Goal: Task Accomplishment & Management: Manage account settings

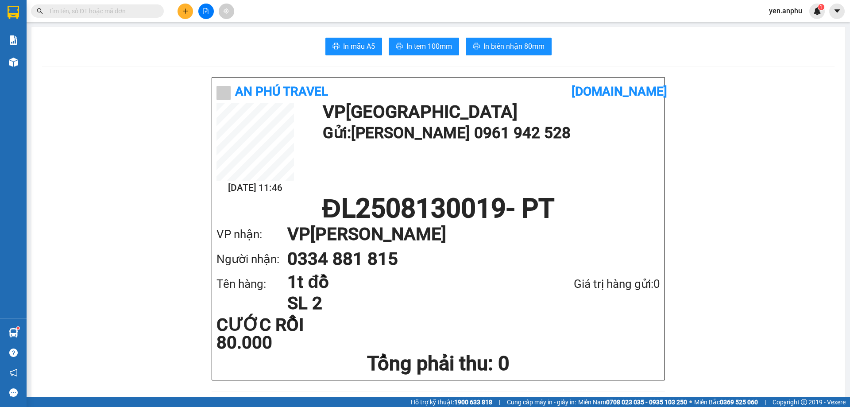
click at [183, 14] on icon "plus" at bounding box center [185, 11] width 6 height 6
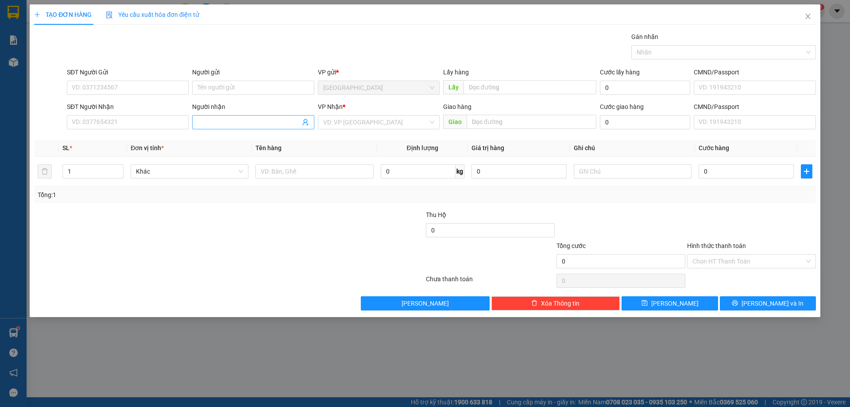
drag, startPoint x: 216, startPoint y: 123, endPoint x: 222, endPoint y: 120, distance: 6.5
click at [219, 120] on input "Người nhận" at bounding box center [249, 122] width 102 height 10
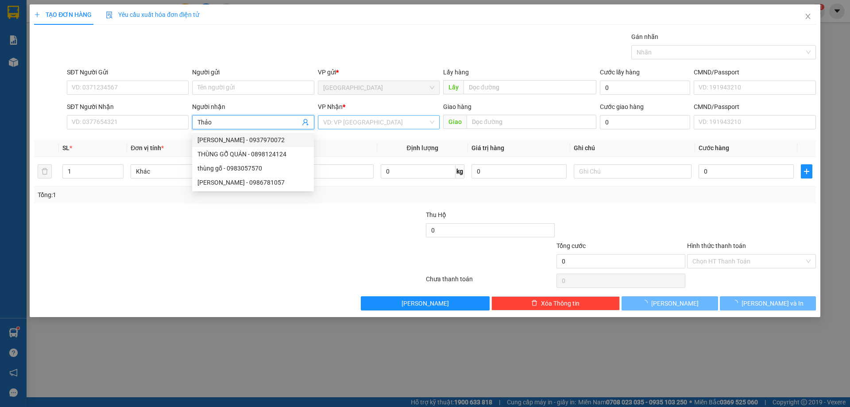
type input "Thảo"
drag, startPoint x: 380, startPoint y: 117, endPoint x: 373, endPoint y: 129, distance: 14.1
click at [380, 119] on input "search" at bounding box center [375, 122] width 105 height 13
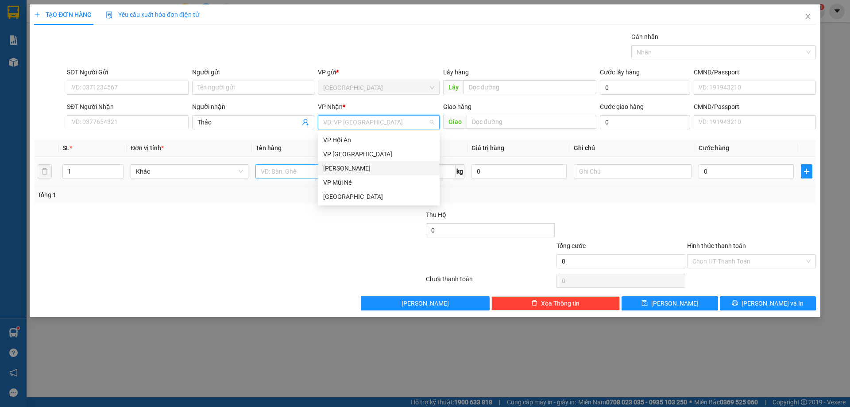
drag, startPoint x: 345, startPoint y: 170, endPoint x: 293, endPoint y: 178, distance: 52.9
click at [345, 170] on div "[PERSON_NAME]" at bounding box center [378, 168] width 111 height 10
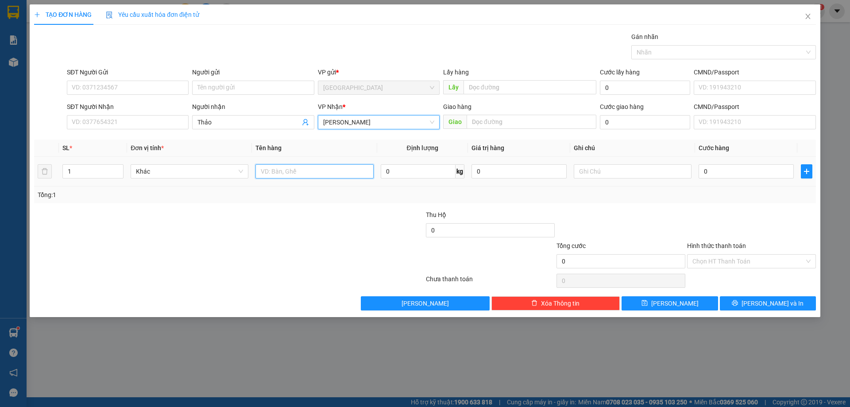
click at [294, 174] on input "text" at bounding box center [315, 171] width 118 height 14
type input "dâu"
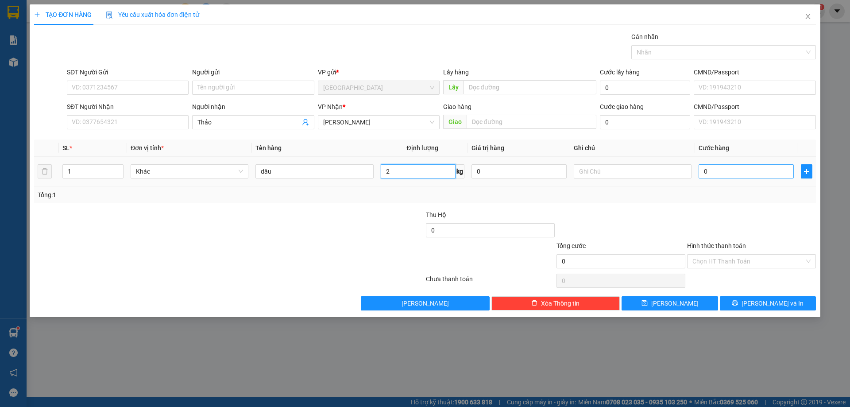
type input "2"
click at [722, 168] on input "0" at bounding box center [746, 171] width 95 height 14
type input "3"
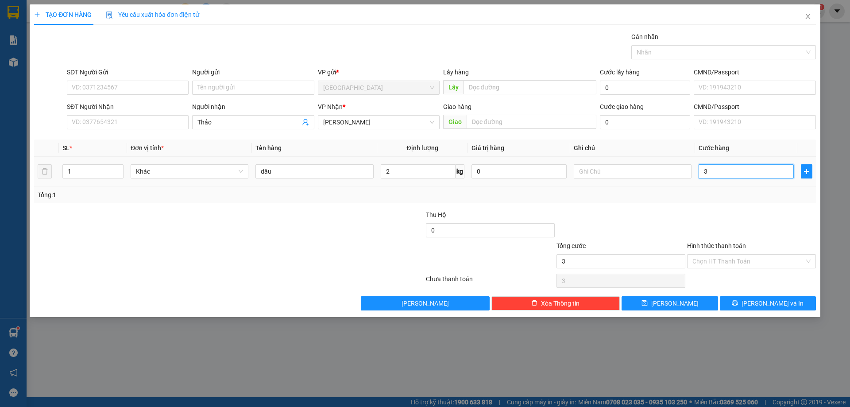
type input "30"
type input "30.000"
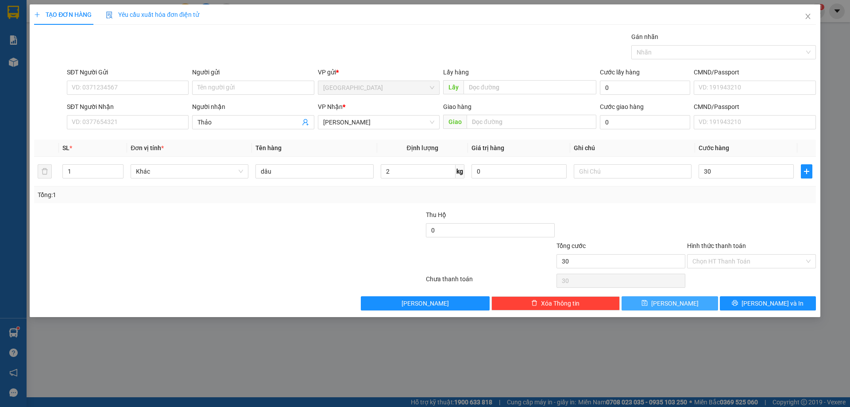
type input "30.000"
click at [647, 301] on icon "save" at bounding box center [645, 303] width 6 height 6
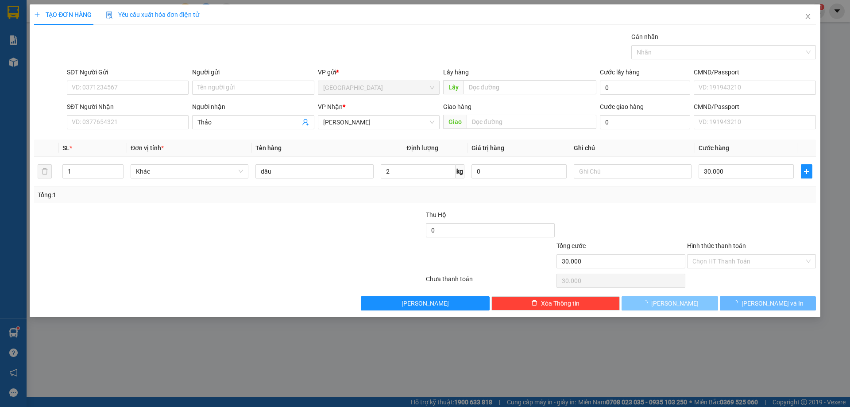
type input "0"
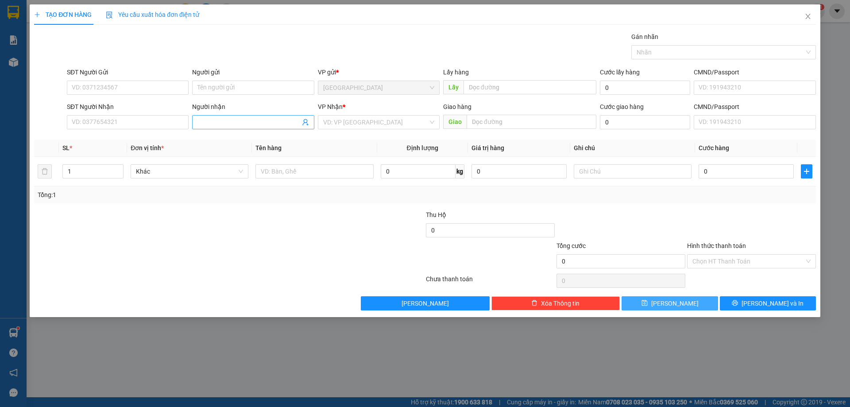
click at [219, 116] on span at bounding box center [253, 122] width 122 height 14
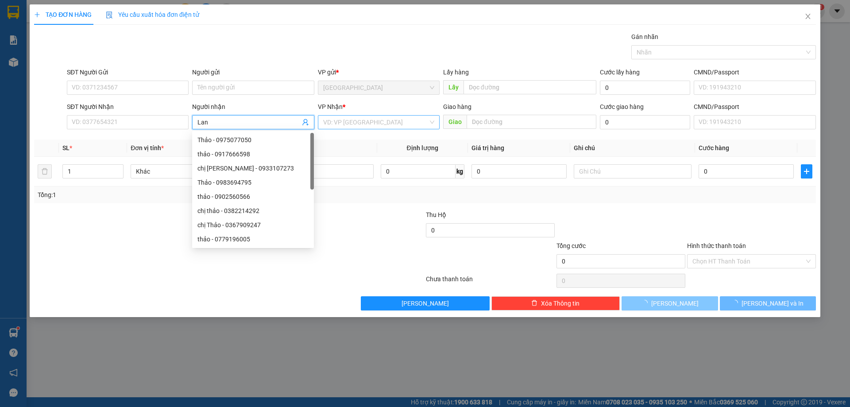
type input "Lan"
drag, startPoint x: 372, startPoint y: 121, endPoint x: 336, endPoint y: 171, distance: 61.6
click at [369, 127] on input "search" at bounding box center [375, 122] width 105 height 13
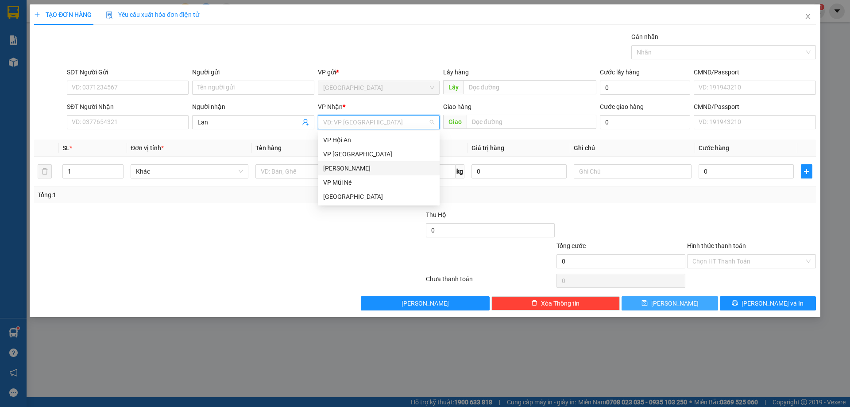
click at [345, 167] on div "[PERSON_NAME]" at bounding box center [378, 168] width 111 height 10
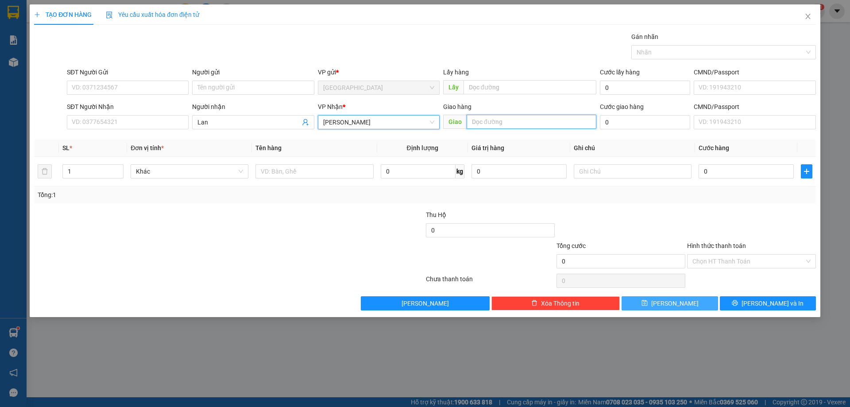
click at [507, 121] on input "text" at bounding box center [532, 122] width 130 height 14
type input "MN"
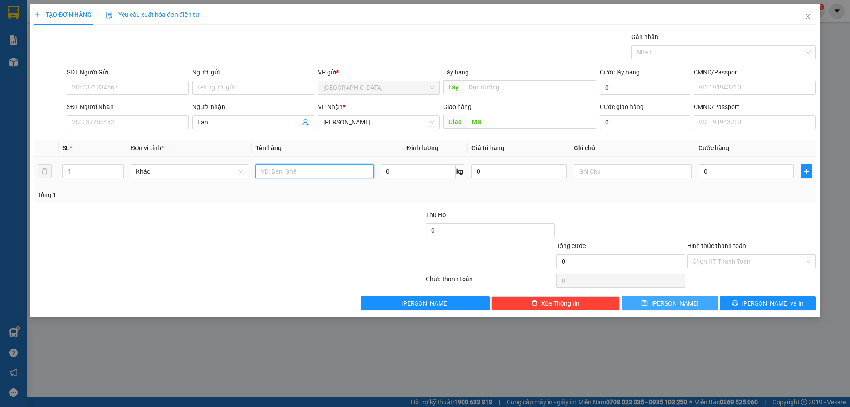
click at [285, 167] on input "text" at bounding box center [315, 171] width 118 height 14
type input "2h"
drag, startPoint x: 81, startPoint y: 166, endPoint x: 0, endPoint y: 188, distance: 84.6
click at [0, 188] on div "TẠO ĐƠN HÀNG Yêu cầu xuất hóa đơn điện tử Transit Pickup Surcharge Ids Transit …" at bounding box center [425, 203] width 850 height 407
type input "2"
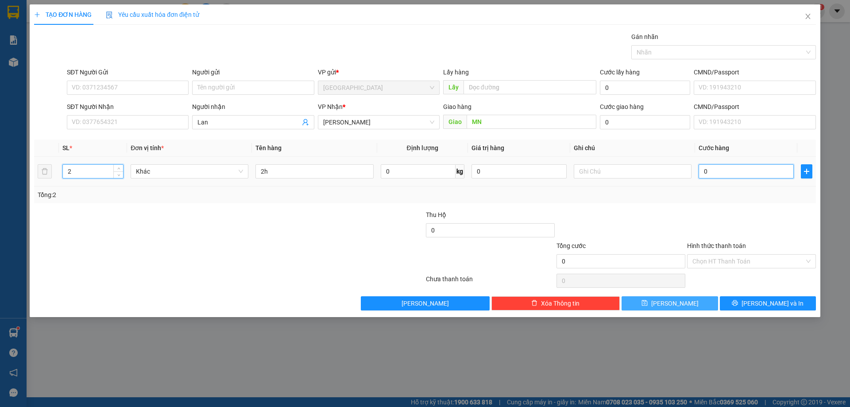
click at [721, 174] on input "0" at bounding box center [746, 171] width 95 height 14
type input "3"
type input "30"
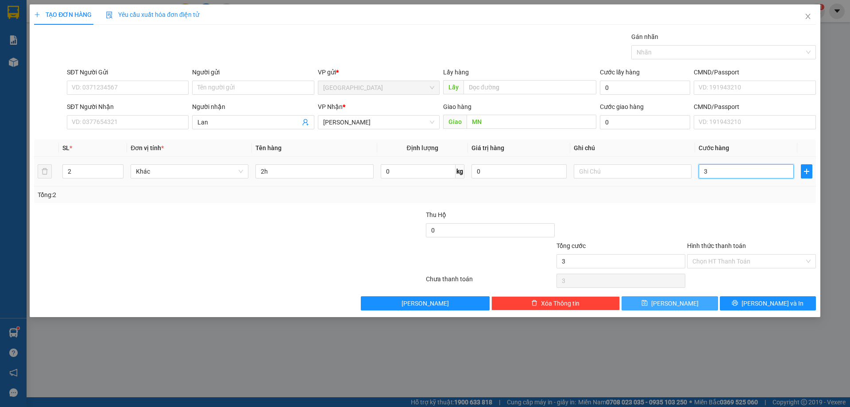
type input "30"
type input "30.000"
drag, startPoint x: 719, startPoint y: 258, endPoint x: 709, endPoint y: 272, distance: 16.8
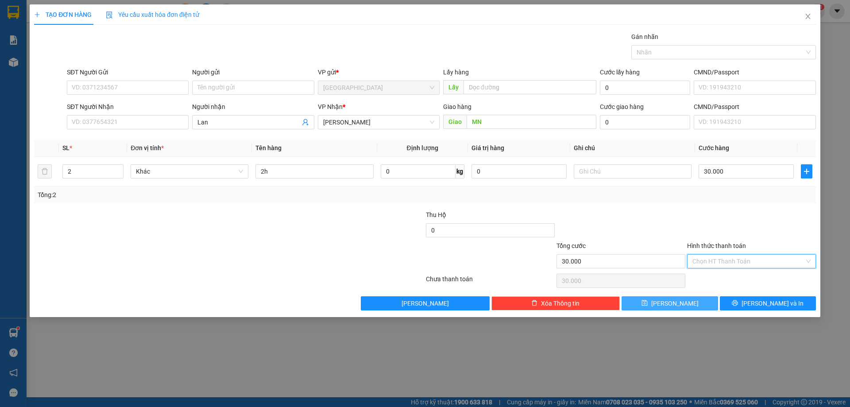
click at [719, 259] on input "Hình thức thanh toán" at bounding box center [749, 261] width 112 height 13
drag, startPoint x: 709, startPoint y: 272, endPoint x: 709, endPoint y: 279, distance: 6.2
click at [709, 279] on div "Tại văn phòng" at bounding box center [751, 279] width 129 height 14
type input "0"
drag, startPoint x: 682, startPoint y: 302, endPoint x: 648, endPoint y: 310, distance: 34.8
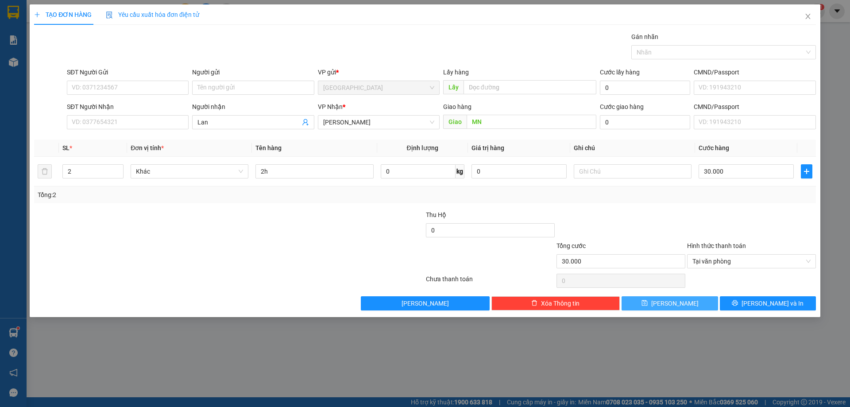
click at [682, 302] on button "[PERSON_NAME]" at bounding box center [670, 303] width 96 height 14
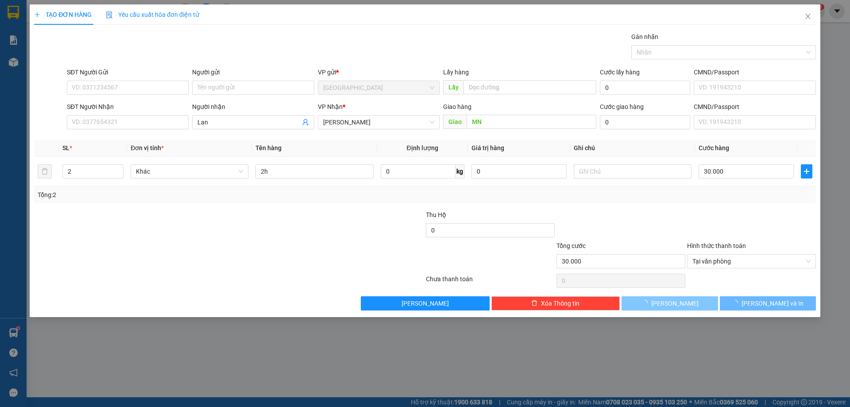
type input "1"
type input "0"
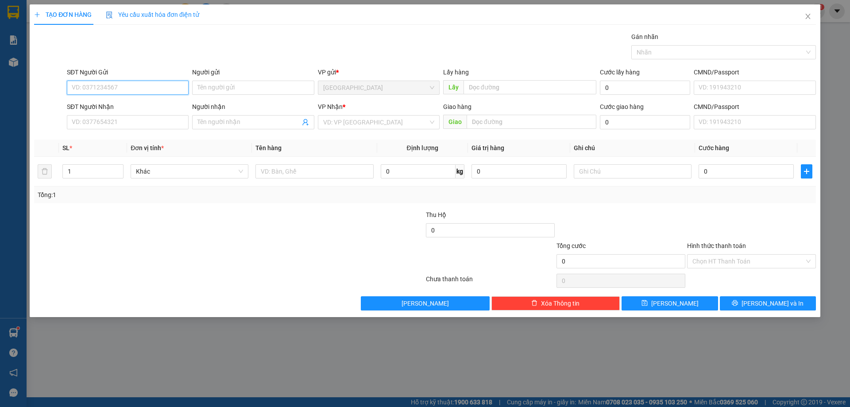
click at [123, 87] on input "SĐT Người Gửi" at bounding box center [128, 88] width 122 height 14
type input "0919570005"
click at [104, 107] on div "0919570005" at bounding box center [127, 106] width 111 height 10
type input "0373747967"
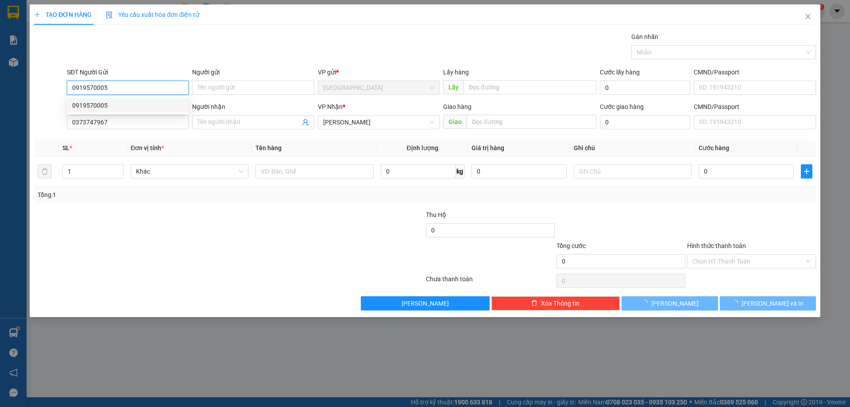
type input "50.000"
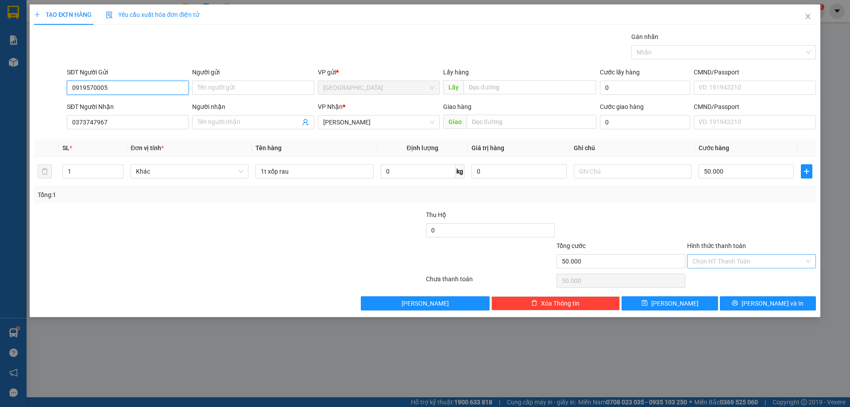
type input "0919570005"
drag, startPoint x: 735, startPoint y: 264, endPoint x: 728, endPoint y: 275, distance: 13.0
click at [736, 264] on input "Hình thức thanh toán" at bounding box center [749, 261] width 112 height 13
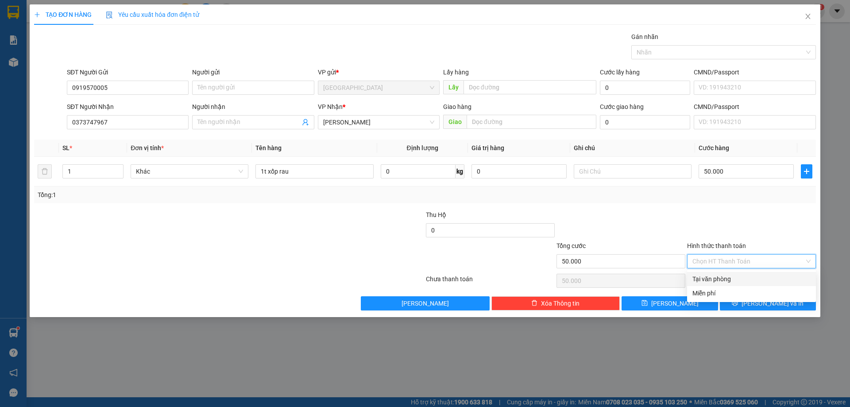
click at [728, 276] on div "Tại văn phòng" at bounding box center [752, 279] width 118 height 10
type input "0"
click at [750, 301] on button "[PERSON_NAME] và In" at bounding box center [768, 303] width 96 height 14
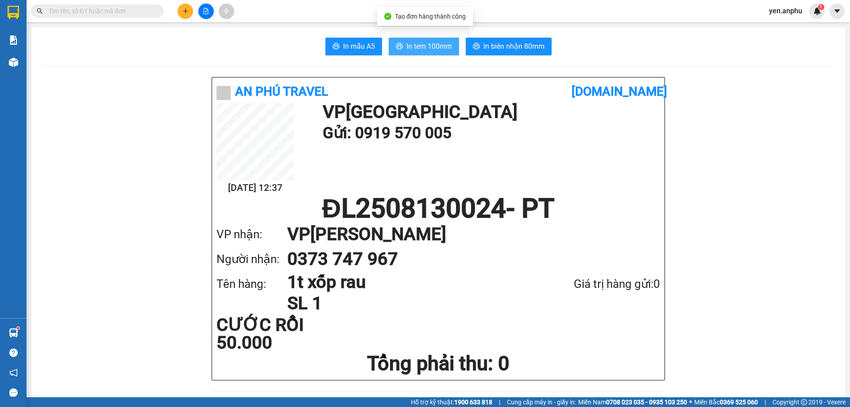
click at [428, 53] on button "In tem 100mm" at bounding box center [424, 47] width 70 height 18
click at [428, 46] on span "In tem 100mm" at bounding box center [430, 46] width 46 height 11
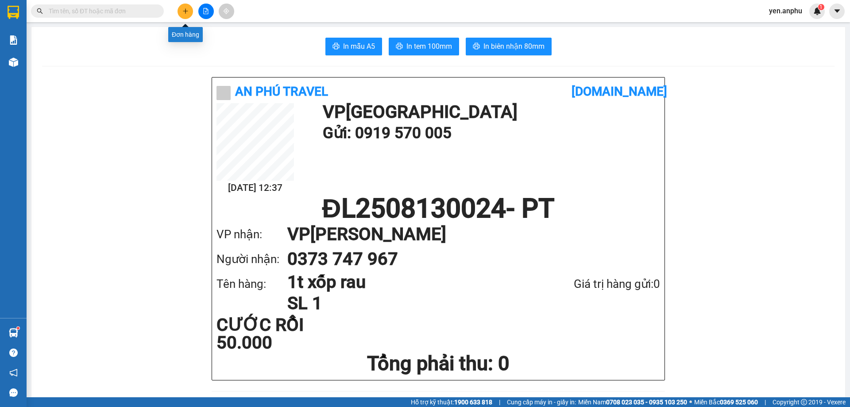
click at [183, 12] on icon "plus" at bounding box center [185, 11] width 6 height 6
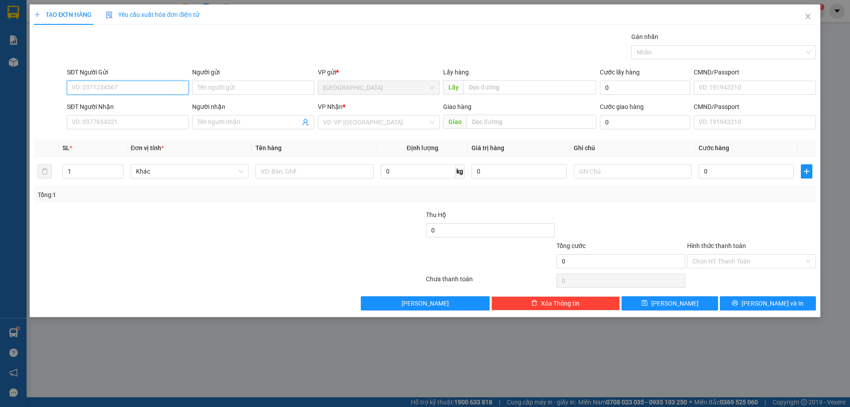
click at [143, 89] on input "SĐT Người Gửi" at bounding box center [128, 88] width 122 height 14
click at [97, 108] on div "0941861909" at bounding box center [127, 106] width 111 height 10
type input "0941861909"
type input "tain"
type input "0941861909"
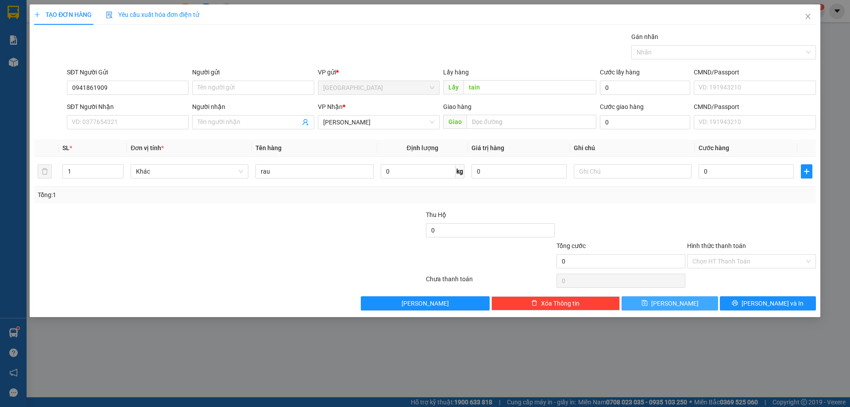
click at [648, 302] on icon "save" at bounding box center [645, 303] width 6 height 6
click at [238, 125] on input "Người nhận" at bounding box center [249, 122] width 102 height 10
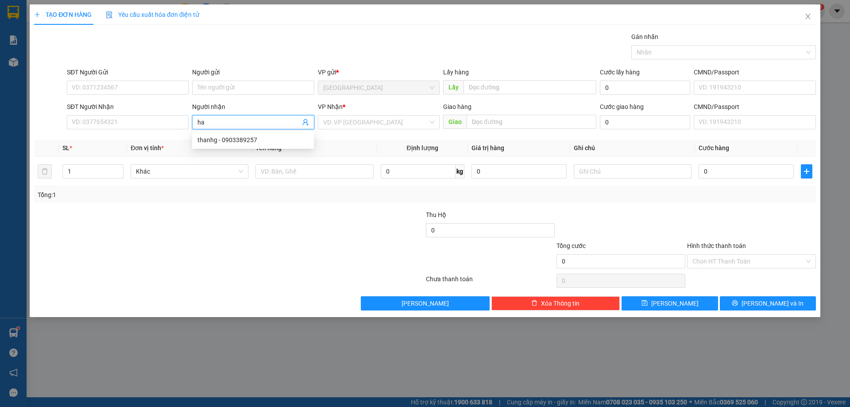
type input "h"
drag, startPoint x: 368, startPoint y: 130, endPoint x: 382, endPoint y: 124, distance: 15.9
click at [374, 127] on div "VP Nhận * VD: VP [GEOGRAPHIC_DATA]" at bounding box center [379, 117] width 122 height 31
click at [382, 124] on input "search" at bounding box center [375, 122] width 105 height 13
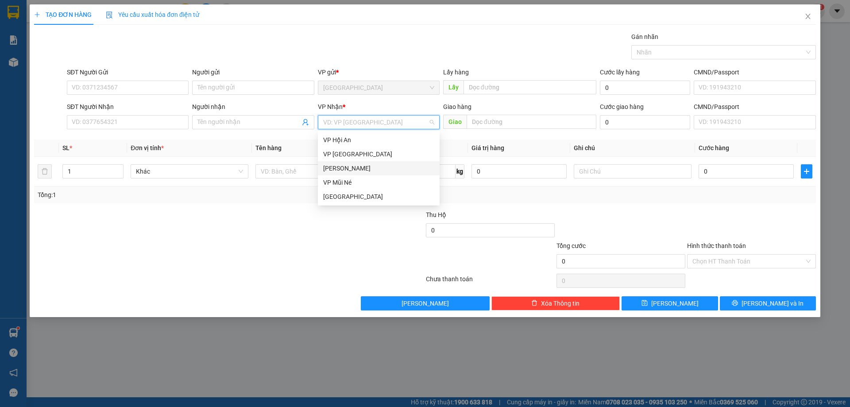
click at [352, 168] on div "[PERSON_NAME]" at bounding box center [378, 168] width 111 height 10
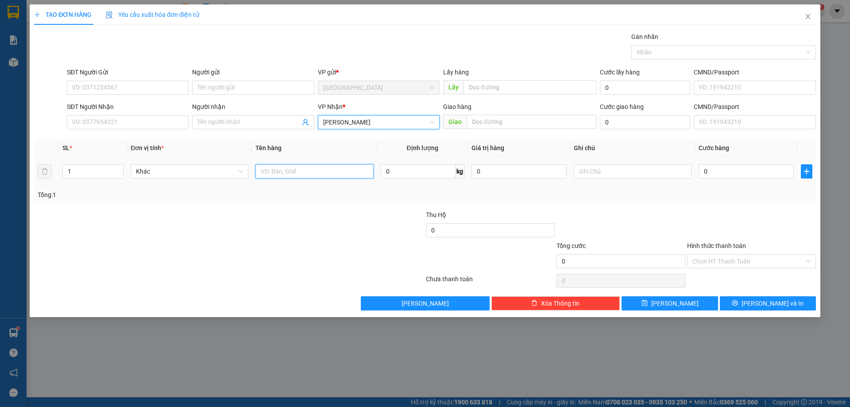
click at [307, 174] on input "text" at bounding box center [315, 171] width 118 height 14
drag, startPoint x: 307, startPoint y: 174, endPoint x: 312, endPoint y: 172, distance: 5.4
click at [312, 172] on input "text" at bounding box center [315, 171] width 118 height 14
type input "phụ thu hành lý đi kèm khách"
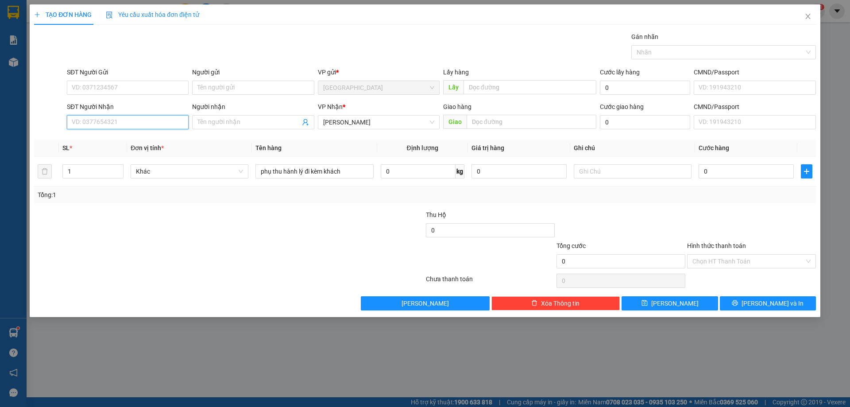
click at [131, 119] on input "SĐT Người Nhận" at bounding box center [128, 122] width 122 height 14
paste input "0362.262.196"
click at [99, 124] on input "0362.262.196" at bounding box center [128, 122] width 122 height 14
click at [88, 124] on input "0362.262196" at bounding box center [128, 122] width 122 height 14
type input "0362262196"
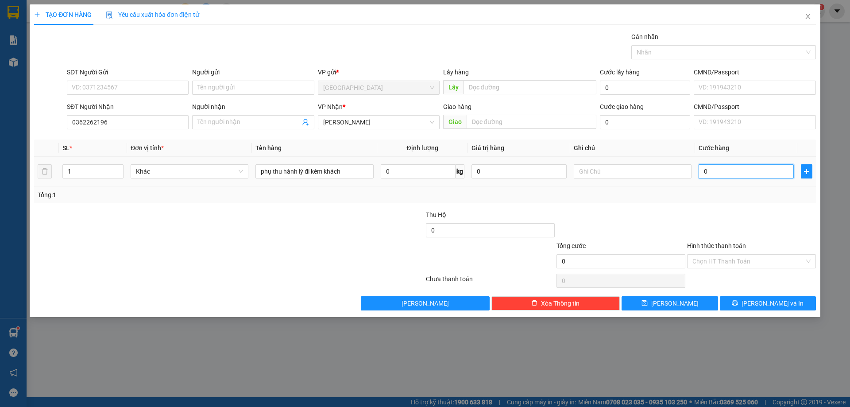
click at [729, 171] on input "0" at bounding box center [746, 171] width 95 height 14
type input "1"
type input "18"
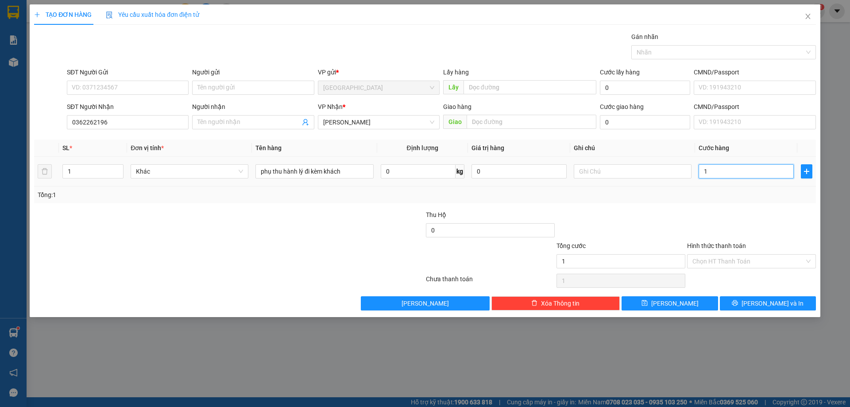
type input "18"
type input "180"
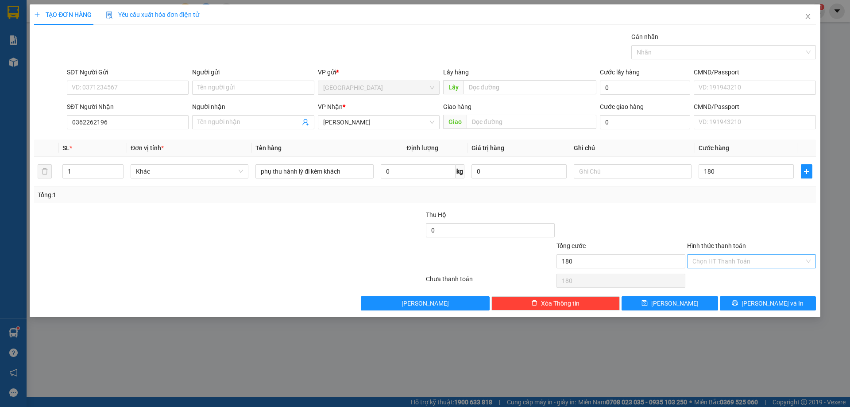
type input "180.000"
click at [737, 261] on input "Hình thức thanh toán" at bounding box center [749, 261] width 112 height 13
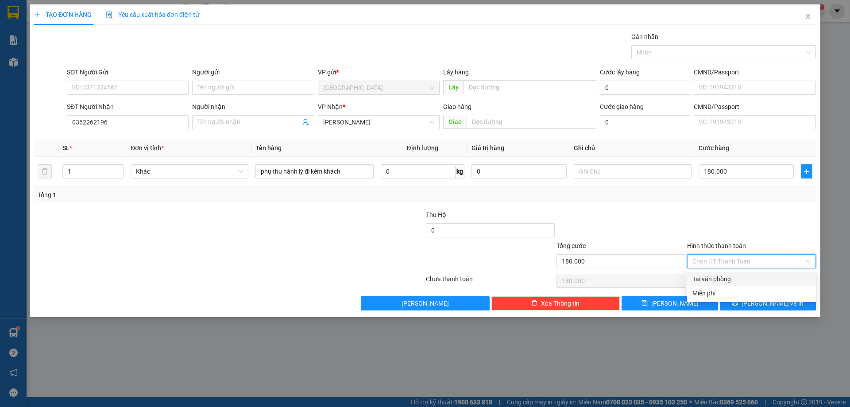
drag, startPoint x: 722, startPoint y: 278, endPoint x: 733, endPoint y: 316, distance: 39.8
click at [727, 282] on div "Tại văn phòng" at bounding box center [752, 279] width 118 height 10
type input "0"
click at [738, 306] on icon "printer" at bounding box center [735, 303] width 6 height 6
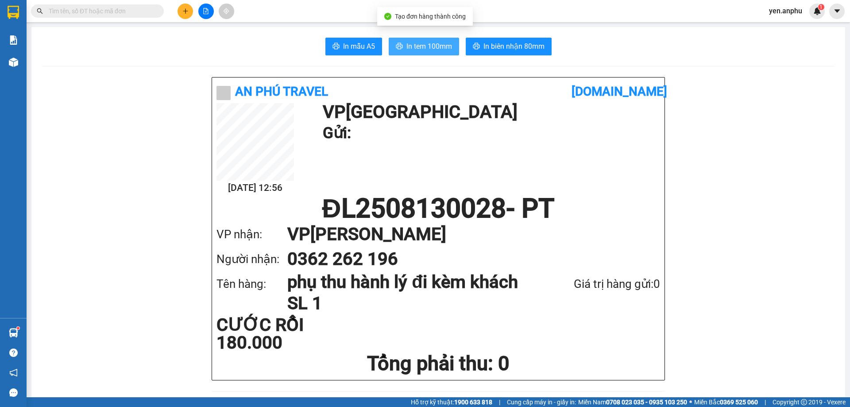
click at [432, 47] on span "In tem 100mm" at bounding box center [430, 46] width 46 height 11
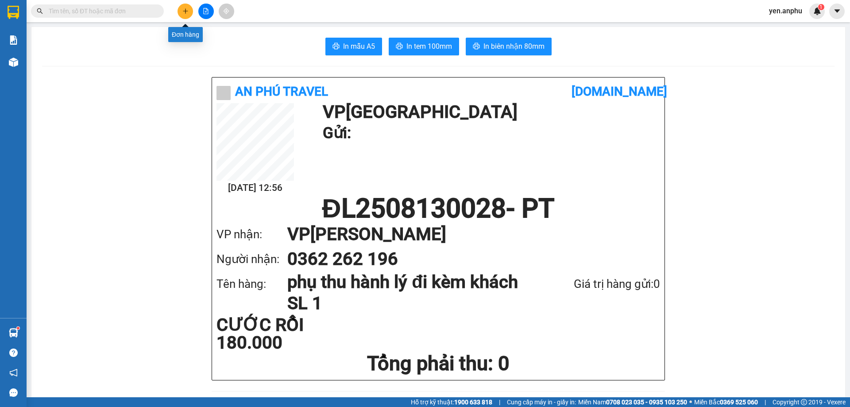
click at [186, 11] on icon "plus" at bounding box center [185, 11] width 5 height 0
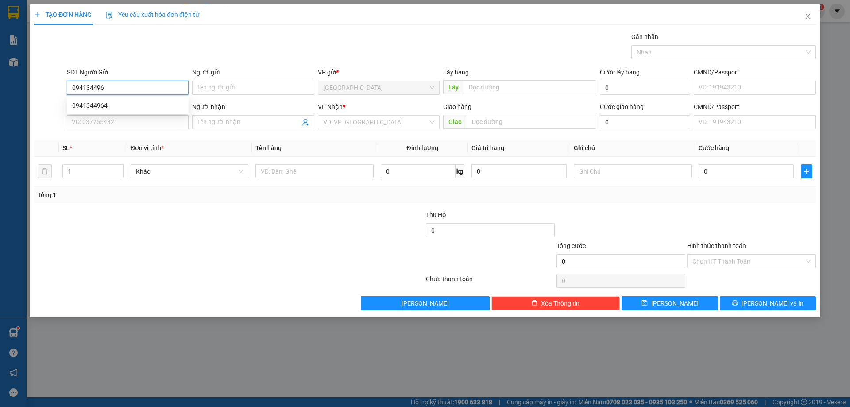
type input "0941344964"
click at [132, 106] on div "0941344964" at bounding box center [127, 106] width 111 height 10
type input "0392371482"
type input "HTTL"
type input "30.000"
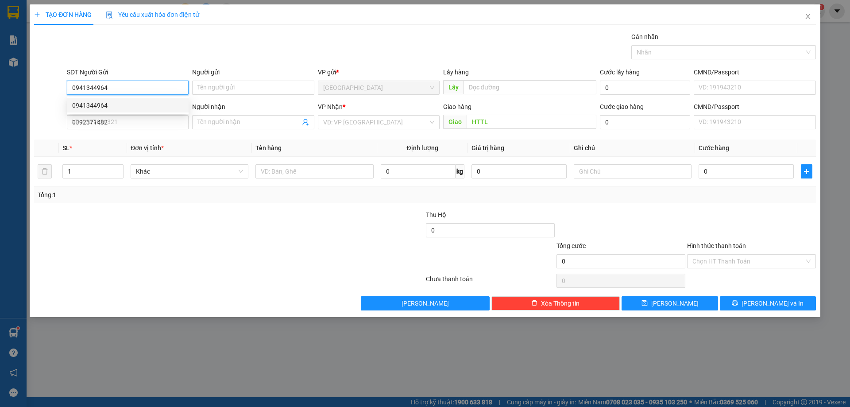
type input "30.000"
type input "0941344964"
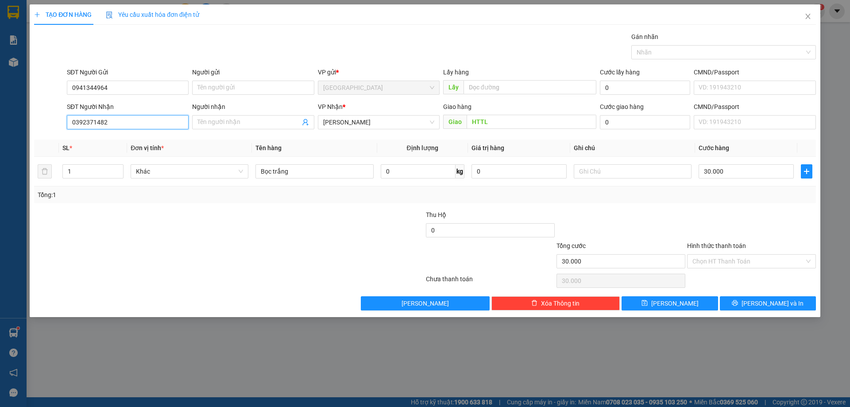
click at [144, 123] on input "0392371482" at bounding box center [128, 122] width 122 height 14
drag, startPoint x: 144, startPoint y: 123, endPoint x: 0, endPoint y: 139, distance: 145.2
click at [0, 140] on div "TẠO ĐƠN HÀNG Yêu cầu xuất hóa đơn điện tử Transit Pickup Surcharge Ids Transit …" at bounding box center [425, 203] width 850 height 407
type input "0969290273"
click at [500, 125] on input "HTTL" at bounding box center [532, 122] width 130 height 14
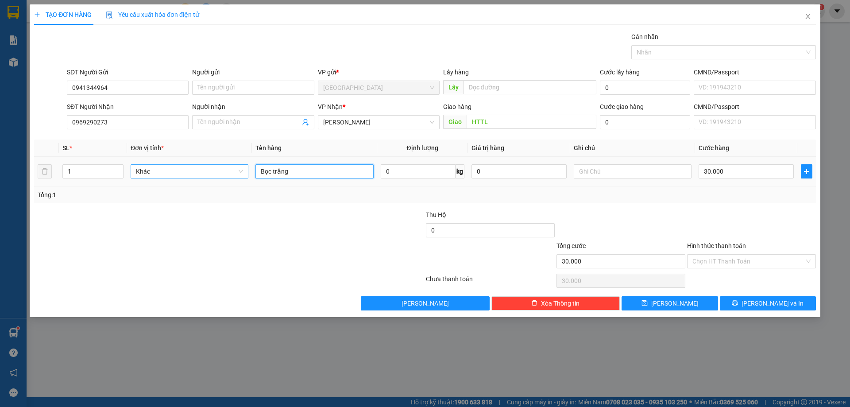
click at [304, 175] on input "Bọc trắng" at bounding box center [315, 171] width 118 height 14
click at [163, 179] on div "Khác" at bounding box center [190, 172] width 118 height 18
drag, startPoint x: 260, startPoint y: 176, endPoint x: 146, endPoint y: 197, distance: 116.6
click at [152, 198] on div "SL * Đơn vị tính * Tên hàng Định lượng Giá trị hàng Ghi chú Cước hàng 1 Khác Bọ…" at bounding box center [425, 172] width 782 height 64
type input "1t sầu riêng"
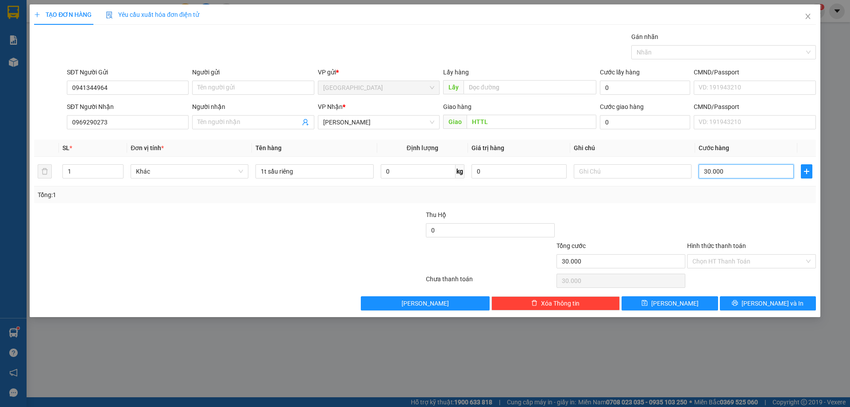
type input "5"
type input "50"
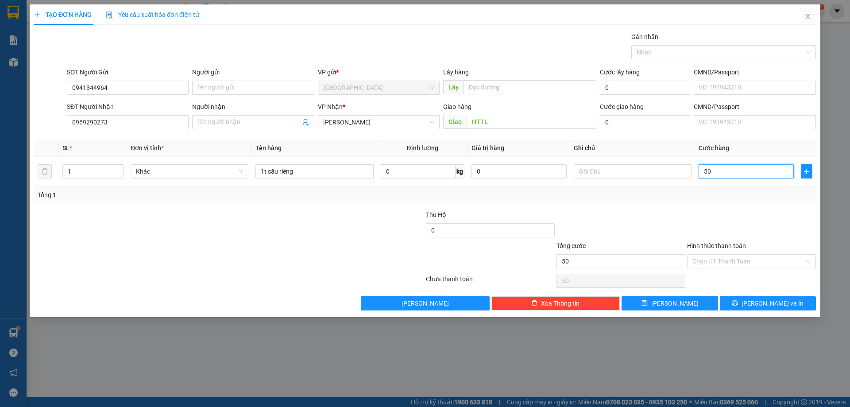
type input "50"
type input "50.000"
drag, startPoint x: 742, startPoint y: 253, endPoint x: 729, endPoint y: 278, distance: 27.7
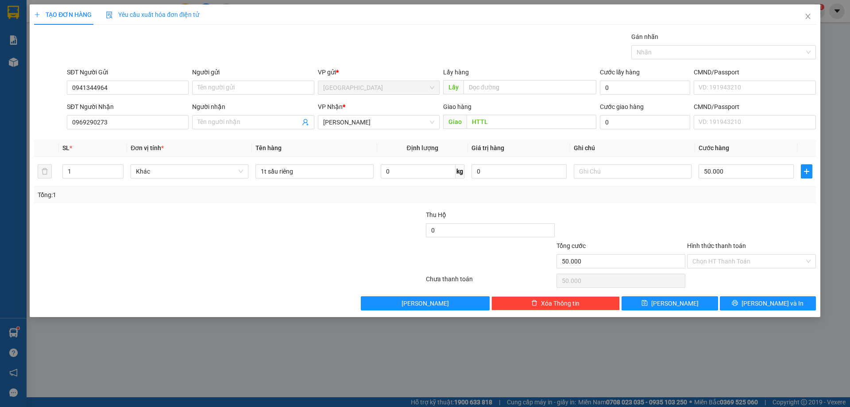
click at [742, 255] on div "Hình thức thanh toán Chọn HT Thanh Toán" at bounding box center [751, 256] width 129 height 31
click at [732, 259] on input "Hình thức thanh toán" at bounding box center [749, 261] width 112 height 13
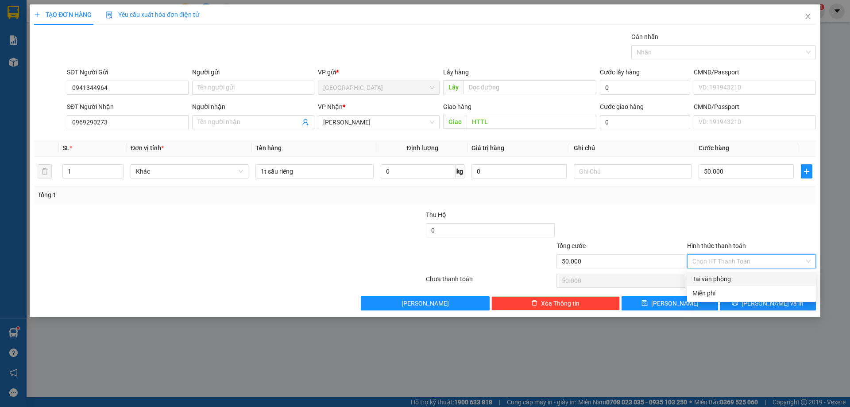
drag, startPoint x: 721, startPoint y: 277, endPoint x: 719, endPoint y: 282, distance: 5.2
click at [721, 276] on div "Tại văn phòng" at bounding box center [752, 279] width 118 height 10
type input "0"
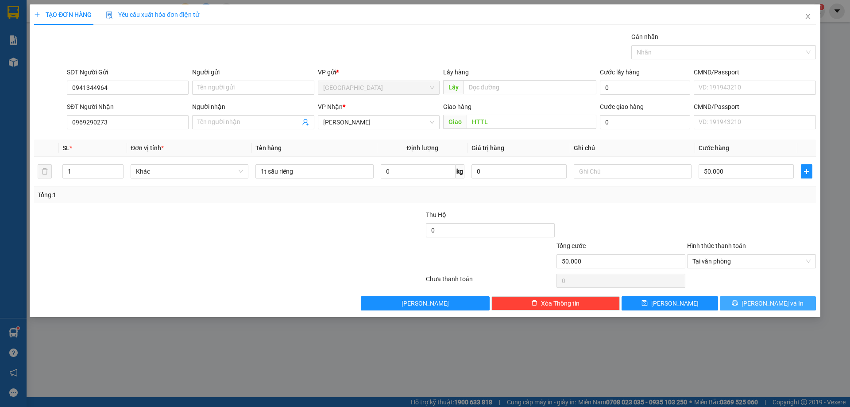
click at [756, 298] on button "[PERSON_NAME] và In" at bounding box center [768, 303] width 96 height 14
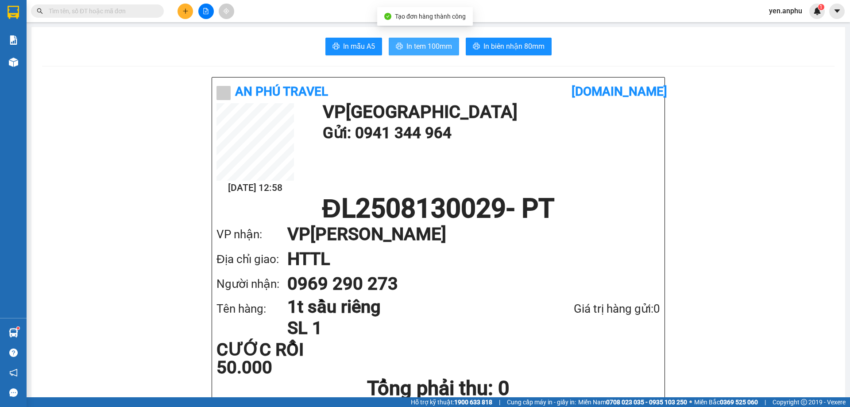
click at [407, 50] on span "In tem 100mm" at bounding box center [430, 46] width 46 height 11
click at [184, 13] on icon "plus" at bounding box center [185, 11] width 6 height 6
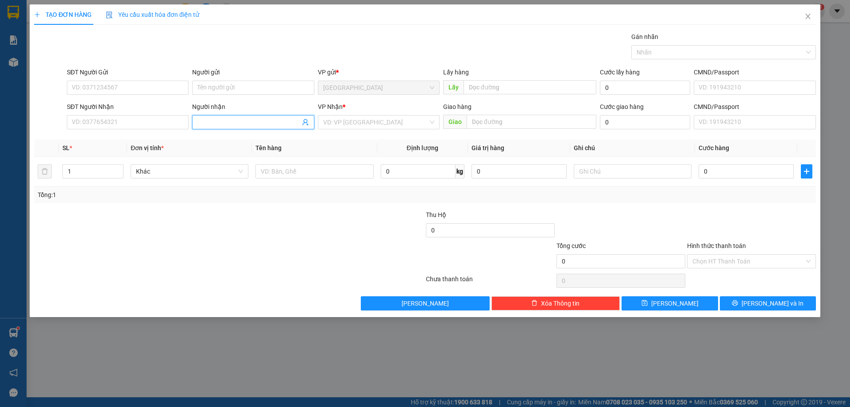
click at [214, 127] on span at bounding box center [253, 122] width 122 height 14
type input "Thùy Dương"
click at [352, 128] on input "search" at bounding box center [375, 122] width 105 height 13
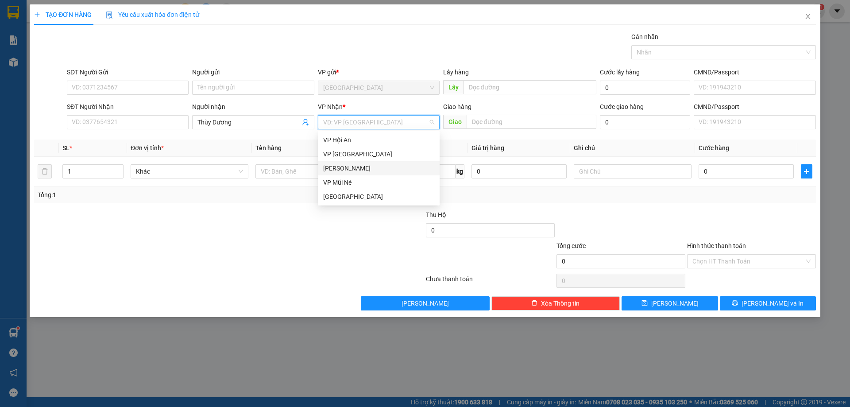
click at [345, 168] on div "[PERSON_NAME]" at bounding box center [378, 168] width 111 height 10
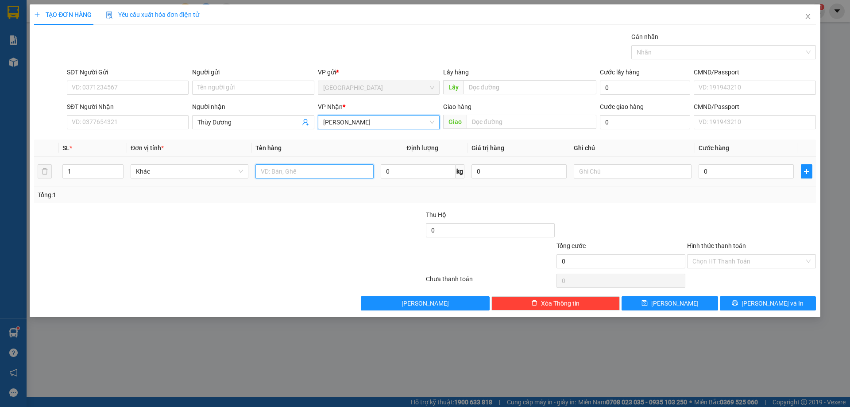
click at [315, 173] on input "text" at bounding box center [315, 171] width 118 height 14
type input "dâu"
type input "4"
type input "3"
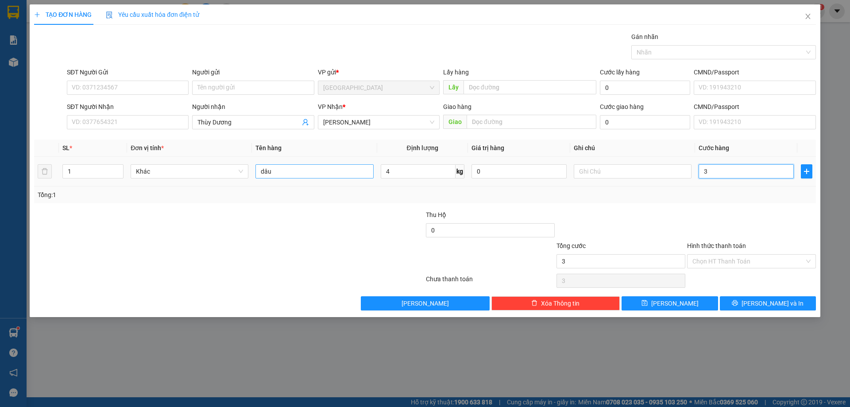
type input "3"
type input "30"
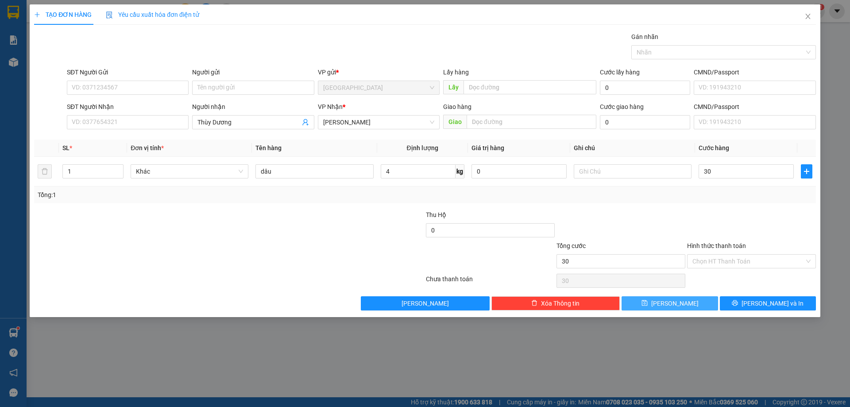
type input "30.000"
click at [647, 305] on button "[PERSON_NAME]" at bounding box center [670, 303] width 96 height 14
type input "0"
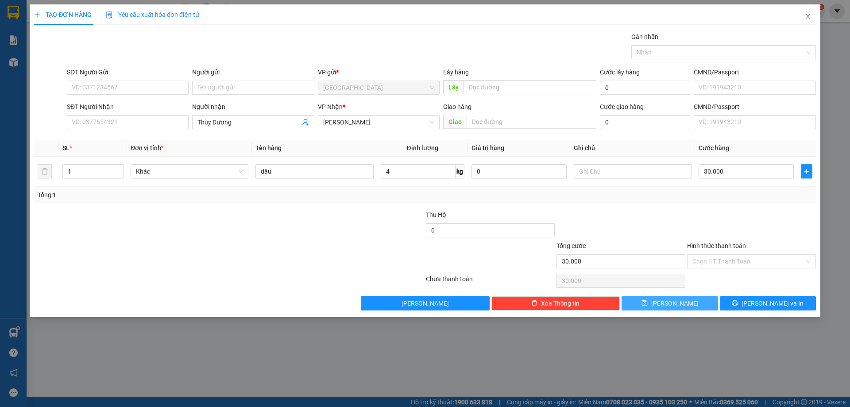
type input "0"
drag, startPoint x: 114, startPoint y: 96, endPoint x: 117, endPoint y: 90, distance: 7.1
click at [117, 90] on div "SĐT Người Gửi VD: 0371234567" at bounding box center [128, 82] width 122 height 31
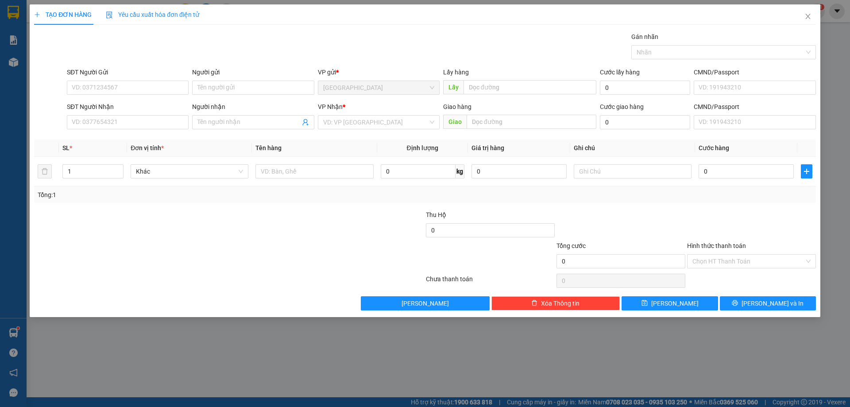
click at [120, 80] on div "SĐT Người Gửi" at bounding box center [128, 73] width 122 height 13
click at [166, 117] on input "SĐT Người Nhận" at bounding box center [128, 122] width 122 height 14
click at [93, 93] on input "SĐT Người Gửi" at bounding box center [128, 88] width 122 height 14
click at [93, 107] on div "0385663470 - Thảo Chuối" at bounding box center [127, 106] width 111 height 10
type input "0385663470"
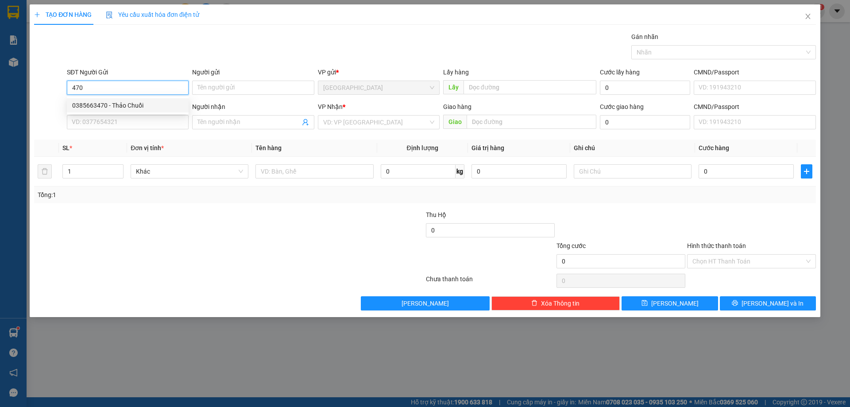
type input "Thảo Chuối"
type input "trường C2 Ninh Loan"
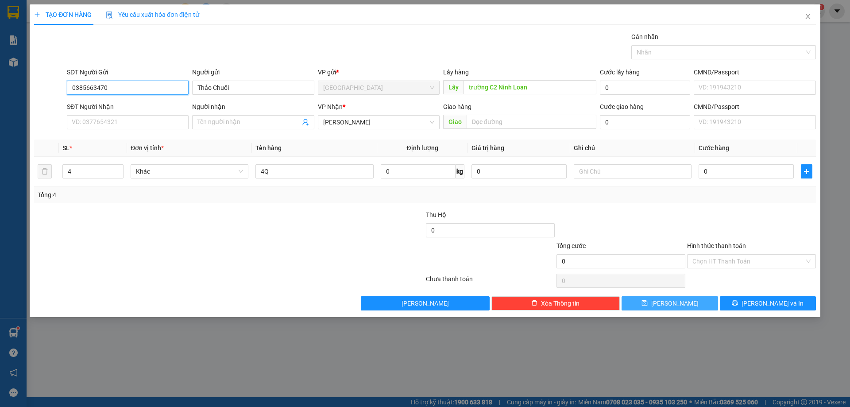
type input "0385663470"
click at [676, 301] on span "[PERSON_NAME]" at bounding box center [674, 303] width 47 height 10
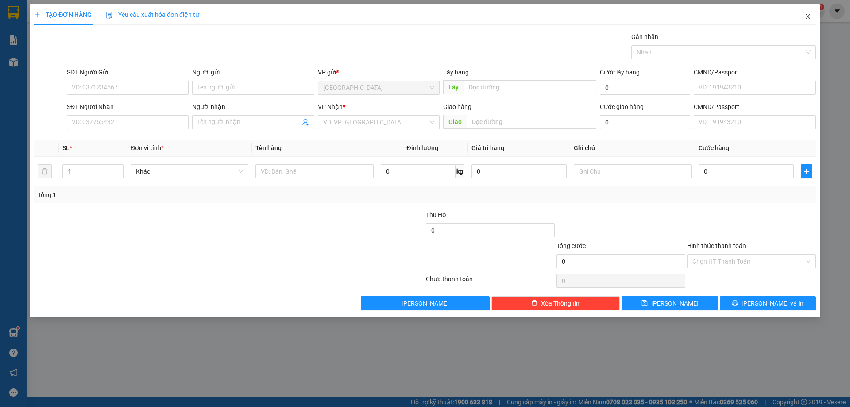
click at [808, 16] on icon "close" at bounding box center [808, 16] width 7 height 7
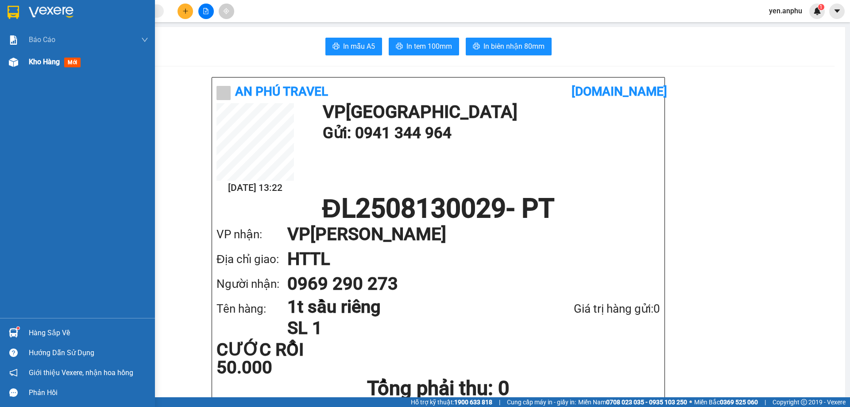
click at [45, 63] on span "Kho hàng" at bounding box center [44, 62] width 31 height 8
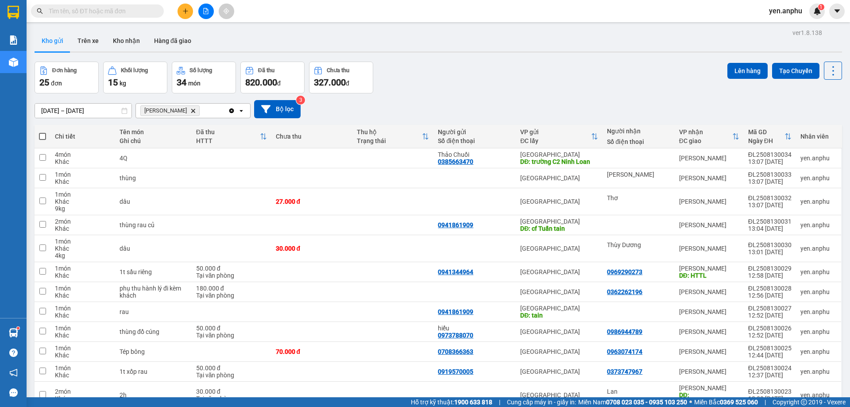
click at [42, 137] on span at bounding box center [42, 136] width 7 height 7
click at [43, 132] on input "checkbox" at bounding box center [43, 132] width 0 height 0
checkbox input "true"
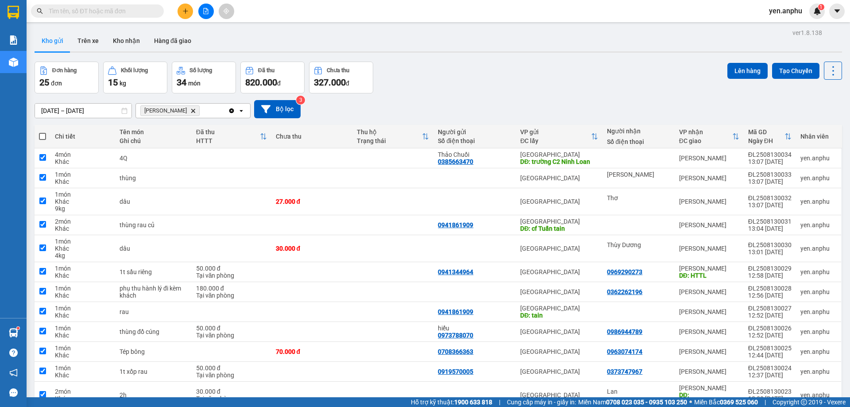
checkbox input "true"
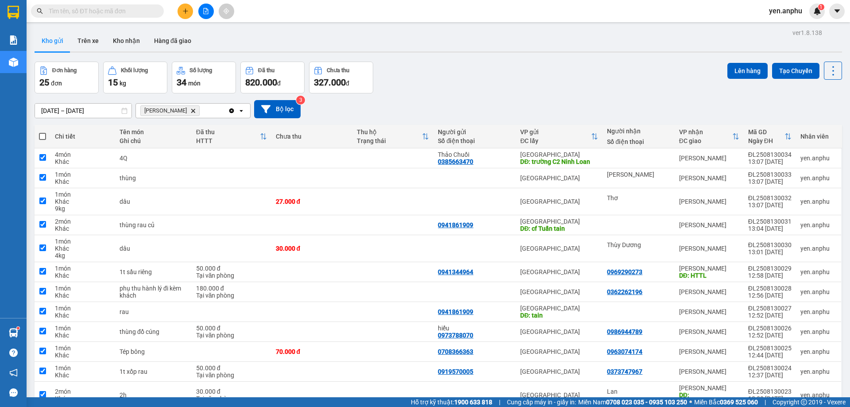
checkbox input "true"
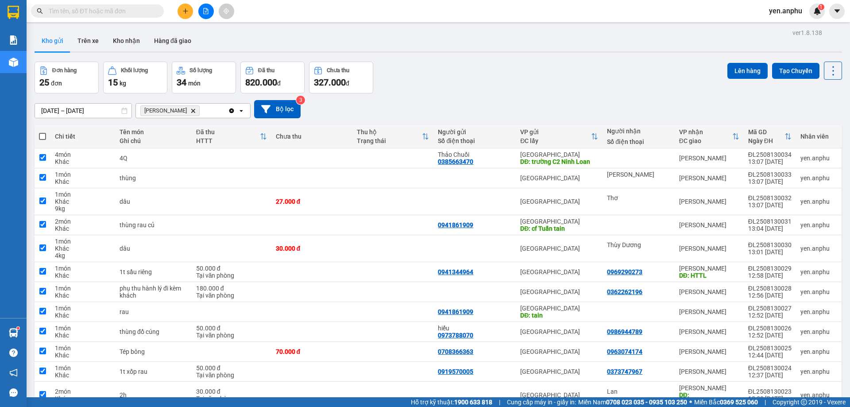
checkbox input "true"
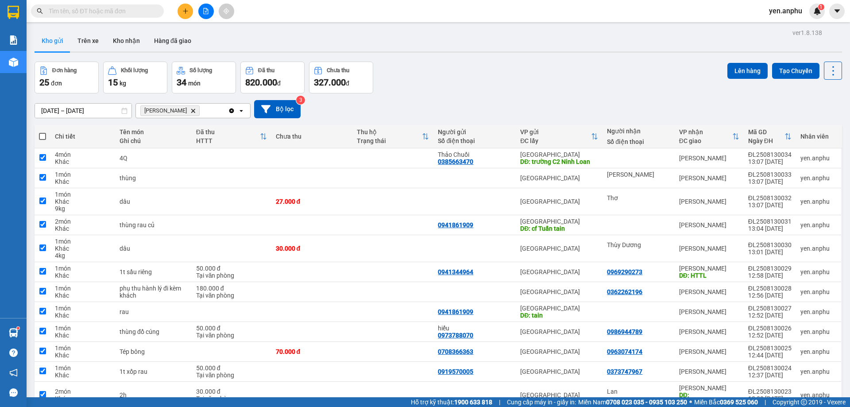
checkbox input "true"
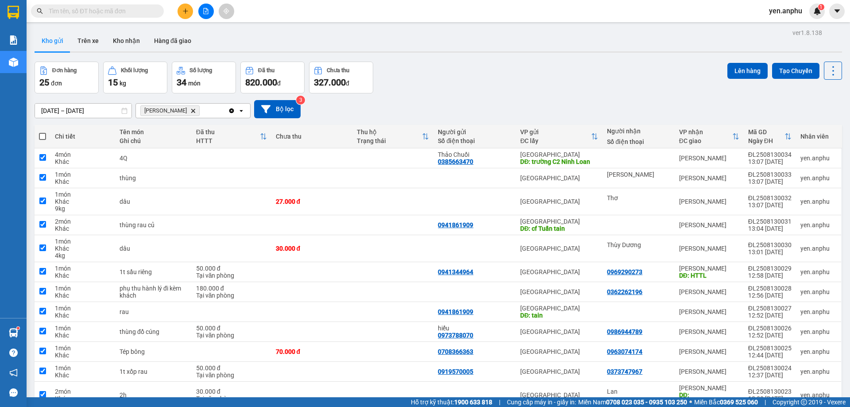
checkbox input "true"
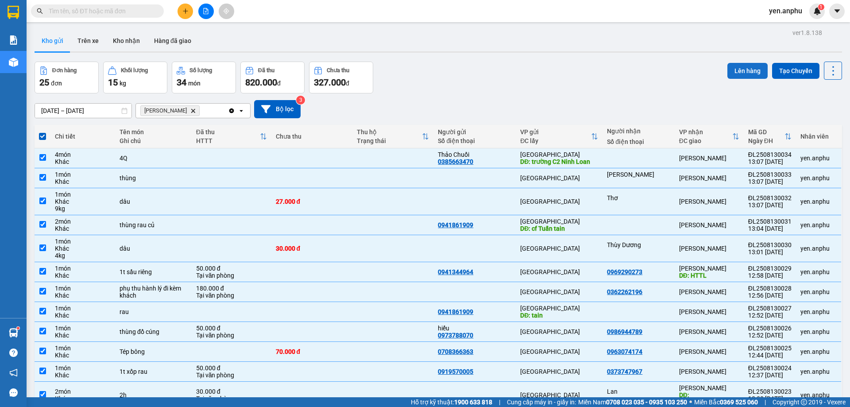
click at [744, 72] on button "Lên hàng" at bounding box center [748, 71] width 40 height 16
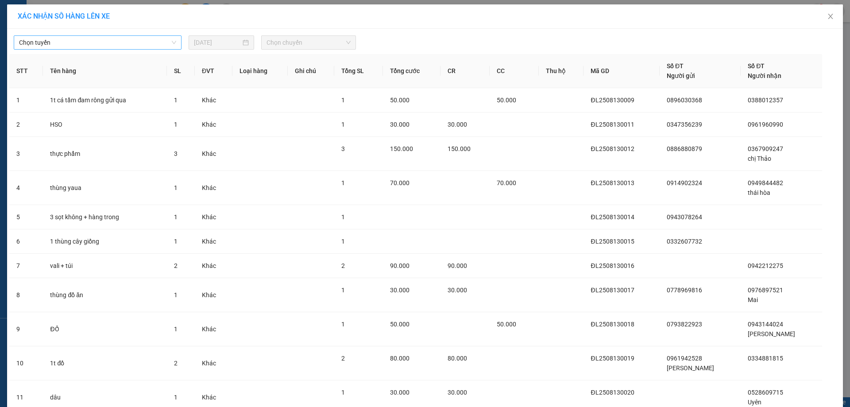
click at [149, 42] on span "Chọn tuyến" at bounding box center [97, 42] width 157 height 13
click at [58, 43] on span "Chọn tuyến" at bounding box center [97, 42] width 157 height 13
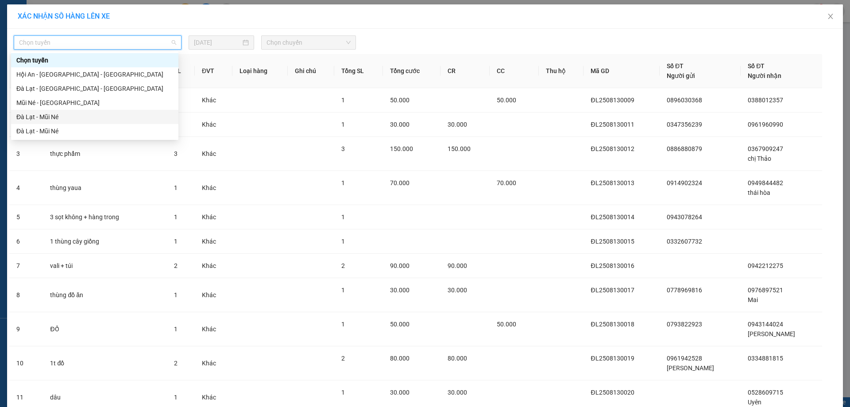
click at [38, 114] on div "Đà Lạt - Mũi Né" at bounding box center [94, 117] width 157 height 10
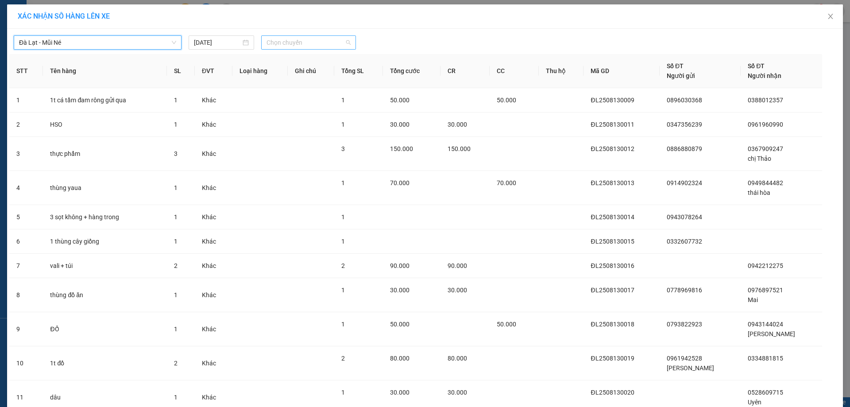
click at [285, 45] on span "Chọn chuyến" at bounding box center [309, 42] width 84 height 13
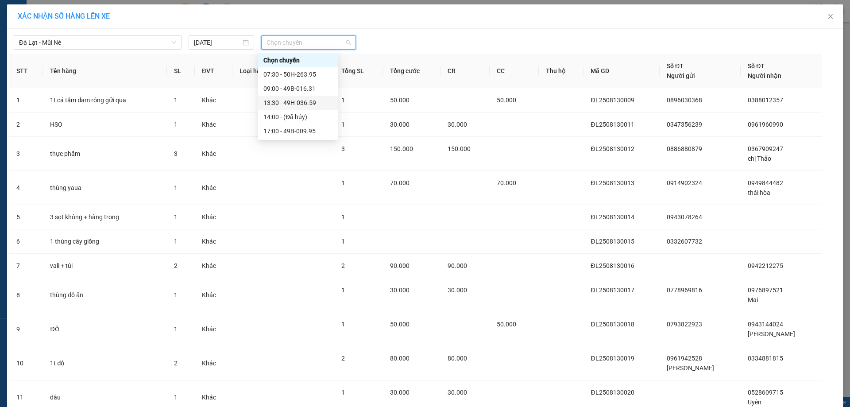
click at [288, 106] on div "13:30 - 49H-036.59" at bounding box center [298, 103] width 69 height 10
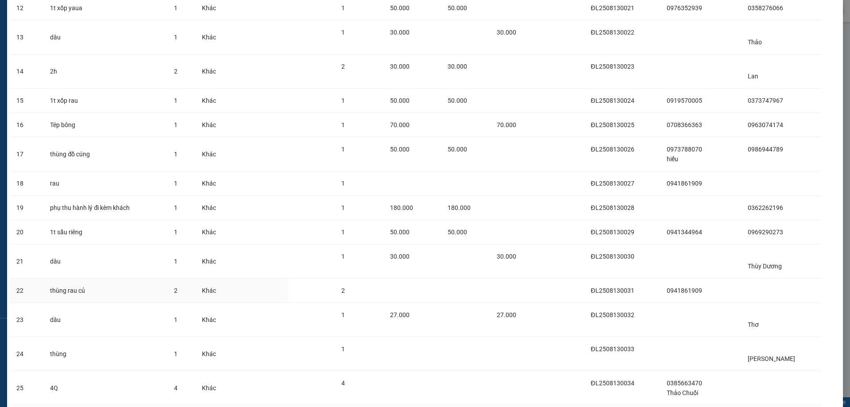
scroll to position [487, 0]
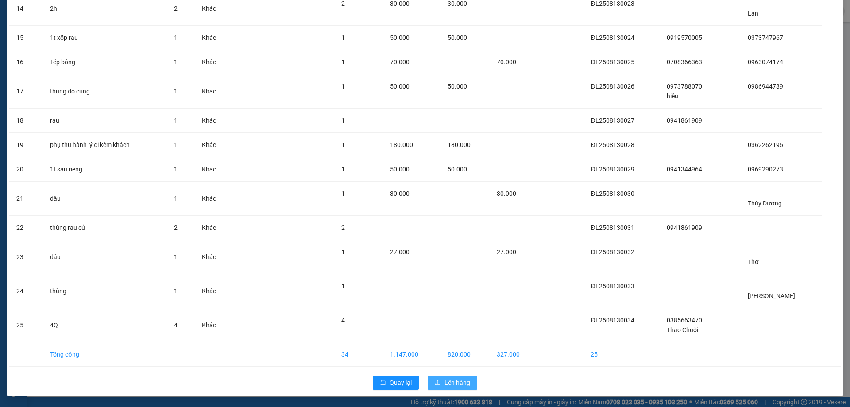
click at [445, 382] on span "Lên hàng" at bounding box center [458, 383] width 26 height 10
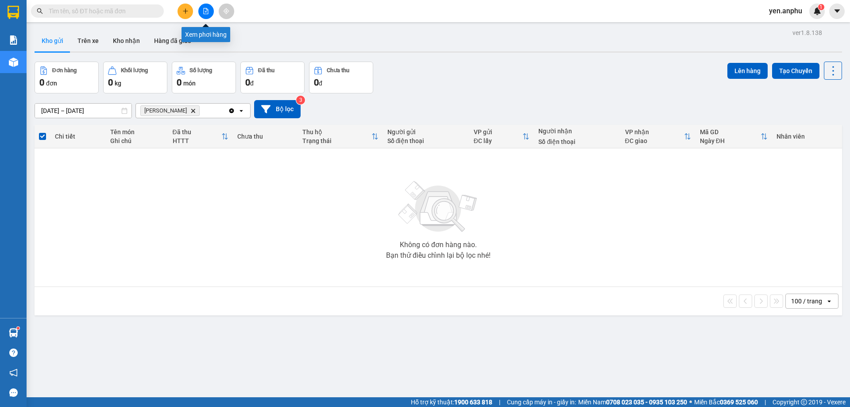
click at [201, 12] on button at bounding box center [206, 12] width 16 height 16
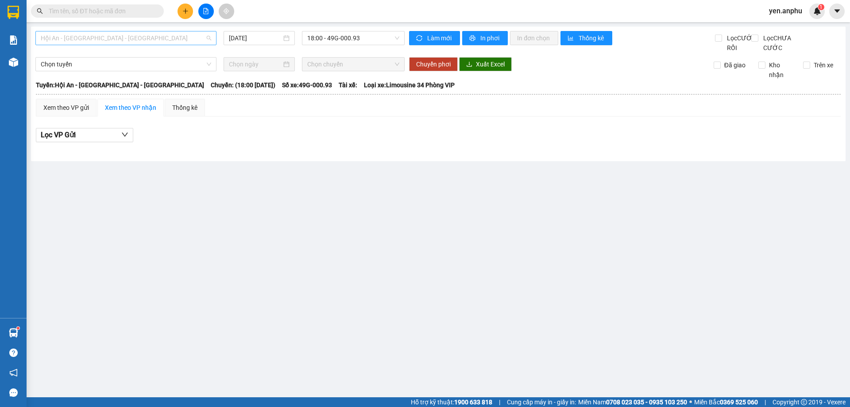
click at [137, 34] on span "Hội An - [GEOGRAPHIC_DATA] - [GEOGRAPHIC_DATA]" at bounding box center [126, 37] width 171 height 13
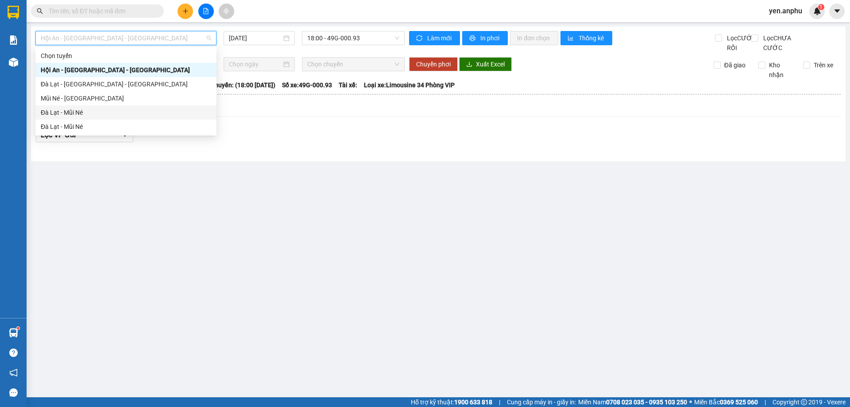
click at [90, 114] on div "Đà Lạt - Mũi Né" at bounding box center [126, 113] width 171 height 10
type input "[DATE]"
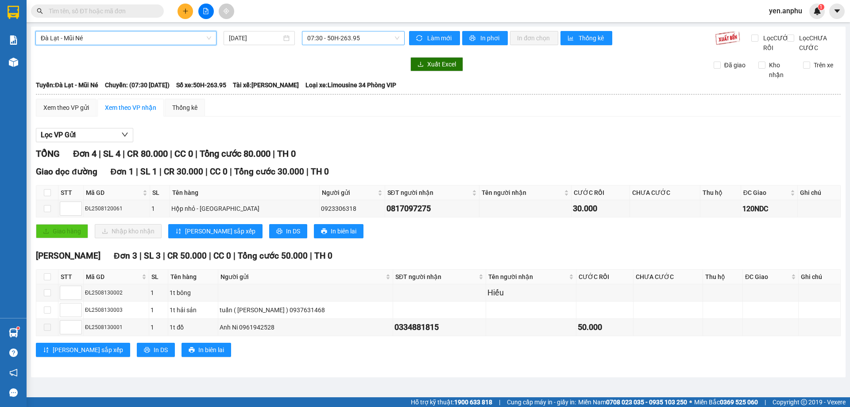
click at [334, 31] on div "07:30 - 50H-263.95" at bounding box center [353, 38] width 103 height 14
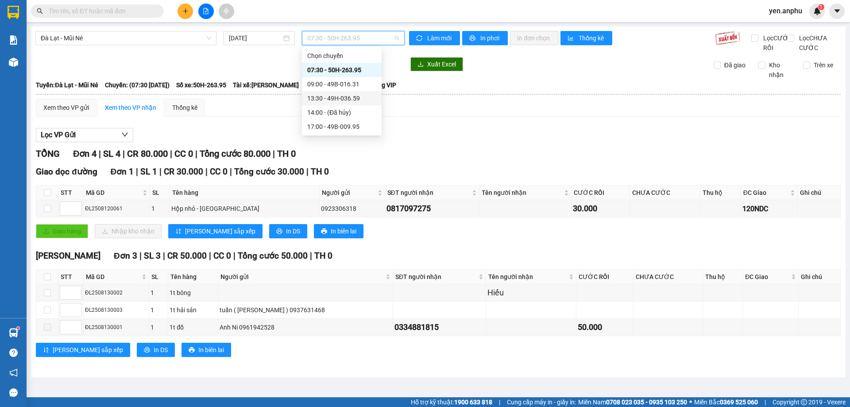
click at [318, 97] on div "13:30 - 49H-036.59" at bounding box center [341, 98] width 69 height 10
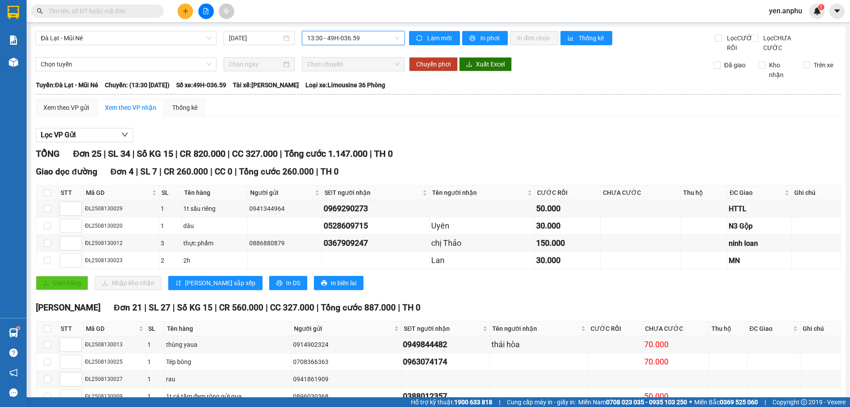
click at [138, 112] on div "Xem theo VP nhận" at bounding box center [130, 108] width 51 height 10
click at [70, 112] on div "Xem theo VP gửi" at bounding box center [66, 108] width 46 height 10
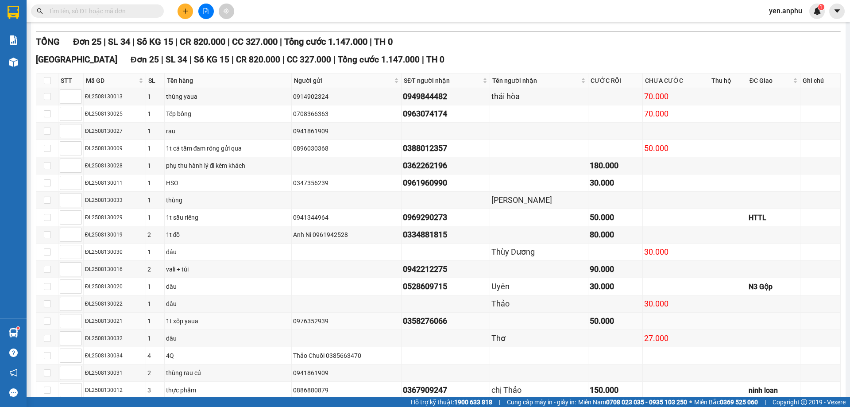
scroll to position [266, 0]
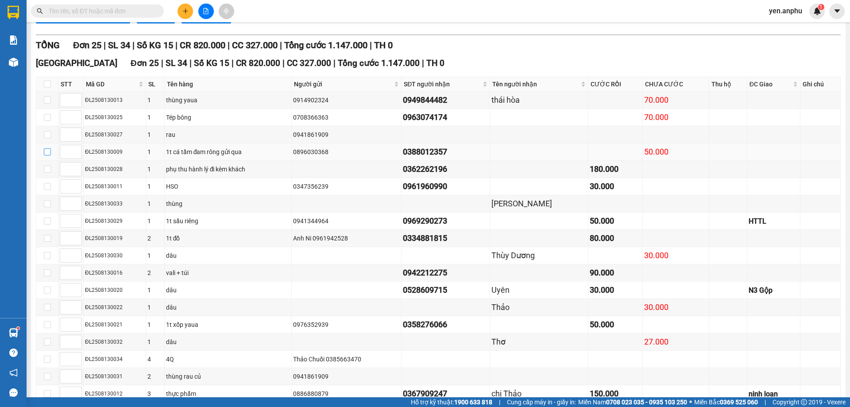
click at [48, 155] on input "checkbox" at bounding box center [47, 151] width 7 height 7
checkbox input "true"
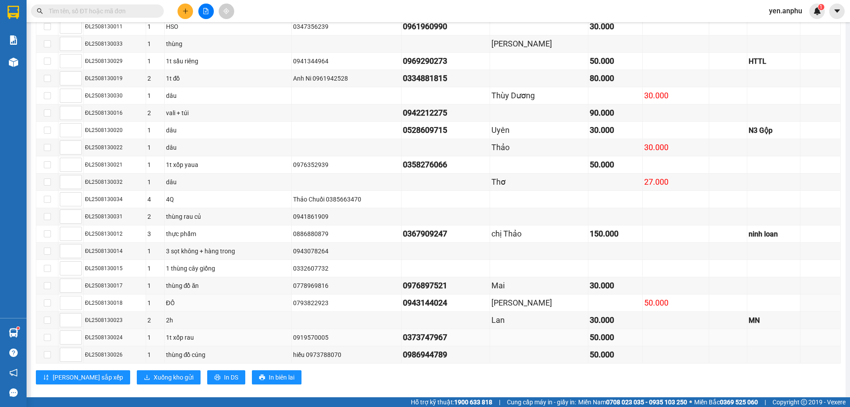
scroll to position [447, 0]
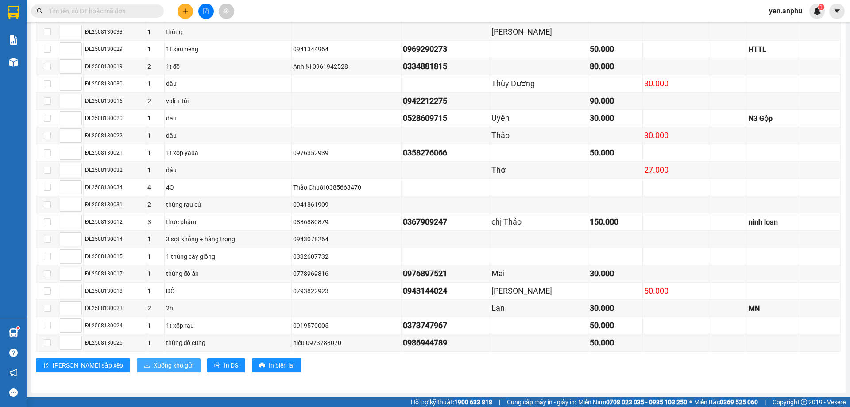
click at [154, 365] on span "Xuống kho gửi" at bounding box center [174, 365] width 40 height 10
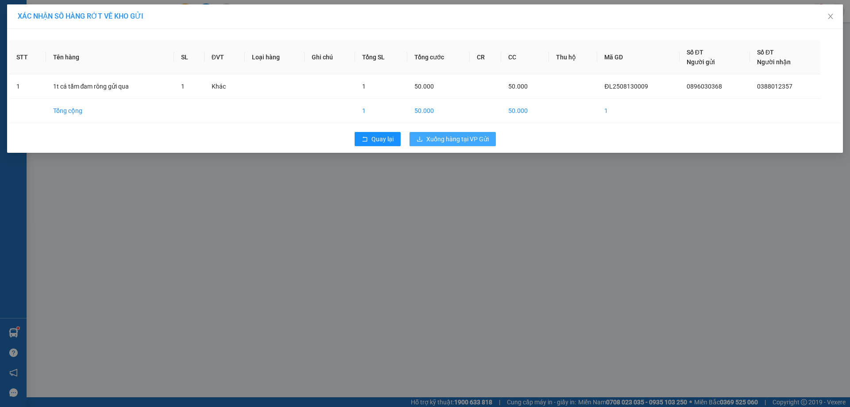
click at [456, 142] on span "Xuống hàng tại VP Gửi" at bounding box center [457, 139] width 62 height 10
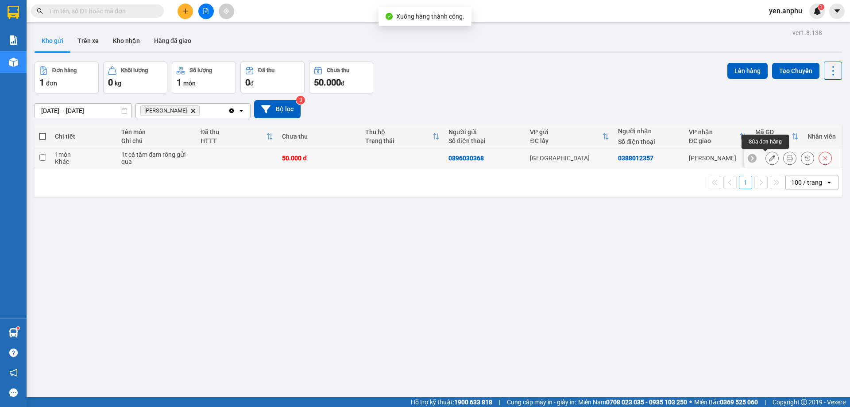
click at [769, 159] on icon at bounding box center [772, 158] width 6 height 6
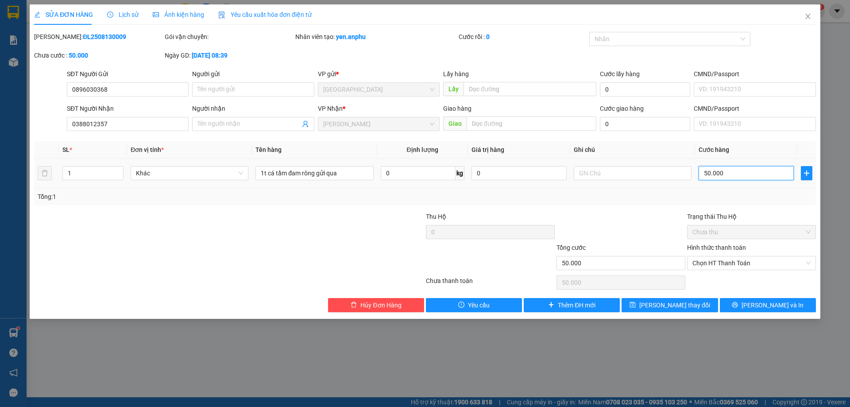
click at [744, 174] on input "50.000" at bounding box center [746, 173] width 95 height 14
type input "4"
type input "40"
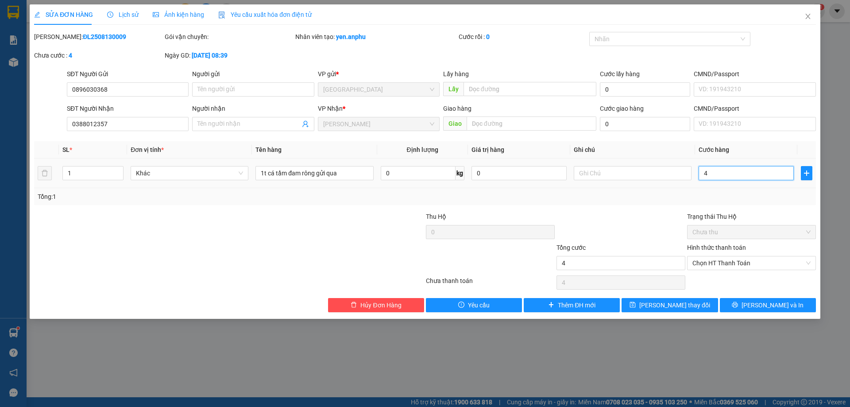
type input "40"
type input "40.000"
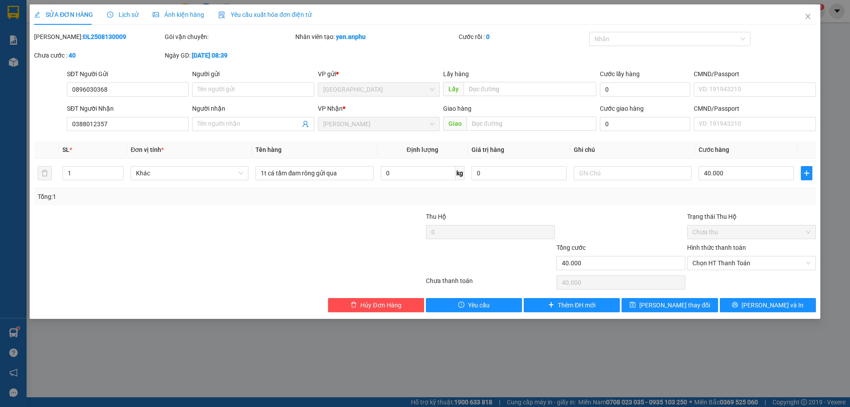
click at [640, 216] on div at bounding box center [621, 227] width 131 height 31
click at [664, 304] on span "[PERSON_NAME] thay đổi" at bounding box center [675, 305] width 71 height 10
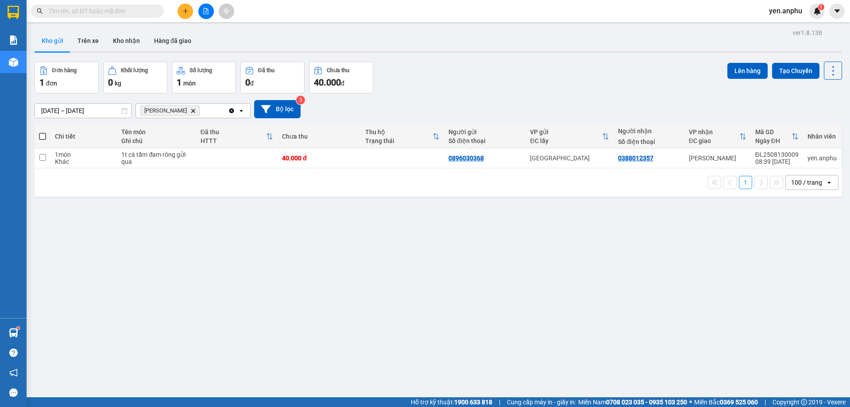
click at [43, 136] on span at bounding box center [42, 136] width 7 height 7
click at [43, 132] on input "checkbox" at bounding box center [43, 132] width 0 height 0
checkbox input "true"
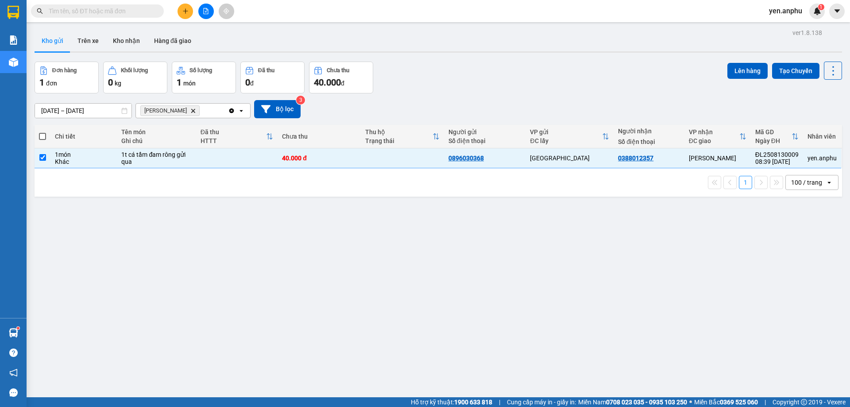
click at [43, 136] on span at bounding box center [42, 136] width 7 height 7
click at [43, 132] on input "checkbox" at bounding box center [43, 132] width 0 height 0
click at [743, 74] on button "Lên hàng" at bounding box center [748, 71] width 40 height 16
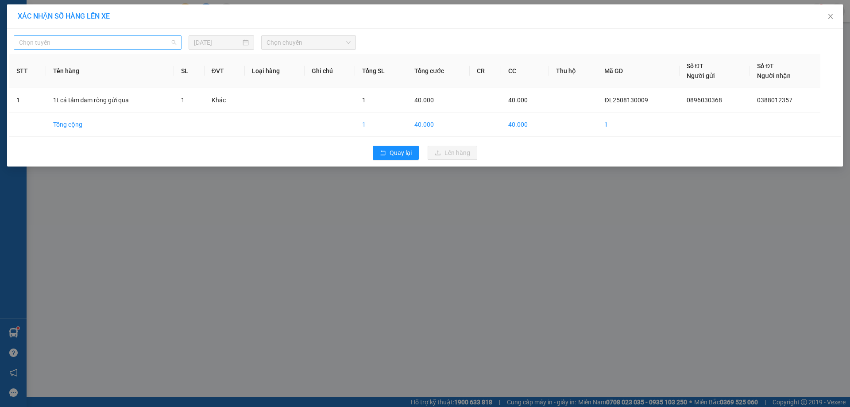
click at [98, 42] on span "Chọn tuyến" at bounding box center [97, 42] width 157 height 13
click at [77, 41] on span "Chọn tuyến" at bounding box center [97, 42] width 157 height 13
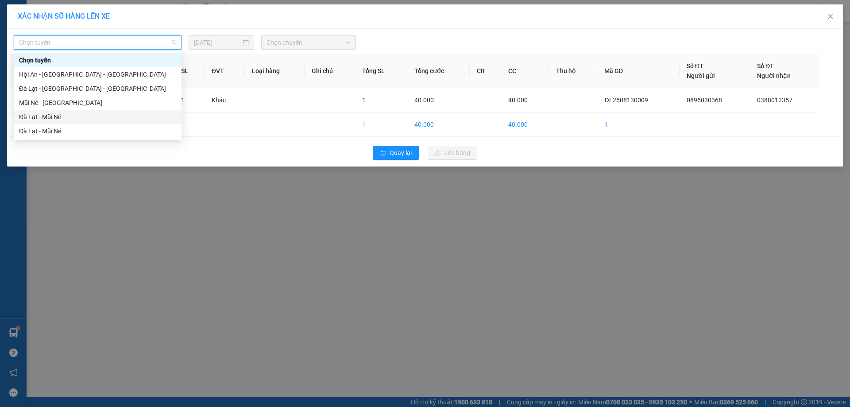
click at [43, 112] on div "Đà Lạt - Mũi Né" at bounding box center [97, 117] width 157 height 10
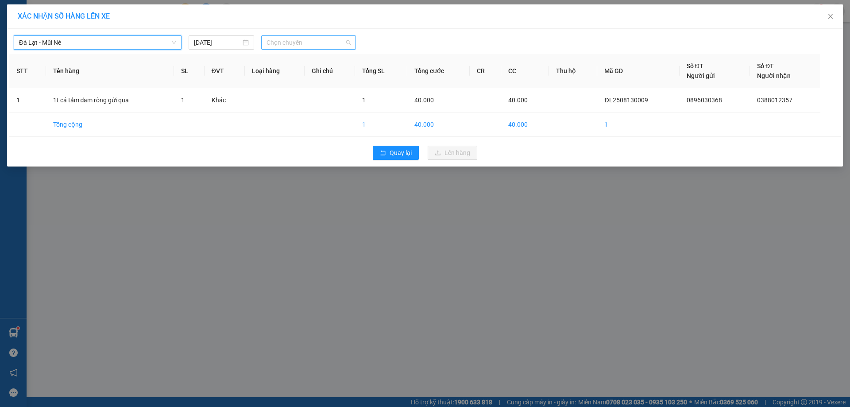
click at [298, 44] on span "Chọn chuyến" at bounding box center [309, 42] width 84 height 13
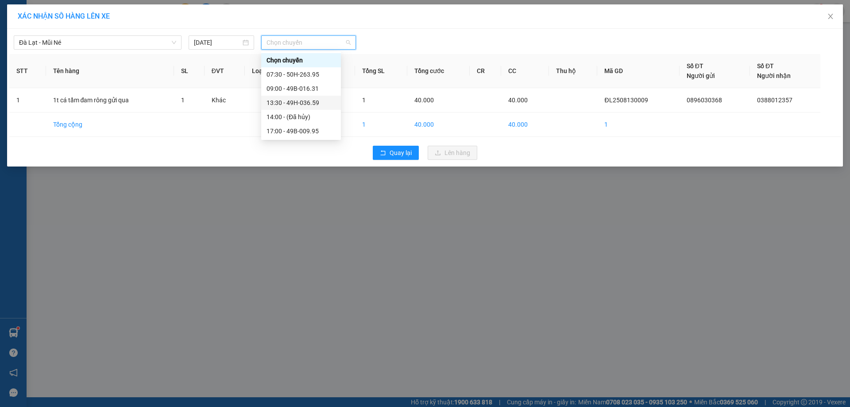
click at [280, 100] on div "13:30 - 49H-036.59" at bounding box center [301, 103] width 69 height 10
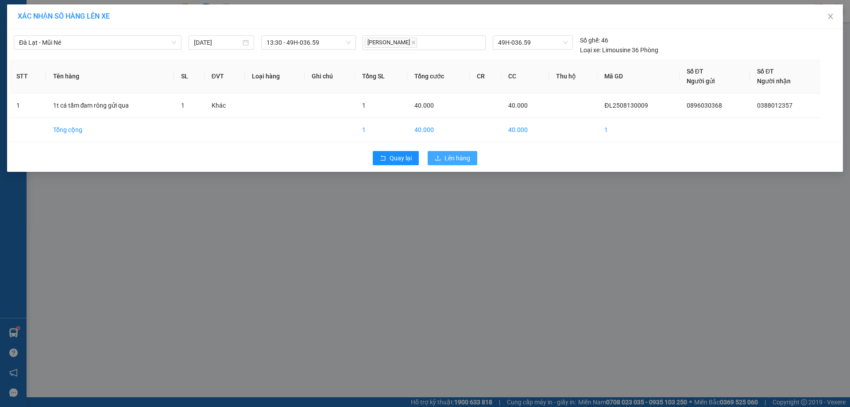
click at [443, 154] on button "Lên hàng" at bounding box center [453, 158] width 50 height 14
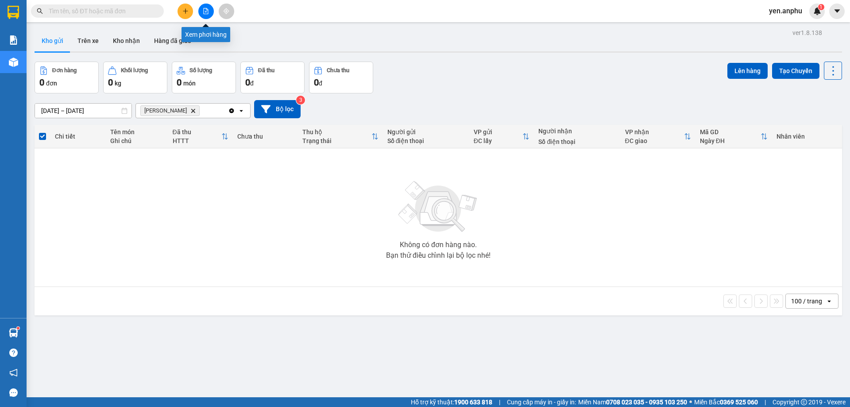
click at [205, 10] on icon "file-add" at bounding box center [206, 11] width 6 height 6
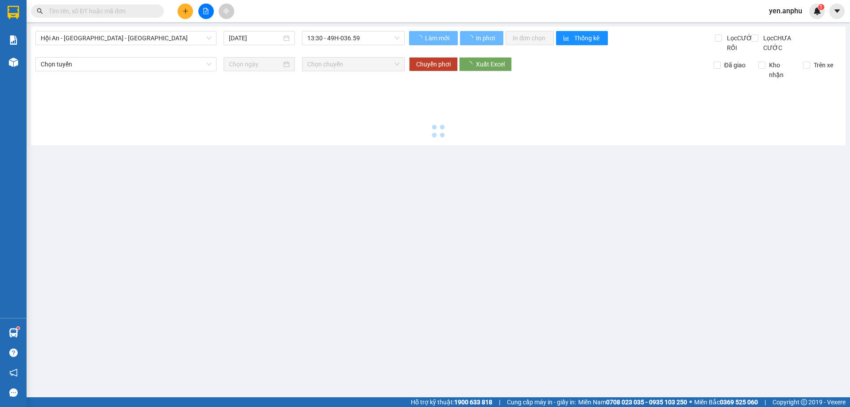
click at [205, 10] on icon "file-add" at bounding box center [206, 11] width 6 height 6
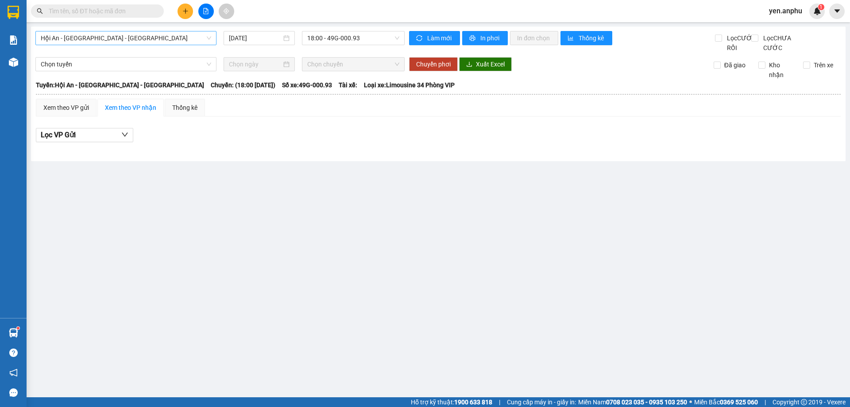
click at [120, 43] on span "Hội An - [GEOGRAPHIC_DATA] - [GEOGRAPHIC_DATA]" at bounding box center [126, 37] width 171 height 13
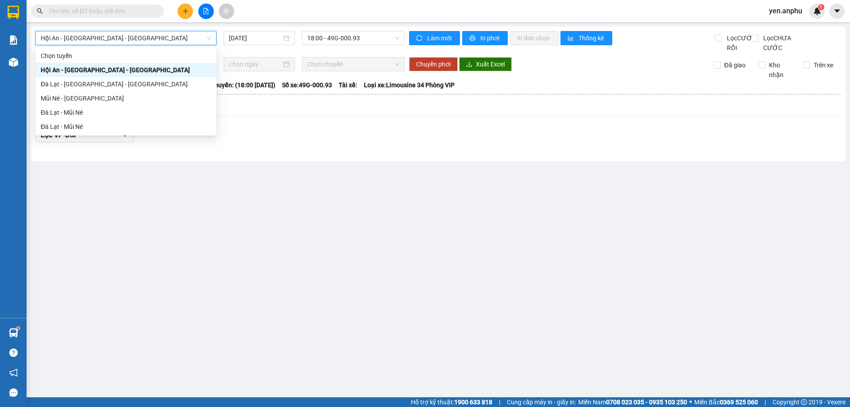
click at [120, 43] on span "Hội An - [GEOGRAPHIC_DATA] - [GEOGRAPHIC_DATA]" at bounding box center [126, 37] width 171 height 13
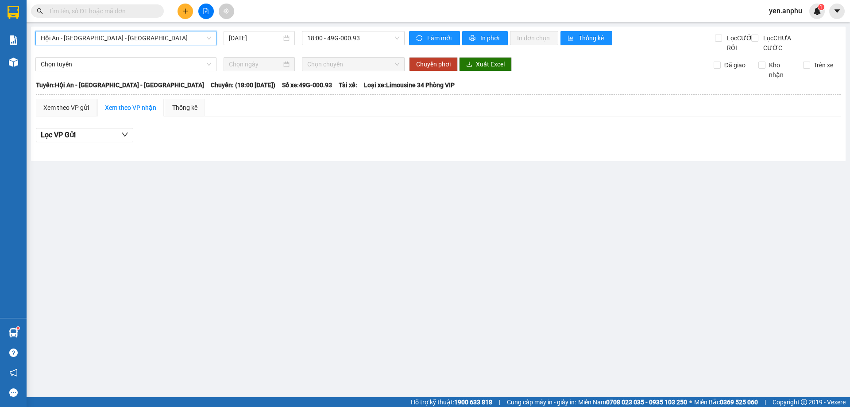
click at [109, 39] on span "Hội An - [GEOGRAPHIC_DATA] - [GEOGRAPHIC_DATA]" at bounding box center [126, 37] width 171 height 13
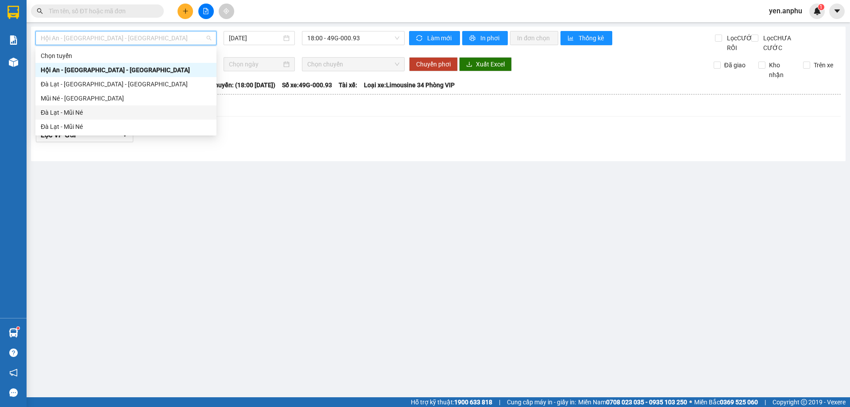
click at [79, 115] on div "Đà Lạt - Mũi Né" at bounding box center [126, 113] width 171 height 10
type input "[DATE]"
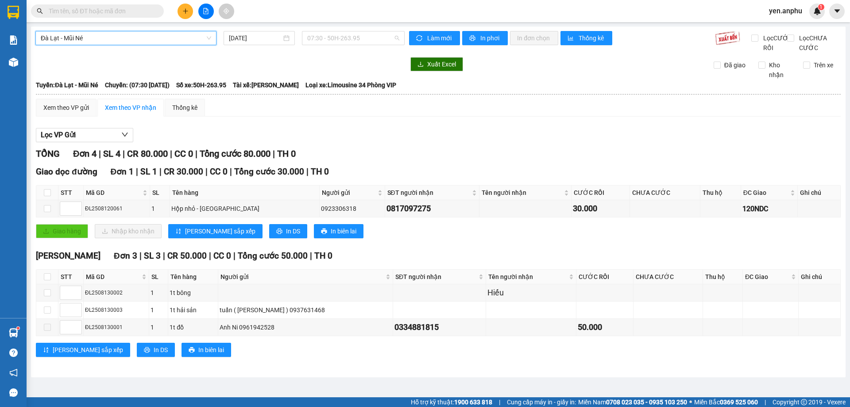
drag, startPoint x: 343, startPoint y: 37, endPoint x: 343, endPoint y: 58, distance: 21.3
click at [344, 37] on span "07:30 - 50H-263.95" at bounding box center [353, 37] width 92 height 13
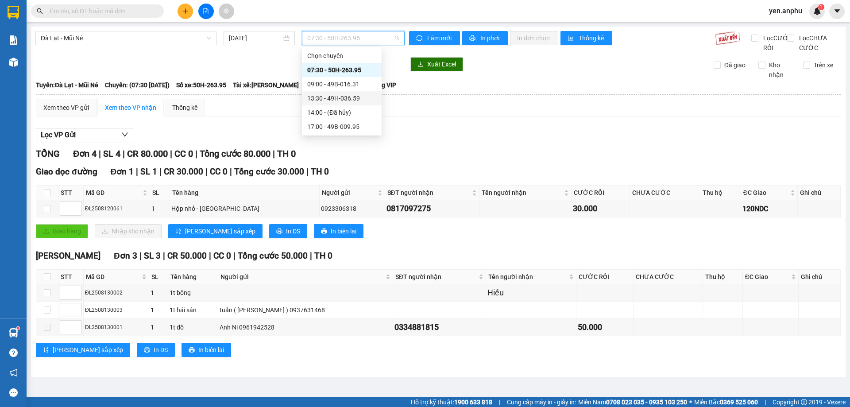
click at [333, 98] on div "13:30 - 49H-036.59" at bounding box center [341, 98] width 69 height 10
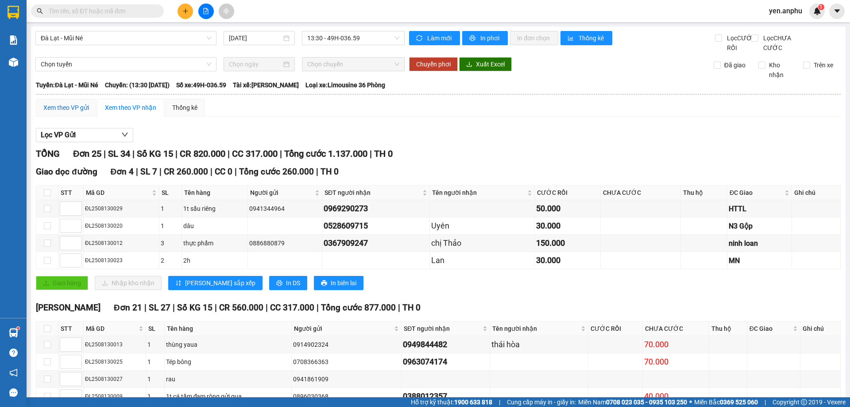
click at [70, 112] on div "Xem theo VP gửi" at bounding box center [66, 108] width 46 height 10
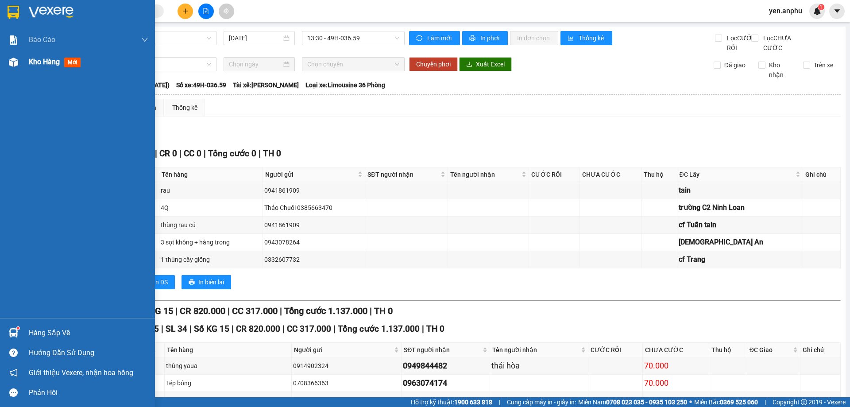
click at [44, 62] on span "Kho hàng" at bounding box center [44, 62] width 31 height 8
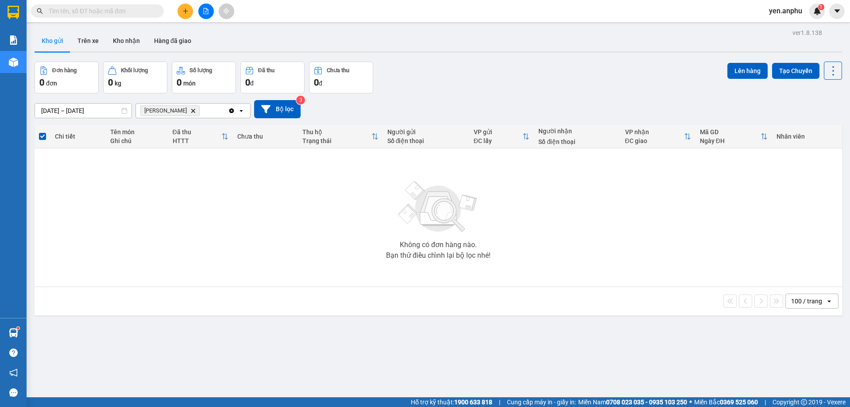
click at [202, 16] on button at bounding box center [206, 12] width 16 height 16
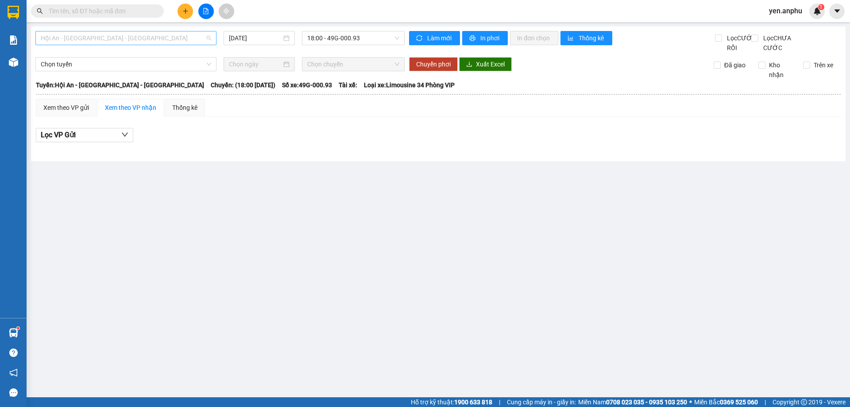
click at [108, 36] on span "Hội An - [GEOGRAPHIC_DATA] - [GEOGRAPHIC_DATA]" at bounding box center [126, 37] width 171 height 13
drag, startPoint x: 108, startPoint y: 36, endPoint x: 101, endPoint y: 53, distance: 18.3
click at [108, 36] on span "Hội An - [GEOGRAPHIC_DATA] - [GEOGRAPHIC_DATA]" at bounding box center [126, 37] width 171 height 13
click at [113, 39] on span "Hội An - [GEOGRAPHIC_DATA] - [GEOGRAPHIC_DATA]" at bounding box center [126, 37] width 171 height 13
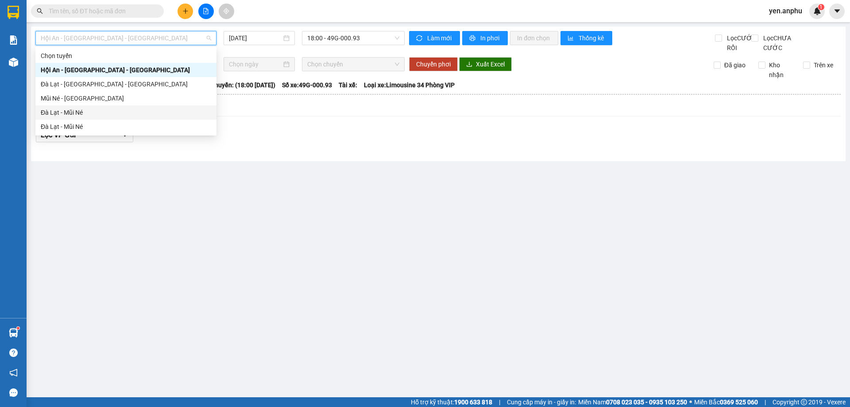
click at [74, 114] on div "Đà Lạt - Mũi Né" at bounding box center [126, 113] width 171 height 10
type input "[DATE]"
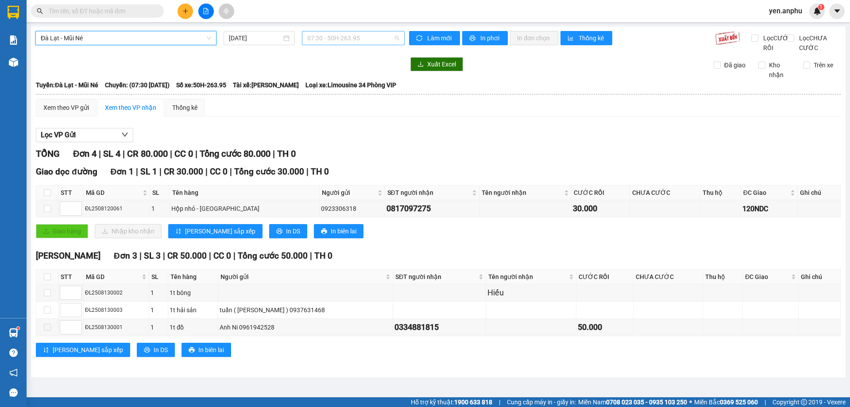
click at [344, 39] on span "07:30 - 50H-263.95" at bounding box center [353, 37] width 92 height 13
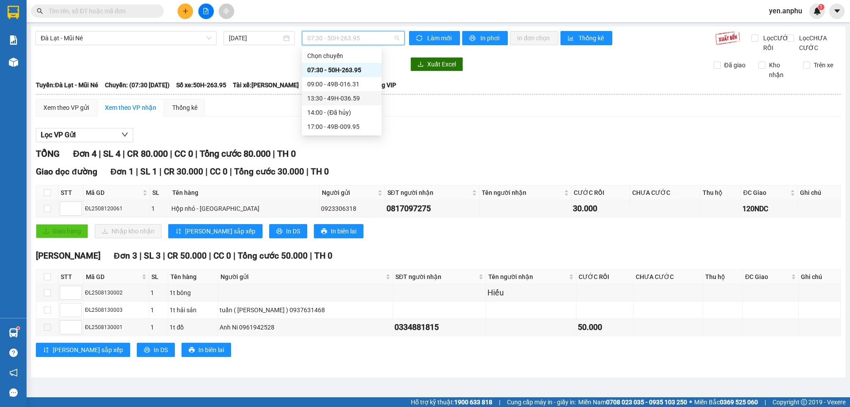
click at [320, 95] on div "13:30 - 49H-036.59" at bounding box center [341, 98] width 69 height 10
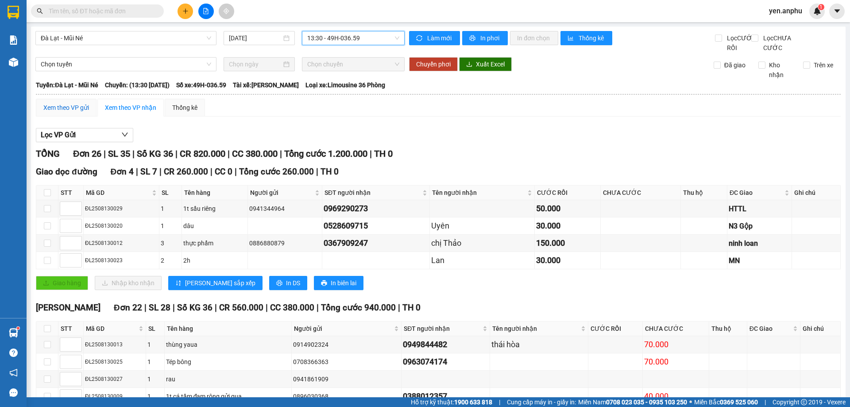
click at [60, 112] on div "Xem theo VP gửi" at bounding box center [66, 108] width 46 height 10
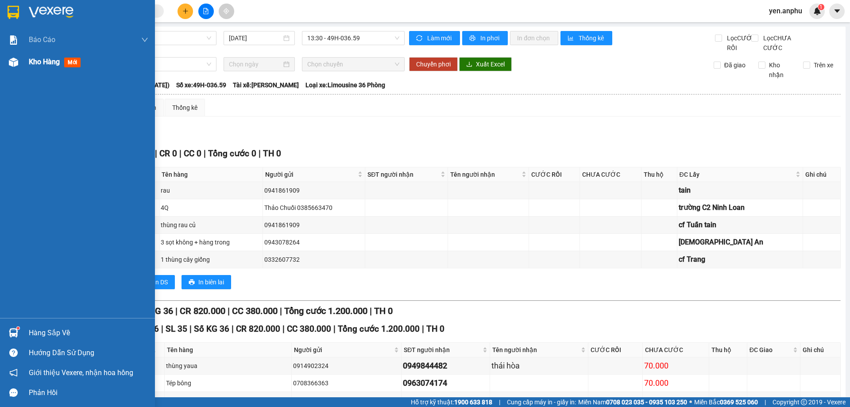
click at [31, 61] on span "Kho hàng" at bounding box center [44, 62] width 31 height 8
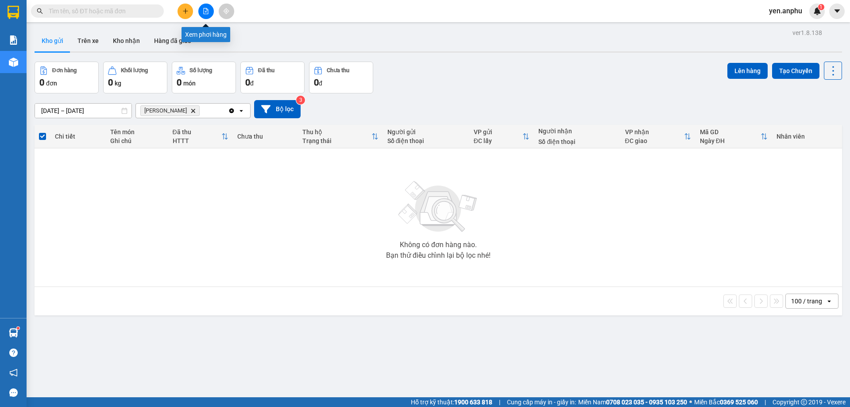
drag, startPoint x: 199, startPoint y: 14, endPoint x: 147, endPoint y: 22, distance: 52.4
click at [201, 14] on button at bounding box center [206, 12] width 16 height 16
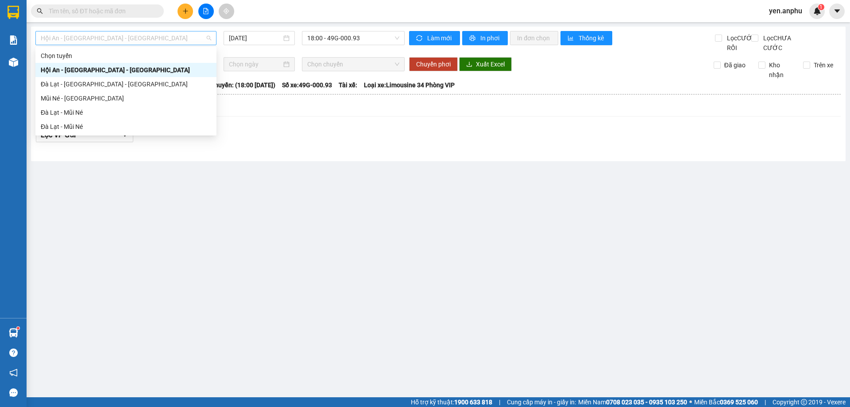
click at [95, 38] on span "Hội An - [GEOGRAPHIC_DATA] - [GEOGRAPHIC_DATA]" at bounding box center [126, 37] width 171 height 13
click at [72, 115] on div "Đà Lạt - Mũi Né" at bounding box center [126, 113] width 171 height 10
type input "[DATE]"
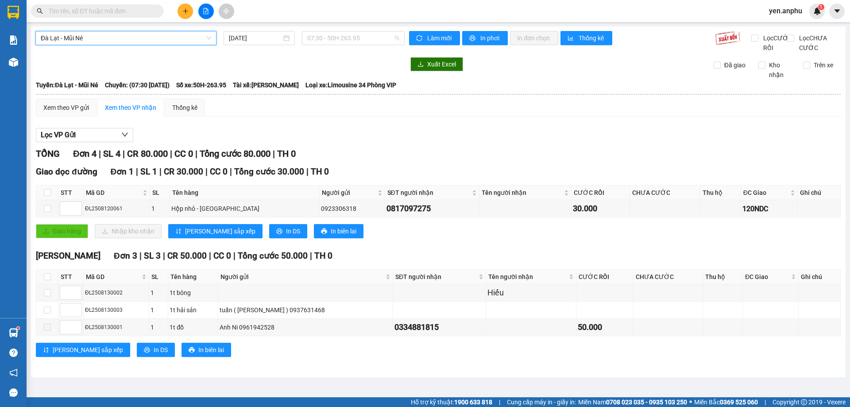
drag, startPoint x: 318, startPoint y: 38, endPoint x: 319, endPoint y: 97, distance: 58.9
click at [319, 38] on span "07:30 - 50H-263.95" at bounding box center [353, 37] width 92 height 13
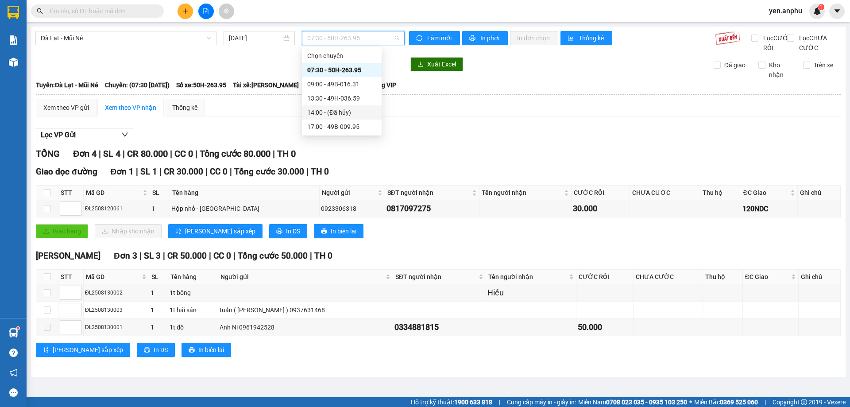
click at [326, 97] on div "13:30 - 49H-036.59" at bounding box center [341, 98] width 69 height 10
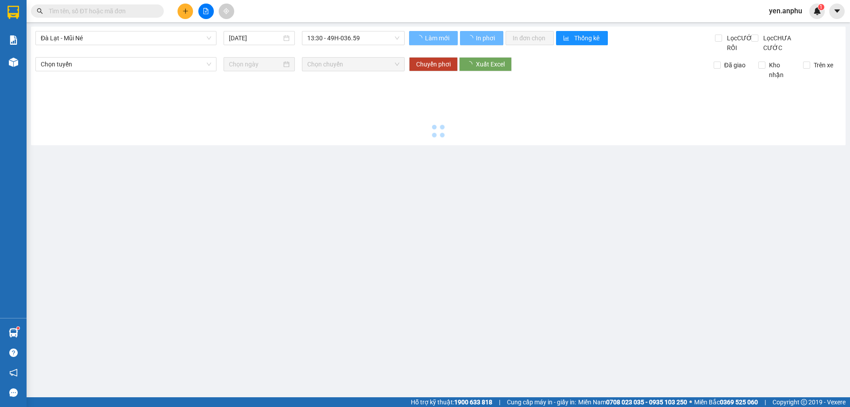
click at [326, 97] on div at bounding box center [438, 110] width 806 height 61
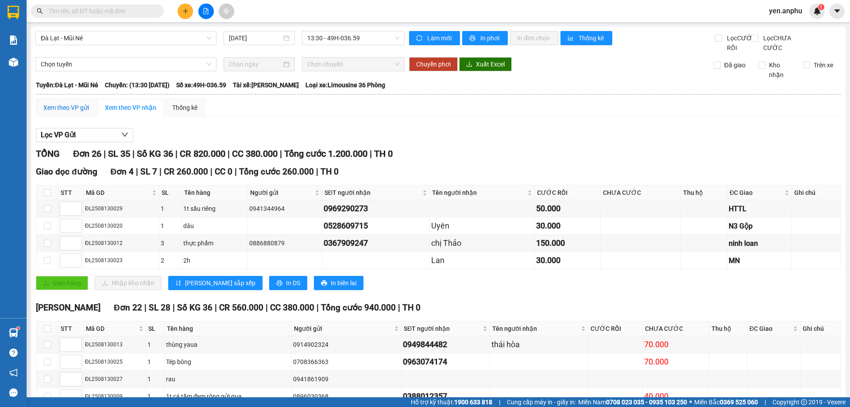
click at [73, 112] on div "Xem theo VP gửi" at bounding box center [66, 108] width 46 height 10
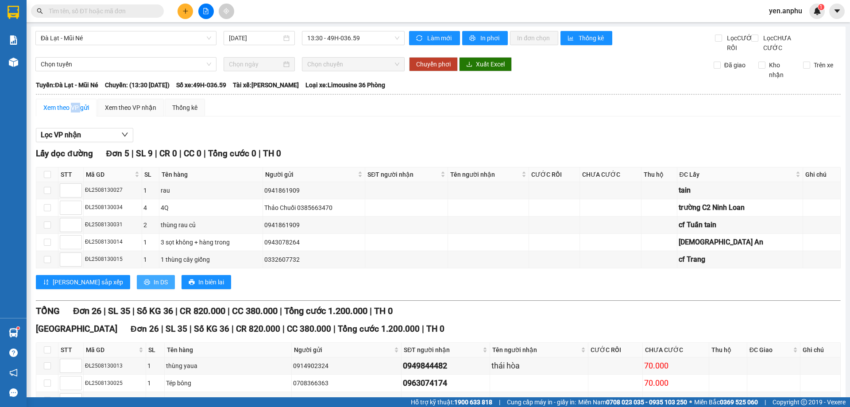
click at [154, 287] on span "In DS" at bounding box center [161, 282] width 14 height 10
click at [150, 112] on div "Xem theo VP nhận" at bounding box center [130, 108] width 51 height 10
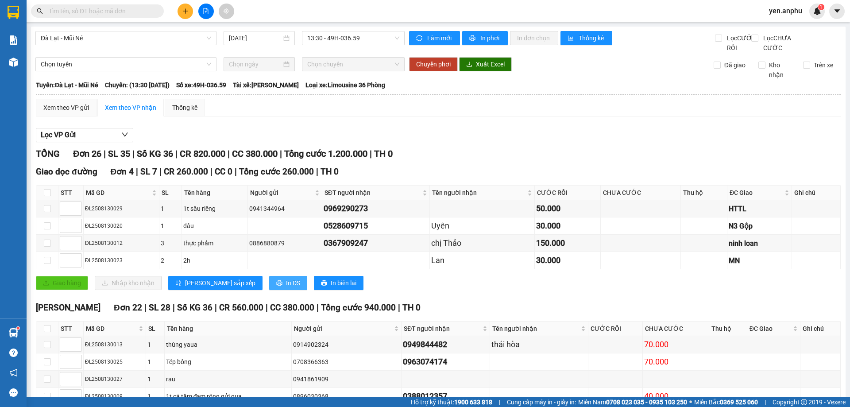
click at [286, 288] on span "In DS" at bounding box center [293, 283] width 14 height 10
click at [59, 112] on div "Xem theo VP gửi" at bounding box center [66, 108] width 46 height 10
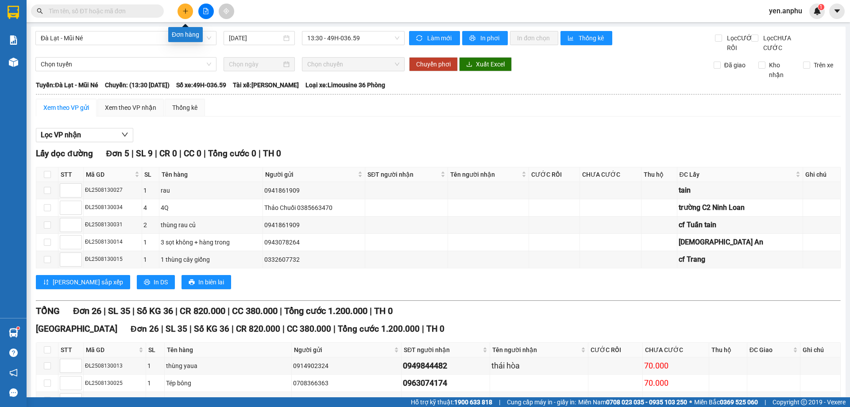
click at [187, 11] on icon "plus" at bounding box center [185, 11] width 5 height 0
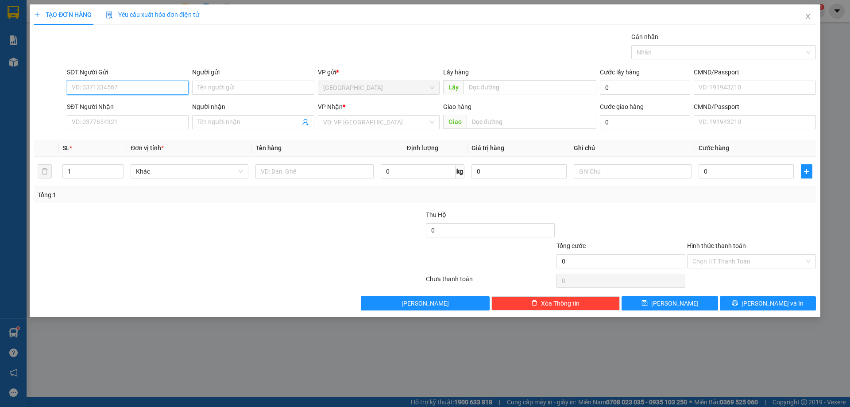
click at [120, 87] on input "SĐT Người Gửi" at bounding box center [128, 88] width 122 height 14
type input "0342094830"
click at [105, 107] on div "0342094830" at bounding box center [127, 106] width 111 height 10
type input "cf Voi đỏ - nhà chờ PT Finom"
type input "0342094830"
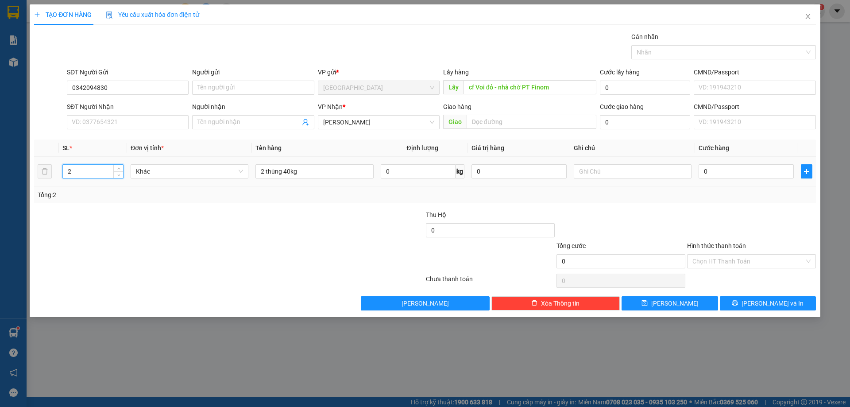
drag, startPoint x: 91, startPoint y: 174, endPoint x: 0, endPoint y: 145, distance: 95.2
click at [0, 157] on div "TẠO ĐƠN HÀNG Yêu cầu xuất hóa đơn điện tử Transit Pickup Surcharge Ids Transit …" at bounding box center [425, 203] width 850 height 407
type input "1"
drag, startPoint x: 262, startPoint y: 171, endPoint x: 217, endPoint y: 170, distance: 45.2
click at [217, 170] on tr "1 Khác 2 thùng 40kg 0 kg 0 0" at bounding box center [425, 172] width 782 height 30
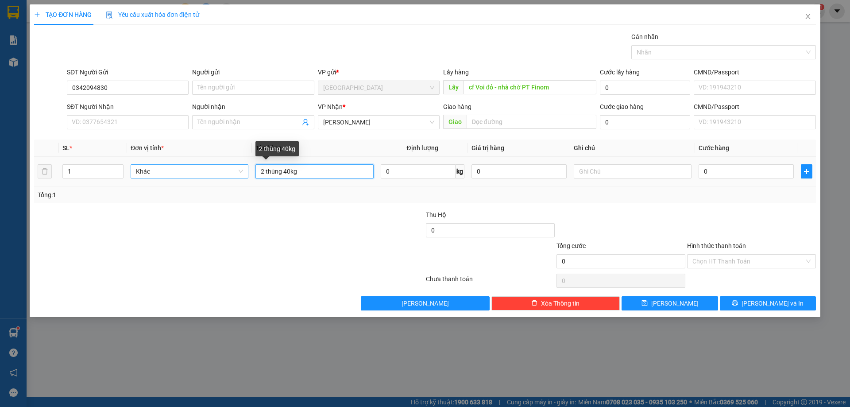
drag, startPoint x: 266, startPoint y: 174, endPoint x: 248, endPoint y: 170, distance: 18.7
click at [252, 173] on td "2 thùng 40kg" at bounding box center [314, 172] width 125 height 30
click at [287, 174] on input "1 thùng 40kg" at bounding box center [315, 171] width 118 height 14
type input "1 thùng 30kg"
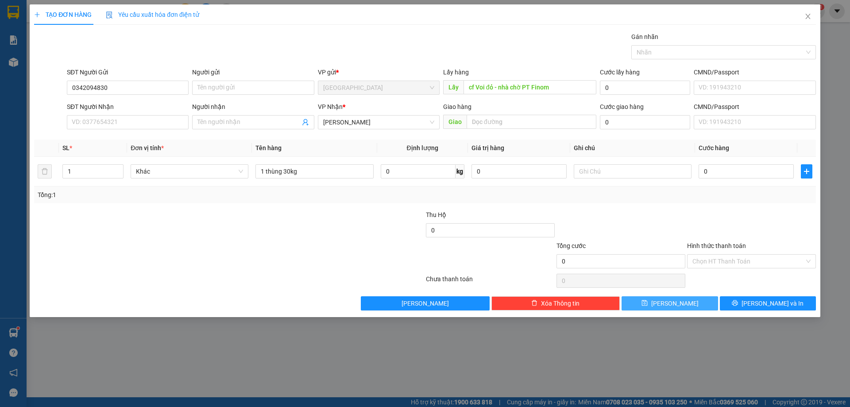
click at [683, 302] on button "[PERSON_NAME]" at bounding box center [670, 303] width 96 height 14
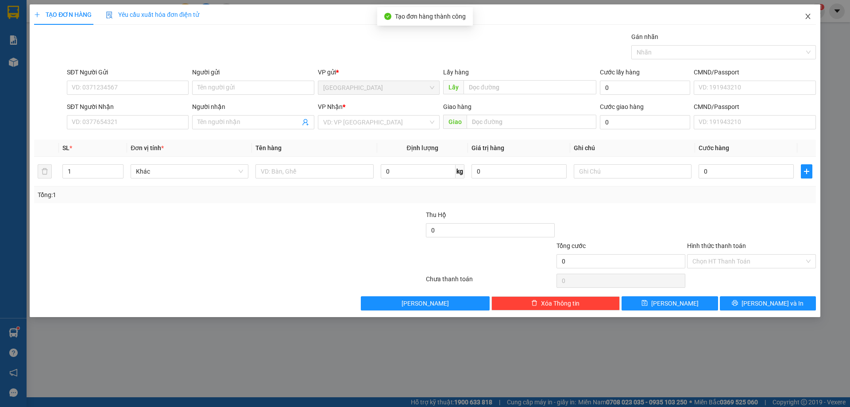
click at [808, 17] on icon "close" at bounding box center [808, 16] width 5 height 5
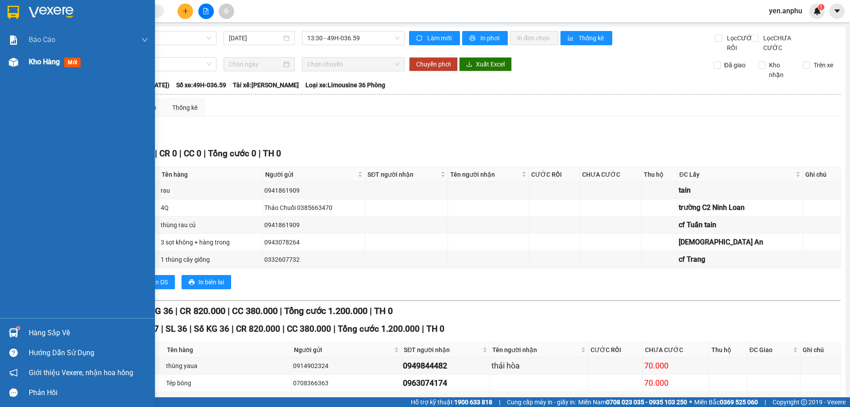
click at [46, 62] on span "Kho hàng" at bounding box center [44, 62] width 31 height 8
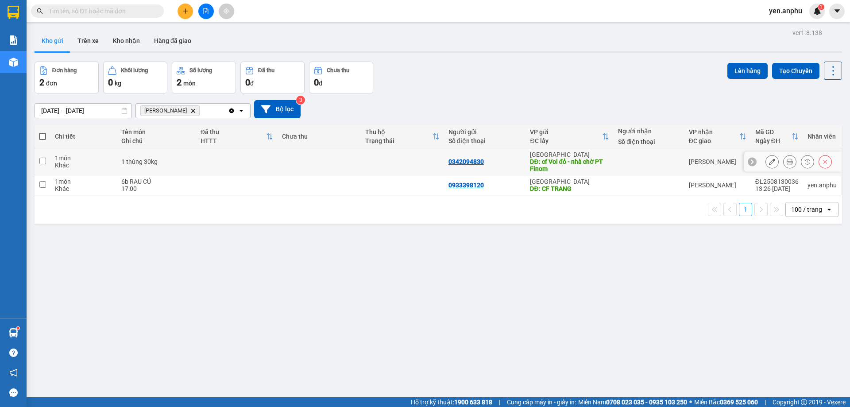
click at [43, 159] on input "checkbox" at bounding box center [42, 161] width 7 height 7
checkbox input "true"
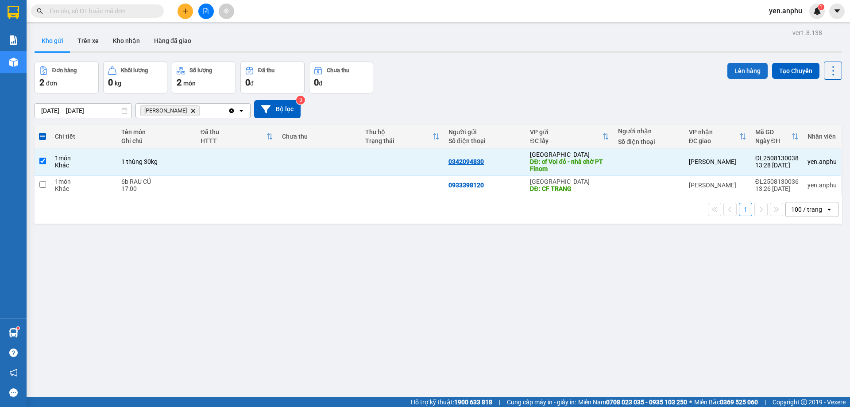
click at [736, 66] on button "Lên hàng" at bounding box center [748, 71] width 40 height 16
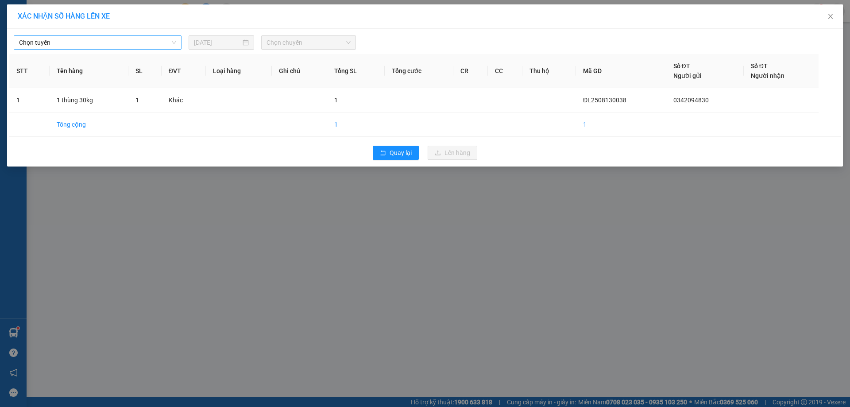
click at [125, 42] on span "Chọn tuyến" at bounding box center [97, 42] width 157 height 13
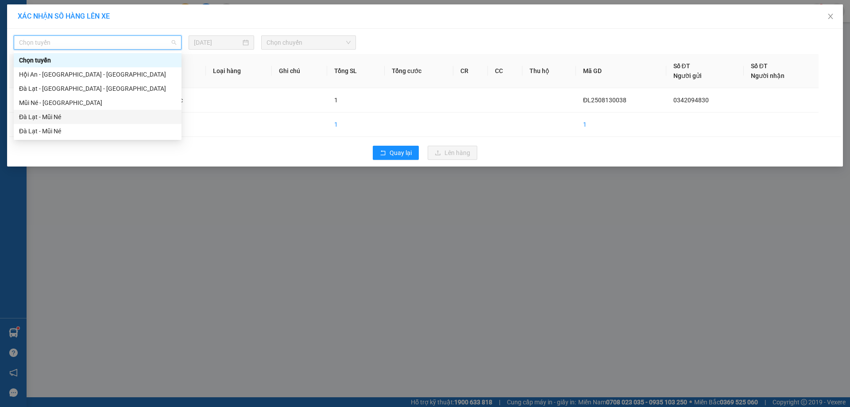
click at [70, 118] on div "Đà Lạt - Mũi Né" at bounding box center [97, 117] width 157 height 10
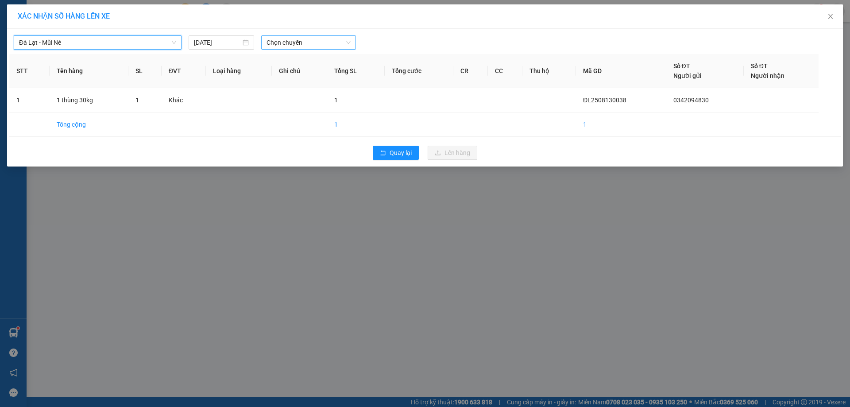
click at [305, 46] on span "Chọn chuyến" at bounding box center [309, 42] width 84 height 13
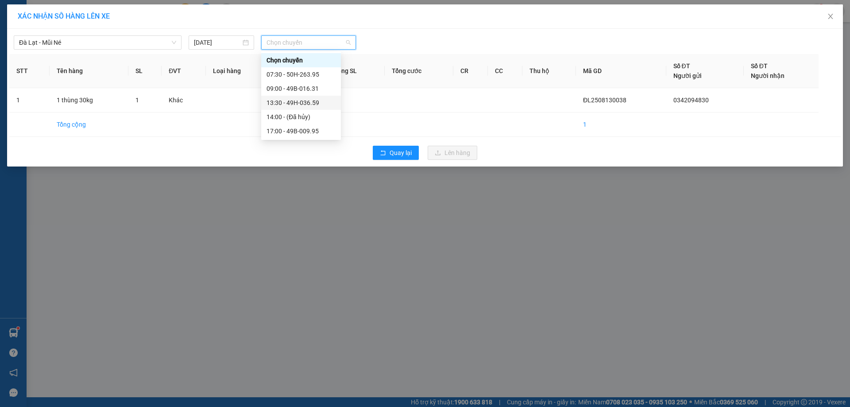
click at [305, 108] on div "13:30 - 49H-036.59" at bounding box center [301, 103] width 80 height 14
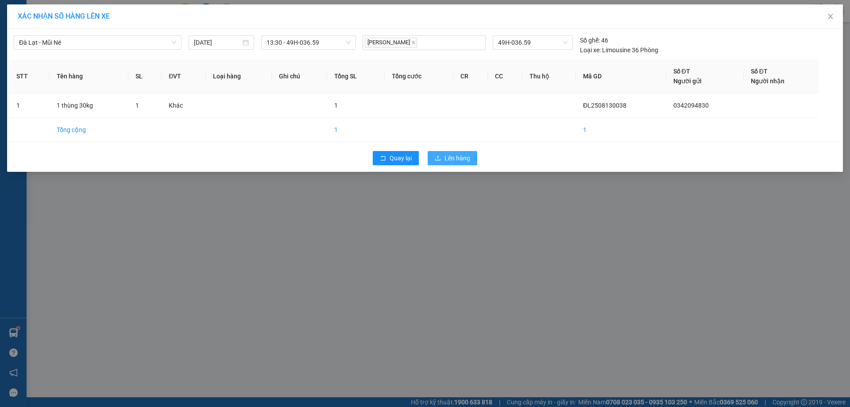
click at [447, 163] on button "Lên hàng" at bounding box center [453, 158] width 50 height 14
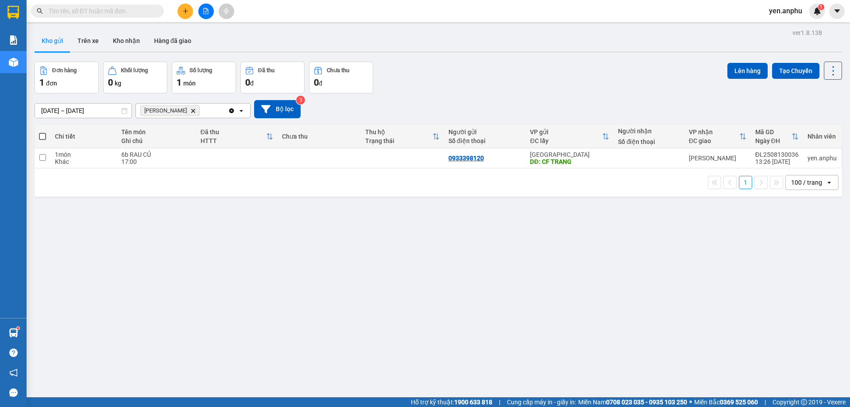
click at [185, 14] on icon "plus" at bounding box center [185, 11] width 6 height 6
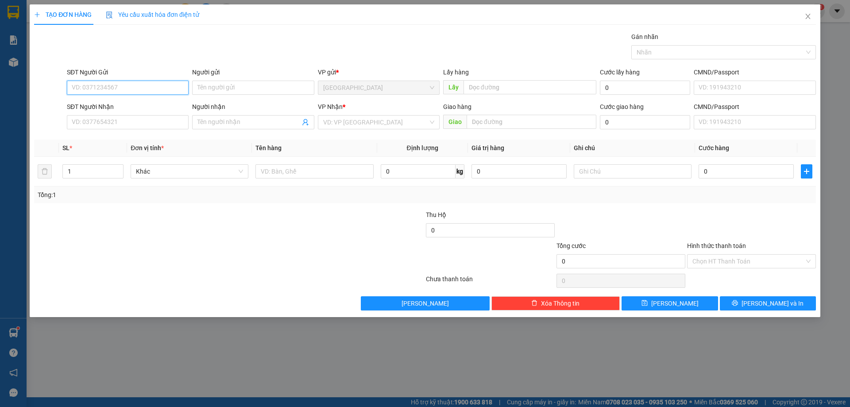
click at [136, 90] on input "SĐT Người Gửi" at bounding box center [128, 88] width 122 height 14
type input "0832132533"
click at [93, 109] on div "0832132533" at bounding box center [127, 106] width 111 height 10
type input "0773854922"
type input "CX Bầu Ốc"
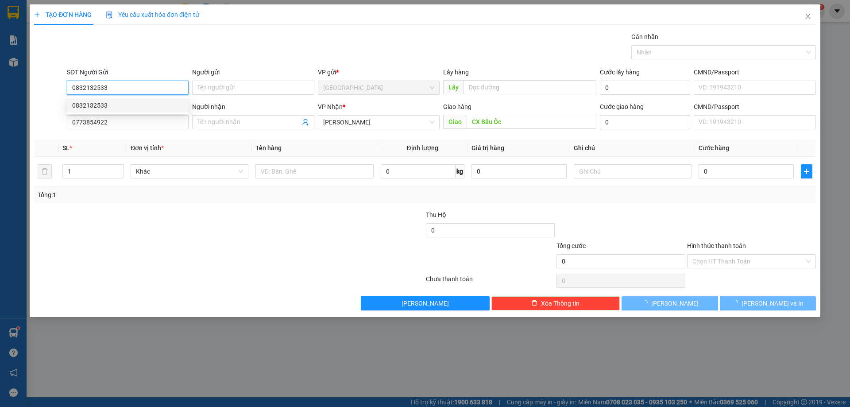
type input "400.000"
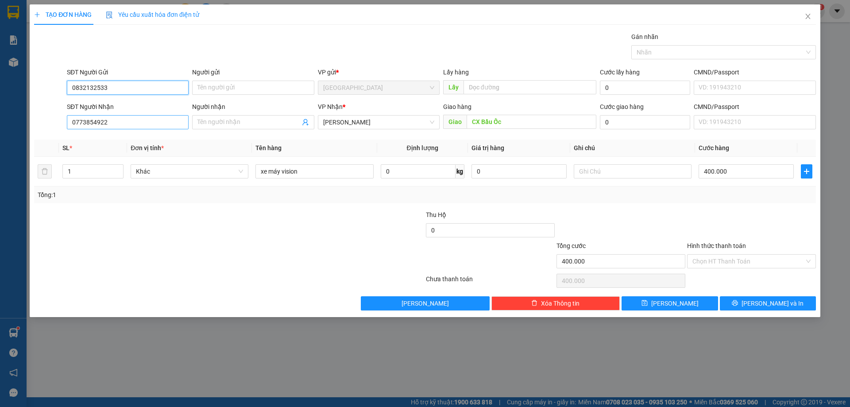
type input "0832132533"
click at [149, 124] on input "0773854922" at bounding box center [128, 122] width 122 height 14
drag, startPoint x: 146, startPoint y: 124, endPoint x: 11, endPoint y: 124, distance: 135.1
click at [12, 124] on div "TẠO ĐƠN HÀNG Yêu cầu xuất hóa đơn điện tử Transit Pickup Surcharge Ids Transit …" at bounding box center [425, 203] width 850 height 407
type input "0332548550"
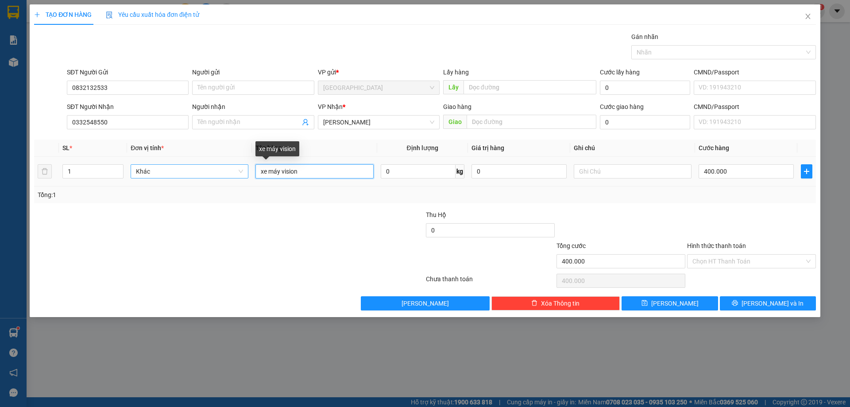
drag, startPoint x: 320, startPoint y: 174, endPoint x: 167, endPoint y: 176, distance: 153.2
click at [167, 176] on tr "1 Khác xe máy vision 0 kg 0 400.000" at bounding box center [425, 172] width 782 height 30
type input "1 cuộn"
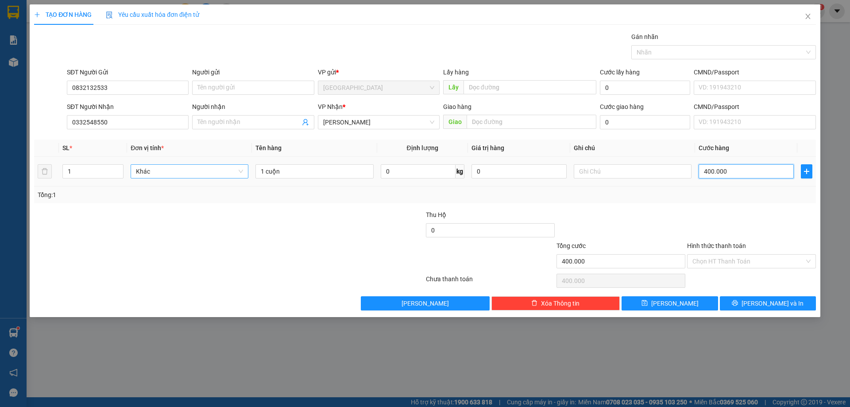
type input "3"
type input "30"
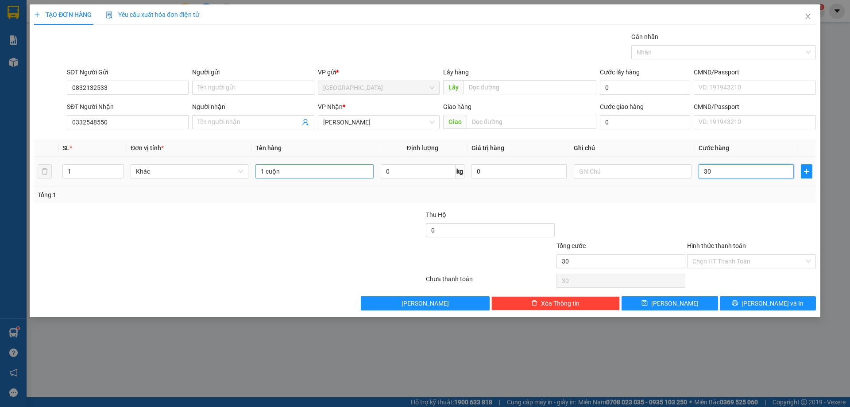
type input "30"
type input "30.000"
click at [322, 175] on input "1 cuộn" at bounding box center [315, 171] width 118 height 14
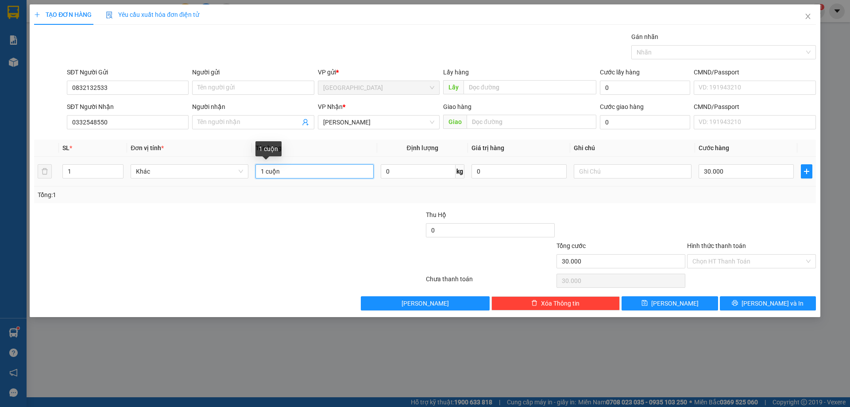
click at [322, 175] on input "1 cuộn" at bounding box center [315, 171] width 118 height 14
click at [743, 255] on div "Hình thức thanh toán Chọn HT Thanh Toán" at bounding box center [751, 256] width 129 height 31
click at [739, 260] on input "Hình thức thanh toán" at bounding box center [749, 261] width 112 height 13
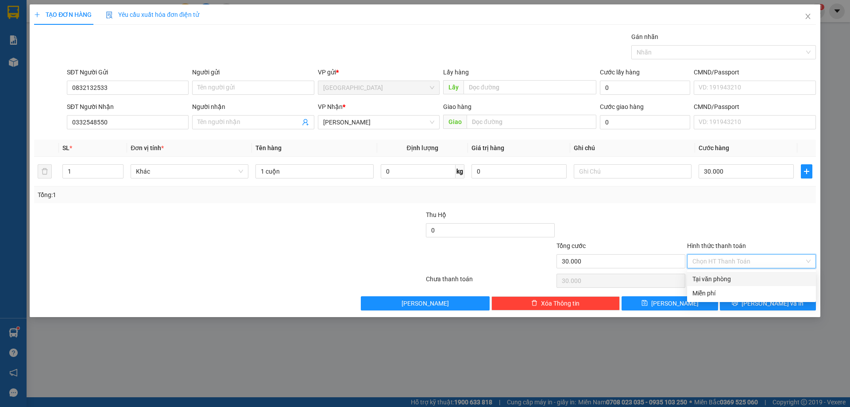
click at [725, 278] on div "Tại văn phòng" at bounding box center [752, 279] width 118 height 10
type input "0"
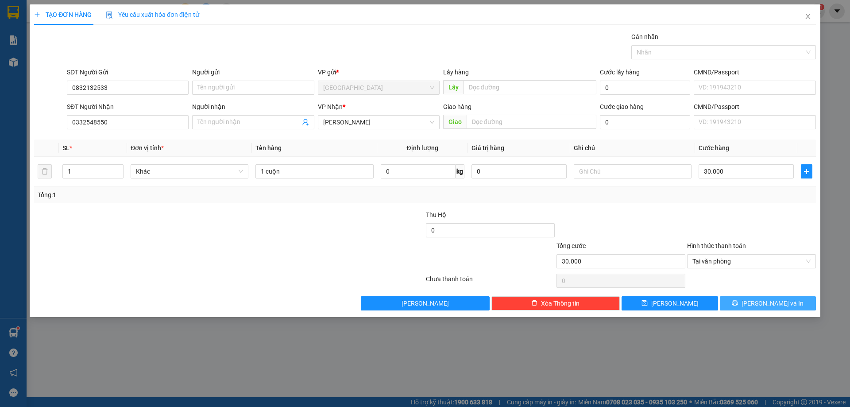
click at [760, 302] on button "[PERSON_NAME] và In" at bounding box center [768, 303] width 96 height 14
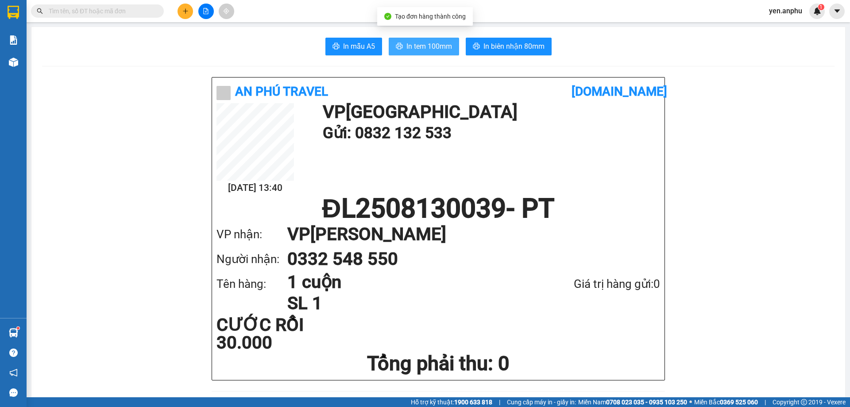
click at [411, 51] on span "In tem 100mm" at bounding box center [430, 46] width 46 height 11
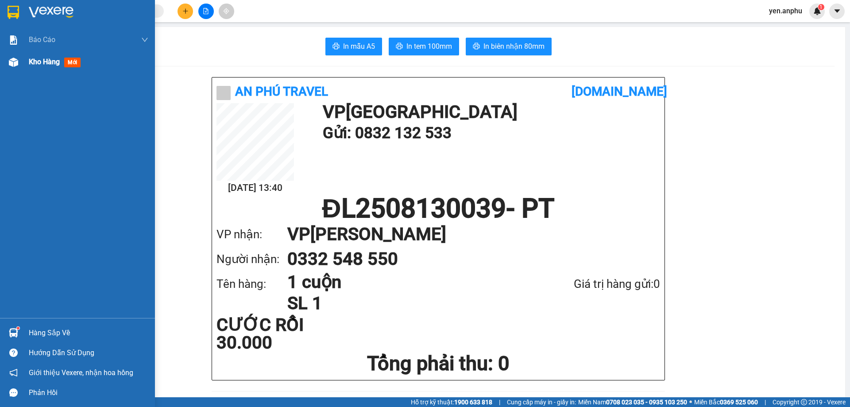
click at [61, 62] on div "Kho hàng mới" at bounding box center [56, 61] width 55 height 11
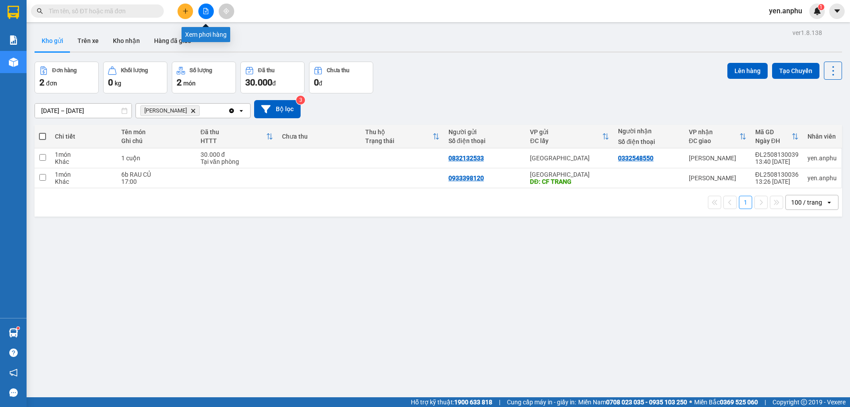
click at [209, 12] on button at bounding box center [206, 12] width 16 height 16
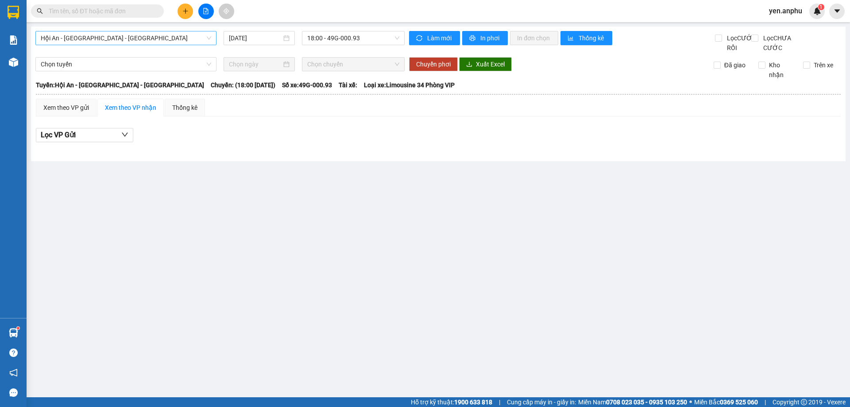
click at [97, 42] on span "Hội An - [GEOGRAPHIC_DATA] - [GEOGRAPHIC_DATA]" at bounding box center [126, 37] width 171 height 13
click at [78, 40] on span "Hội An - [GEOGRAPHIC_DATA] - [GEOGRAPHIC_DATA]" at bounding box center [126, 37] width 171 height 13
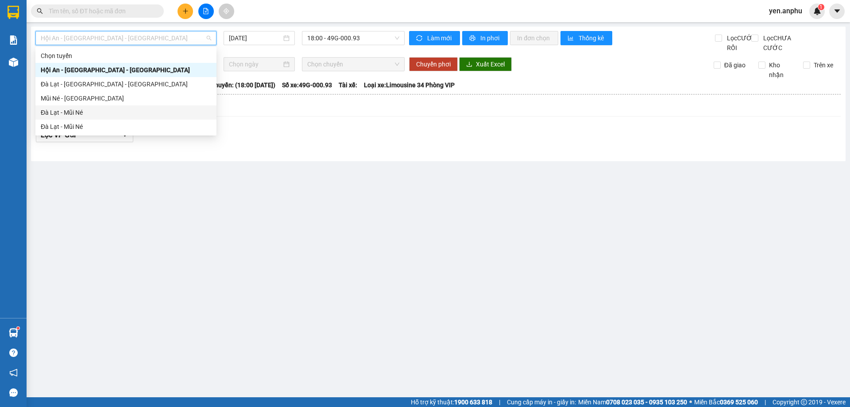
click at [54, 112] on div "Đà Lạt - Mũi Né" at bounding box center [126, 113] width 171 height 10
type input "[DATE]"
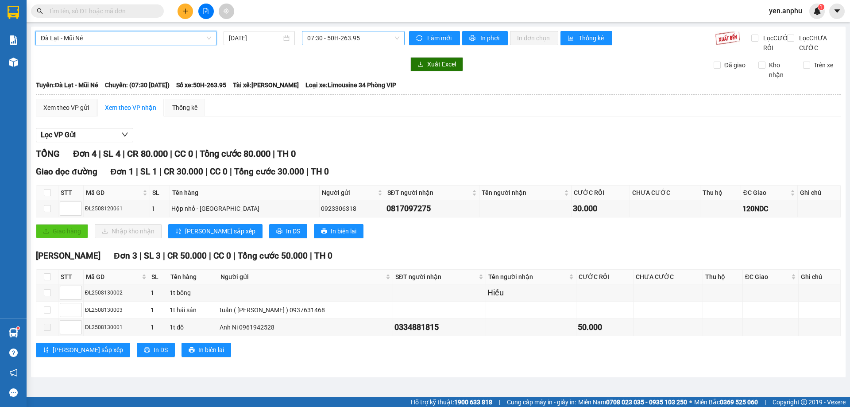
click at [333, 40] on span "07:30 - 50H-263.95" at bounding box center [353, 37] width 92 height 13
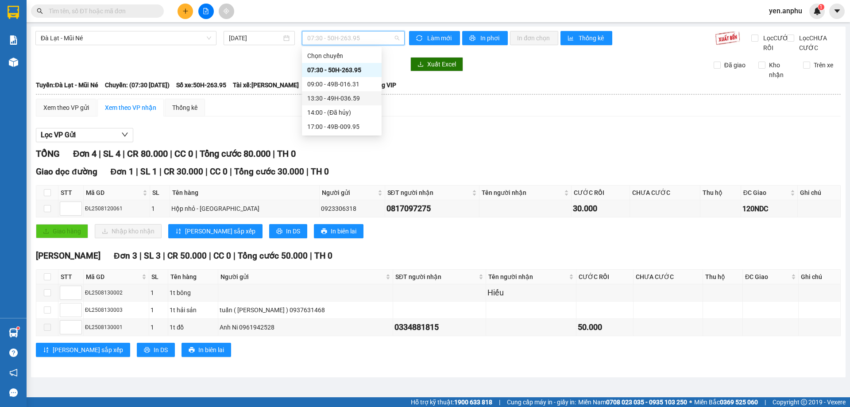
click at [326, 101] on div "13:30 - 49H-036.59" at bounding box center [341, 98] width 69 height 10
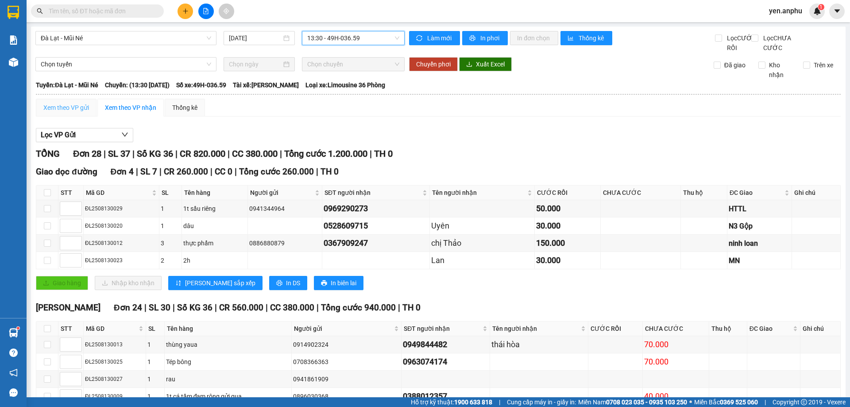
click at [74, 116] on div "Xem theo VP gửi" at bounding box center [66, 108] width 61 height 18
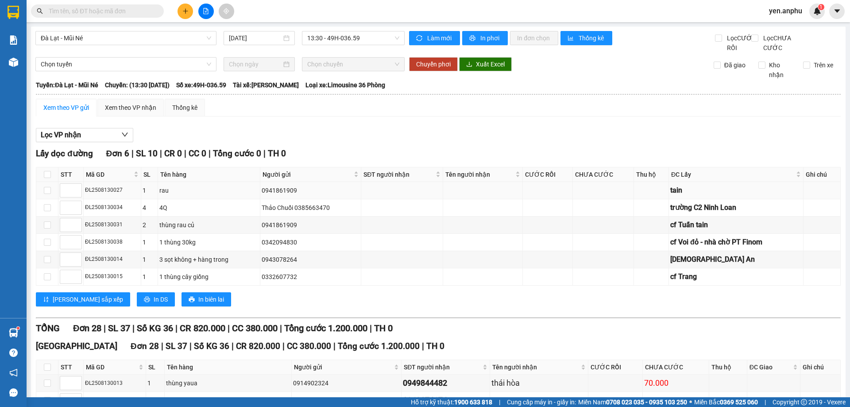
drag, startPoint x: 260, startPoint y: 202, endPoint x: 296, endPoint y: 199, distance: 36.4
click at [300, 195] on div "0941861909" at bounding box center [311, 191] width 98 height 10
copy div "0941861909"
click at [184, 11] on icon "plus" at bounding box center [185, 11] width 5 height 0
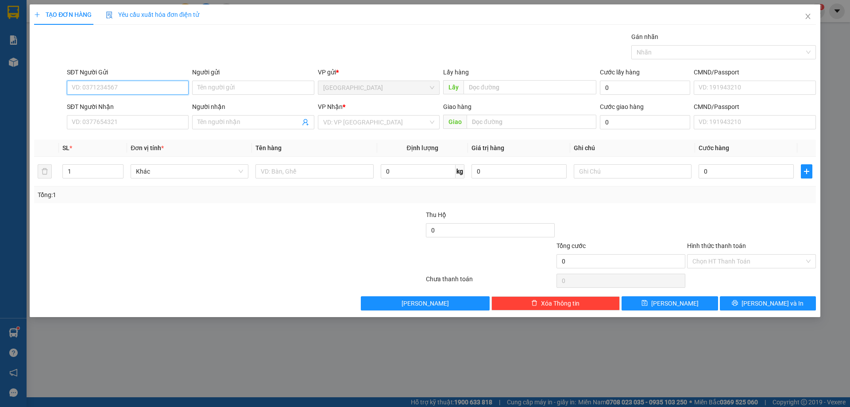
click at [111, 86] on input "SĐT Người Gửi" at bounding box center [128, 88] width 122 height 14
click at [97, 104] on div "0934875557" at bounding box center [127, 106] width 111 height 10
type input "0934875557"
type input "0917403405"
type input "n3 [GEOGRAPHIC_DATA]"
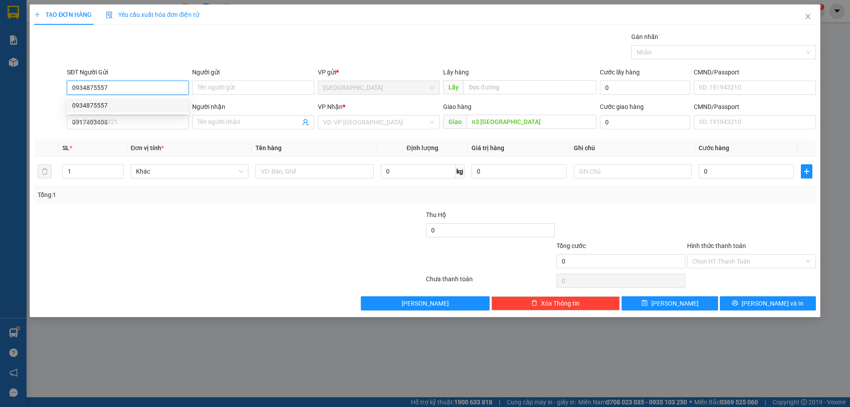
drag, startPoint x: 97, startPoint y: 104, endPoint x: 101, endPoint y: 102, distance: 4.8
click at [99, 104] on div "0934875557" at bounding box center [127, 106] width 111 height 10
type input "30.000"
type input "0934875557"
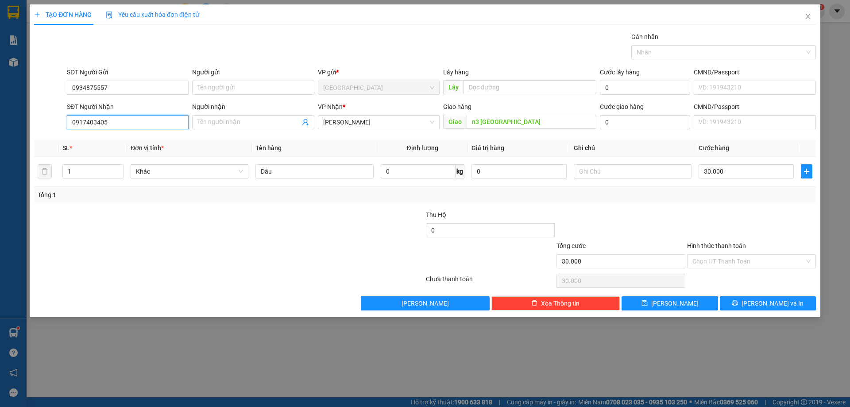
click at [136, 124] on input "0917403405" at bounding box center [128, 122] width 122 height 14
click at [0, 132] on div "TẠO ĐƠN HÀNG Yêu cầu xuất hóa đơn điện tử Transit Pickup Surcharge Ids Transit …" at bounding box center [425, 203] width 850 height 407
click at [105, 168] on div "0342674567 - [PERSON_NAME]" at bounding box center [127, 168] width 111 height 10
type input "0342674567"
type input "THẢO"
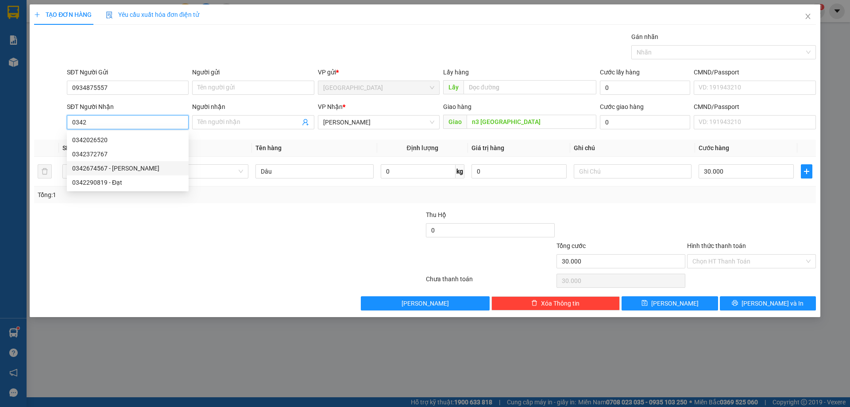
type input "[PERSON_NAME]"
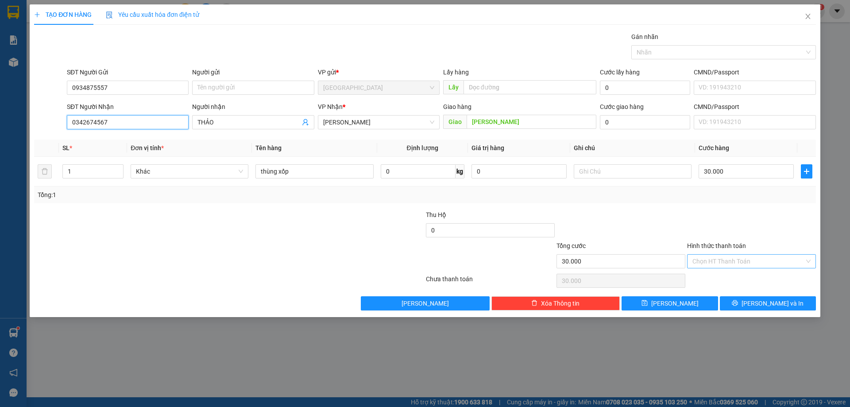
type input "0342674567"
click at [751, 259] on input "Hình thức thanh toán" at bounding box center [749, 261] width 112 height 13
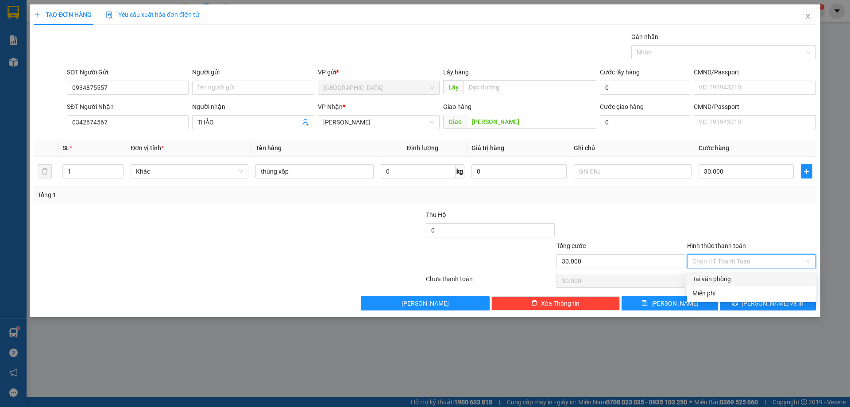
click at [734, 279] on div "Tại văn phòng" at bounding box center [752, 279] width 118 height 10
type input "0"
click at [734, 279] on div "Chọn HT Thanh Toán" at bounding box center [751, 281] width 131 height 18
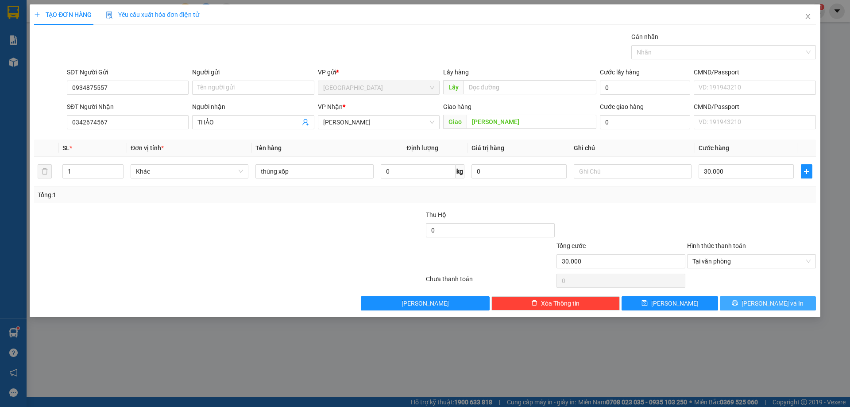
click at [742, 302] on button "[PERSON_NAME] và In" at bounding box center [768, 303] width 96 height 14
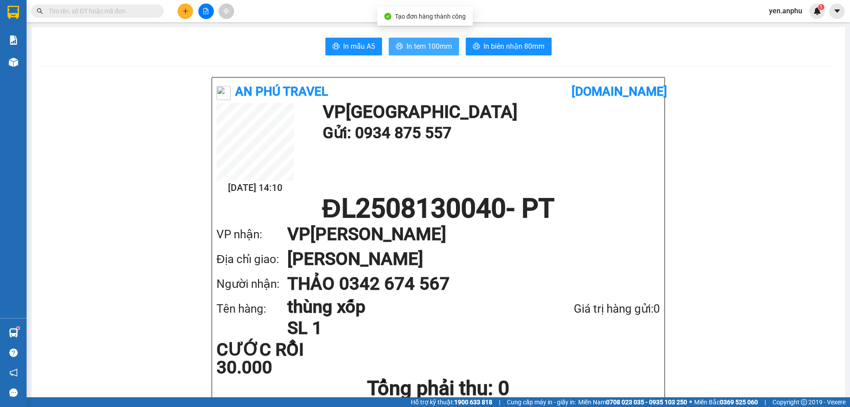
click at [424, 50] on span "In tem 100mm" at bounding box center [430, 46] width 46 height 11
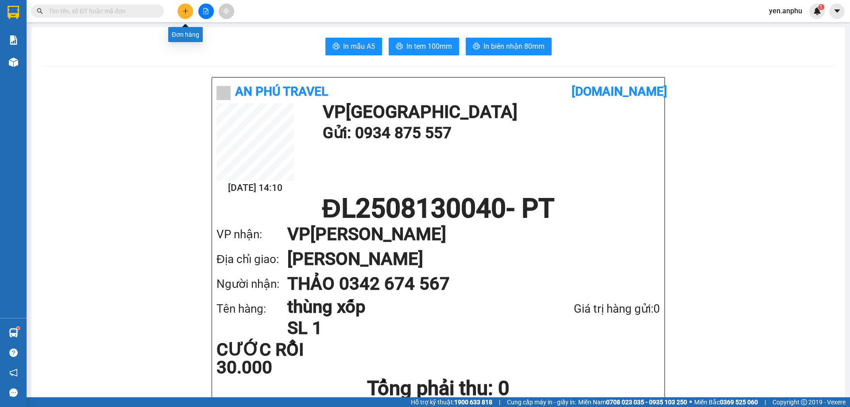
click at [186, 9] on icon "plus" at bounding box center [185, 10] width 0 height 5
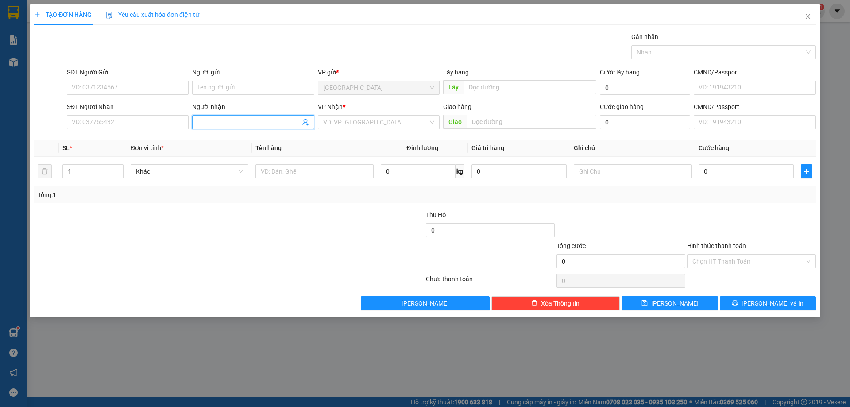
drag, startPoint x: 242, startPoint y: 124, endPoint x: 229, endPoint y: 123, distance: 12.9
click at [233, 123] on input "Người nhận" at bounding box center [249, 122] width 102 height 10
type input "k"
type input "[PERSON_NAME]"
drag, startPoint x: 358, startPoint y: 124, endPoint x: 356, endPoint y: 130, distance: 5.8
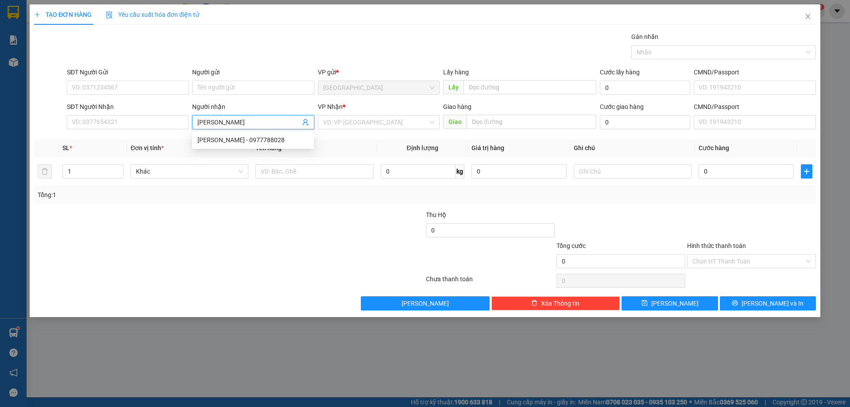
click at [356, 128] on input "search" at bounding box center [375, 122] width 105 height 13
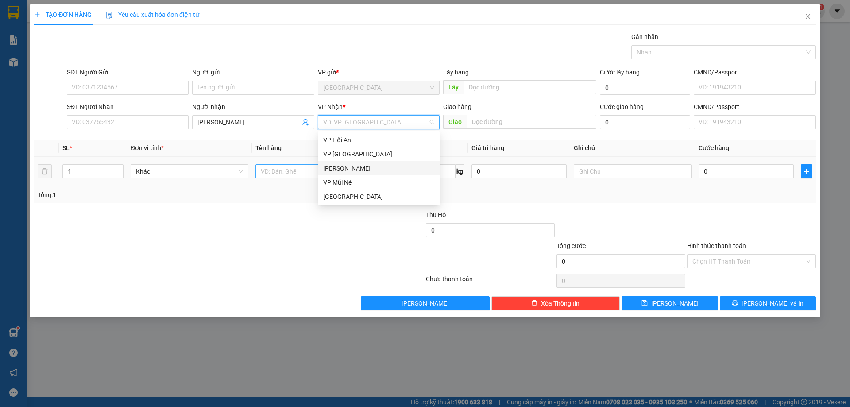
drag, startPoint x: 334, startPoint y: 171, endPoint x: 293, endPoint y: 173, distance: 41.3
click at [329, 172] on div "[PERSON_NAME]" at bounding box center [378, 168] width 111 height 10
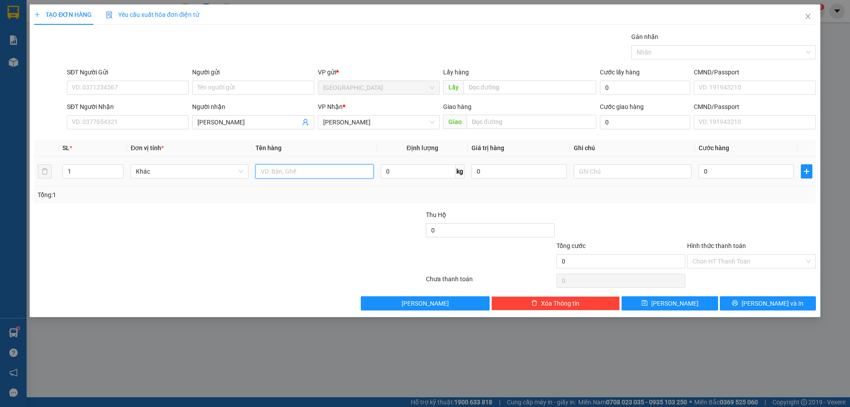
click at [292, 174] on input "text" at bounding box center [315, 171] width 118 height 14
type input "thùng"
click at [636, 302] on button "[PERSON_NAME]" at bounding box center [670, 303] width 96 height 14
click at [812, 14] on span "Close" at bounding box center [808, 16] width 25 height 25
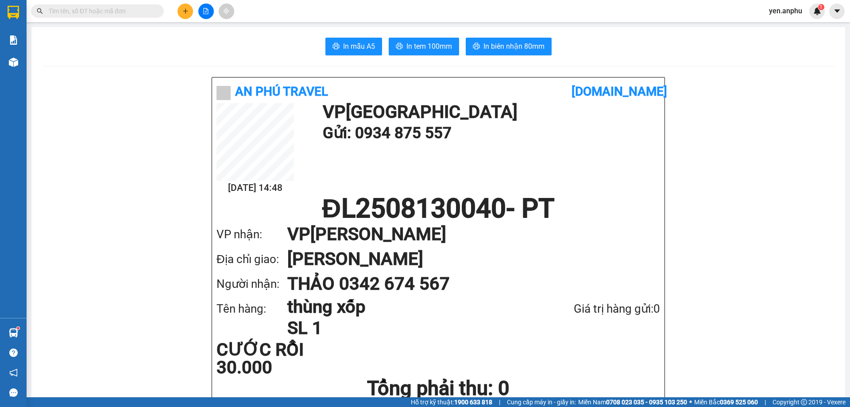
click at [190, 9] on button at bounding box center [186, 12] width 16 height 16
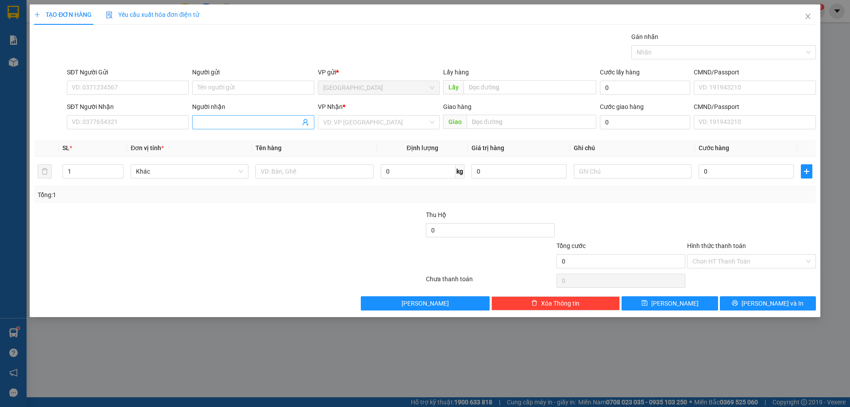
drag, startPoint x: 225, startPoint y: 107, endPoint x: 226, endPoint y: 116, distance: 9.3
click at [226, 116] on div "Người nhận Tên người nhận" at bounding box center [253, 117] width 122 height 31
click at [230, 118] on span at bounding box center [253, 122] width 122 height 14
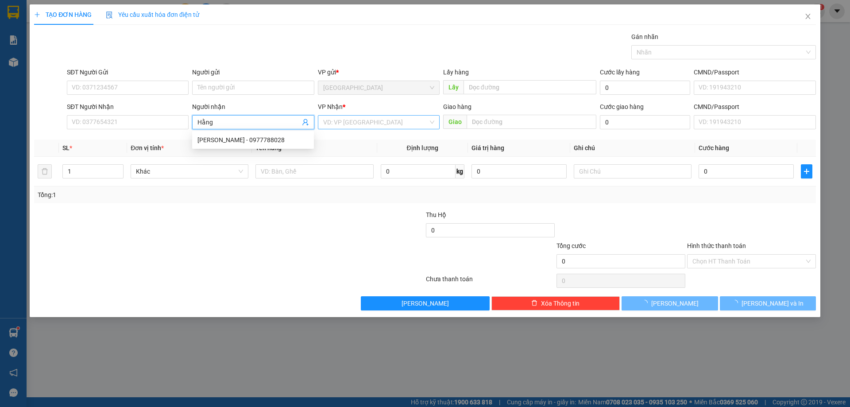
type input "Hằng"
drag, startPoint x: 391, startPoint y: 122, endPoint x: 341, endPoint y: 165, distance: 66.6
click at [391, 122] on input "search" at bounding box center [375, 122] width 105 height 13
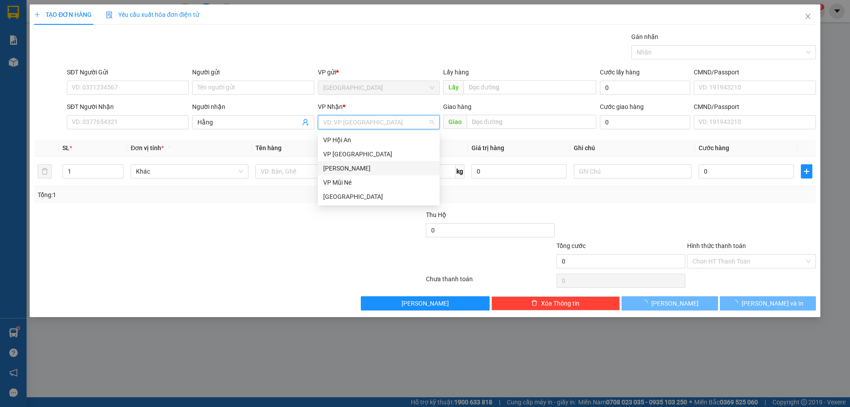
click at [330, 171] on div "[PERSON_NAME]" at bounding box center [378, 168] width 111 height 10
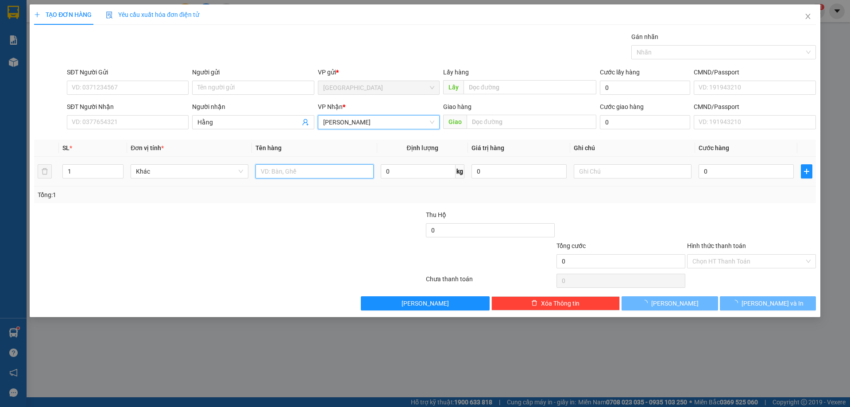
click at [307, 177] on input "text" at bounding box center [315, 171] width 118 height 14
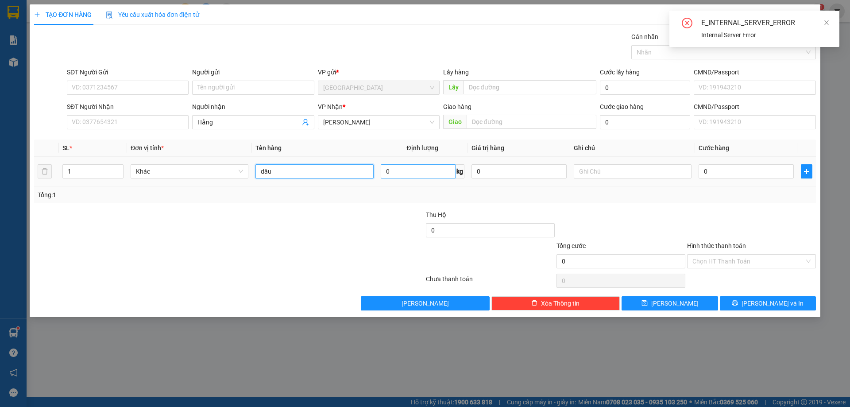
type input "dâu"
click at [429, 167] on input "0" at bounding box center [418, 171] width 75 height 14
type input "4"
click at [698, 183] on td "0" at bounding box center [746, 172] width 102 height 30
click at [715, 171] on input "0" at bounding box center [746, 171] width 95 height 14
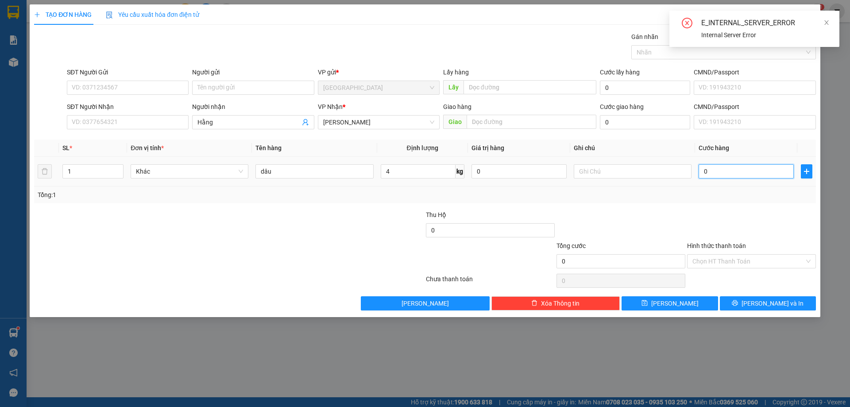
type input "1"
type input "12"
drag, startPoint x: 693, startPoint y: 300, endPoint x: 692, endPoint y: 306, distance: 5.4
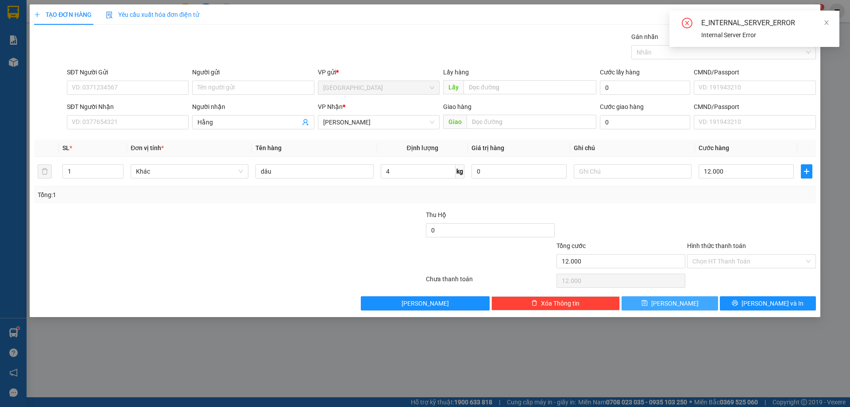
click at [692, 300] on button "[PERSON_NAME]" at bounding box center [670, 303] width 96 height 14
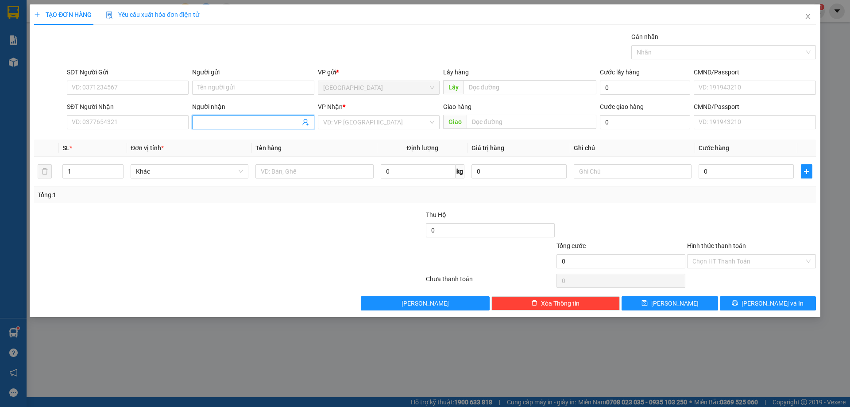
drag, startPoint x: 217, startPoint y: 128, endPoint x: 198, endPoint y: 124, distance: 19.8
click at [218, 128] on span at bounding box center [253, 122] width 122 height 14
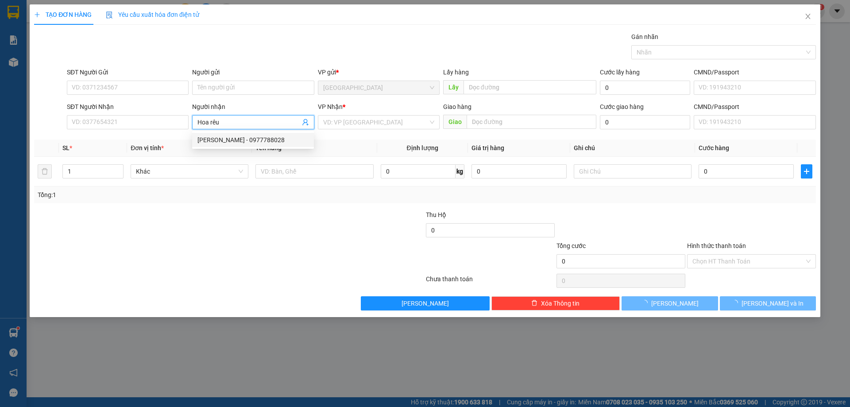
click at [408, 111] on div "VP Nhận *" at bounding box center [379, 107] width 122 height 10
drag, startPoint x: 403, startPoint y: 119, endPoint x: 400, endPoint y: 123, distance: 5.0
click at [400, 123] on input "search" at bounding box center [375, 122] width 105 height 13
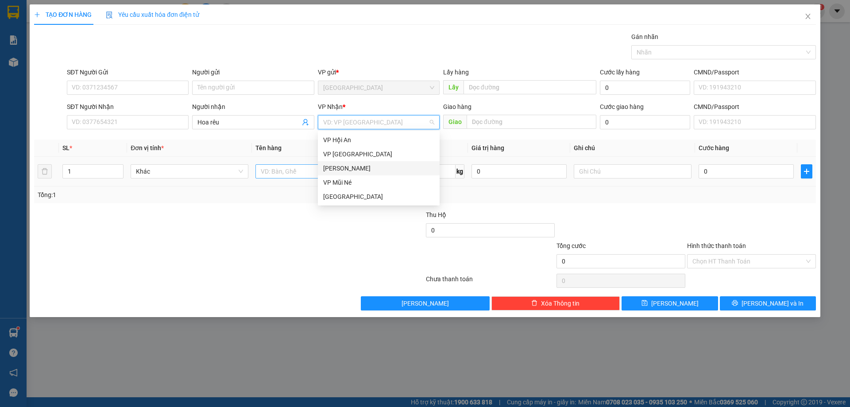
drag, startPoint x: 358, startPoint y: 166, endPoint x: 308, endPoint y: 171, distance: 49.9
click at [357, 167] on div "[PERSON_NAME]" at bounding box center [378, 168] width 111 height 10
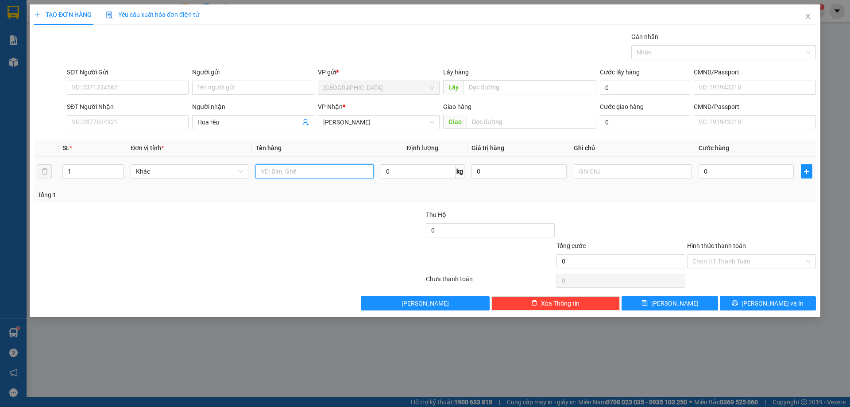
click at [308, 171] on input "text" at bounding box center [315, 171] width 118 height 14
click at [676, 303] on span "[PERSON_NAME]" at bounding box center [674, 303] width 47 height 10
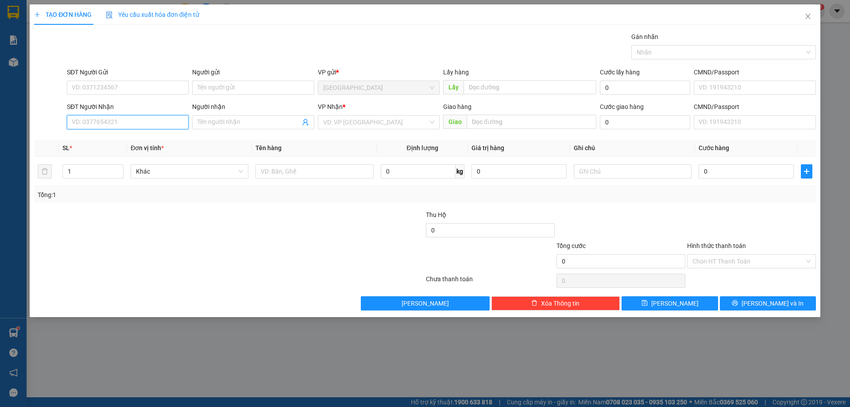
click at [127, 124] on input "SĐT Người Nhận" at bounding box center [128, 122] width 122 height 14
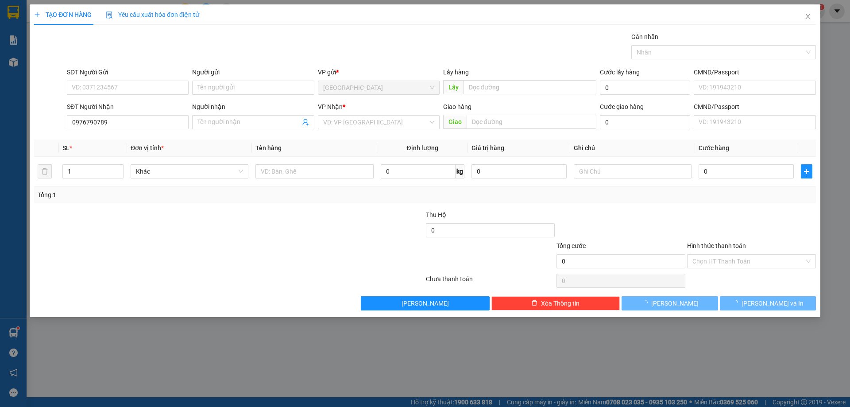
click at [370, 132] on div "VP Nhận * VD: VP [GEOGRAPHIC_DATA]" at bounding box center [379, 117] width 122 height 31
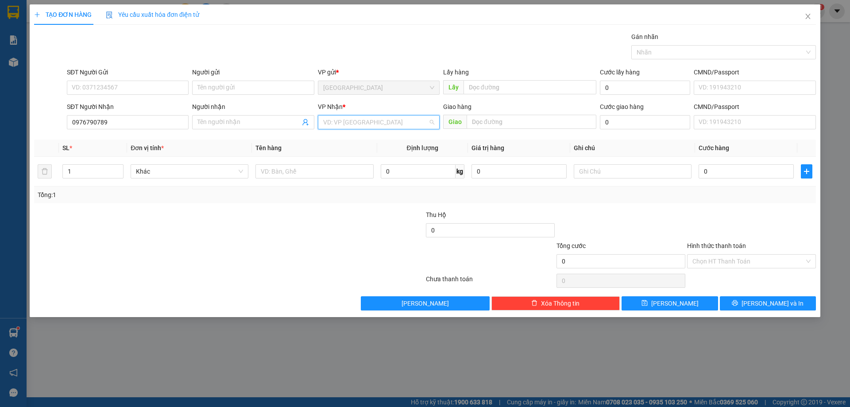
click at [370, 125] on input "search" at bounding box center [375, 122] width 105 height 13
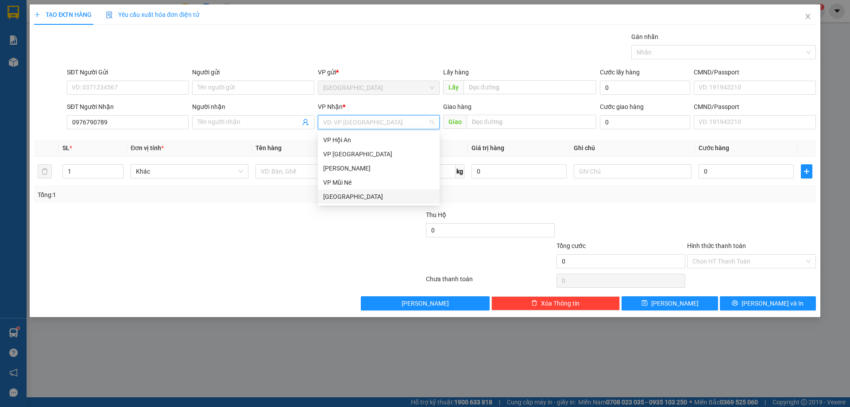
drag, startPoint x: 362, startPoint y: 198, endPoint x: 328, endPoint y: 184, distance: 37.3
click at [361, 198] on div "[GEOGRAPHIC_DATA]" at bounding box center [378, 197] width 111 height 10
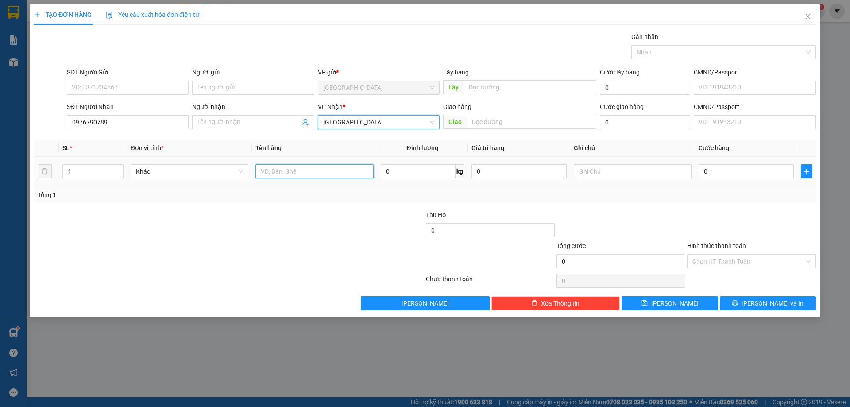
click at [329, 169] on input "text" at bounding box center [315, 171] width 118 height 14
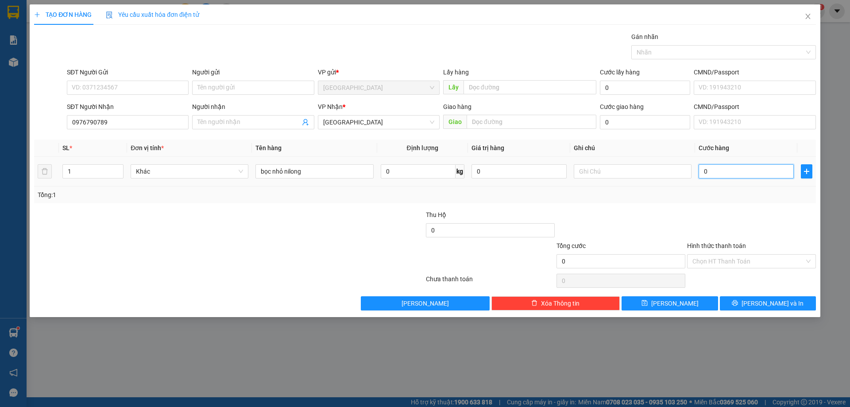
click at [738, 175] on input "0" at bounding box center [746, 171] width 95 height 14
drag, startPoint x: 764, startPoint y: 301, endPoint x: 759, endPoint y: 303, distance: 5.4
click at [763, 303] on span "[PERSON_NAME] và In" at bounding box center [773, 303] width 62 height 10
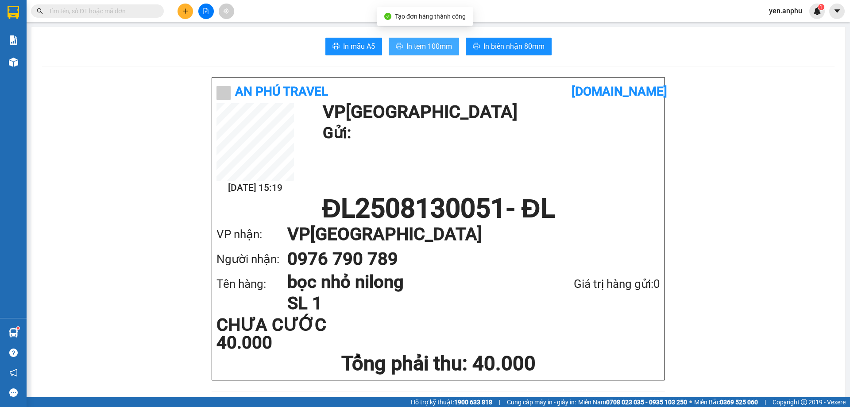
click at [426, 45] on span "In tem 100mm" at bounding box center [430, 46] width 46 height 11
click at [90, 6] on span at bounding box center [97, 10] width 133 height 13
click at [83, 8] on input "text" at bounding box center [101, 11] width 105 height 10
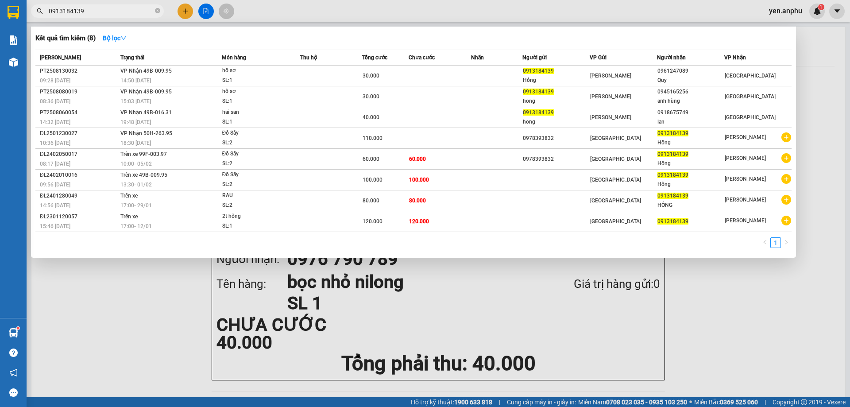
click at [187, 16] on div at bounding box center [425, 203] width 850 height 407
click at [187, 16] on button at bounding box center [186, 12] width 16 height 16
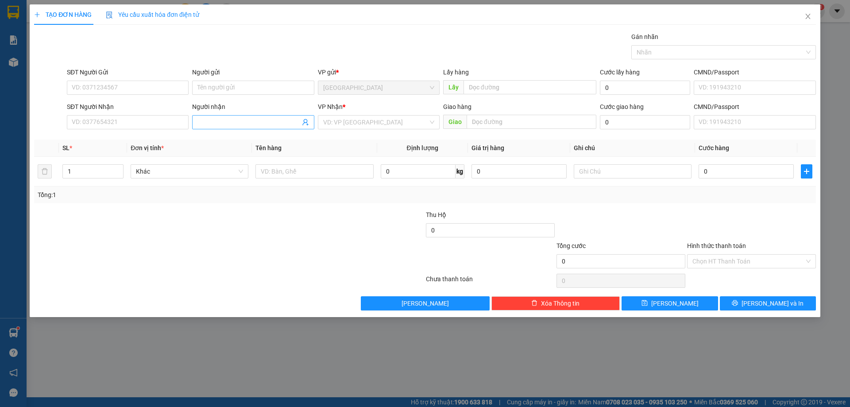
drag, startPoint x: 240, startPoint y: 120, endPoint x: 232, endPoint y: 122, distance: 9.1
click at [232, 122] on input "Người nhận" at bounding box center [249, 122] width 102 height 10
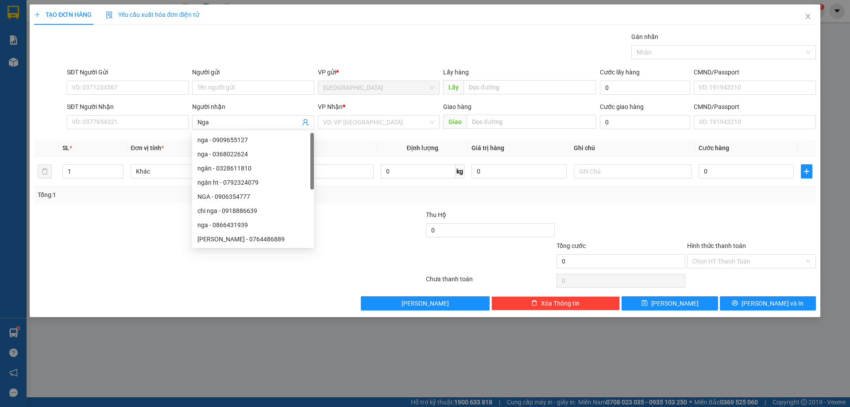
drag, startPoint x: 383, startPoint y: 115, endPoint x: 370, endPoint y: 131, distance: 20.8
click at [383, 116] on div "VP Nhận * VD: VP [GEOGRAPHIC_DATA]" at bounding box center [379, 117] width 122 height 31
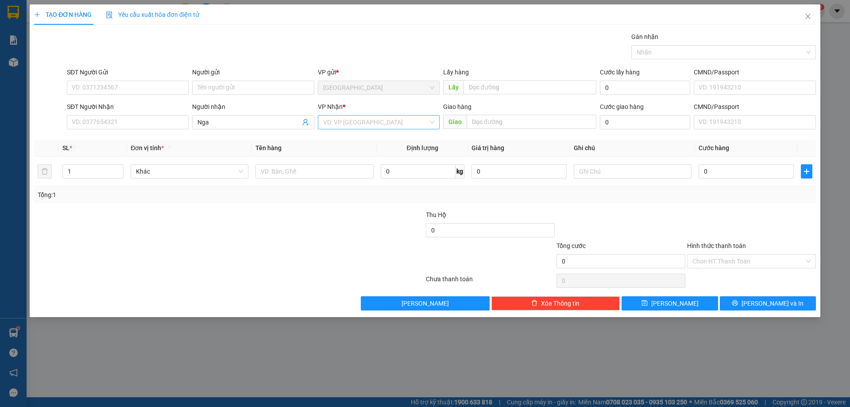
click at [351, 125] on input "search" at bounding box center [375, 122] width 105 height 13
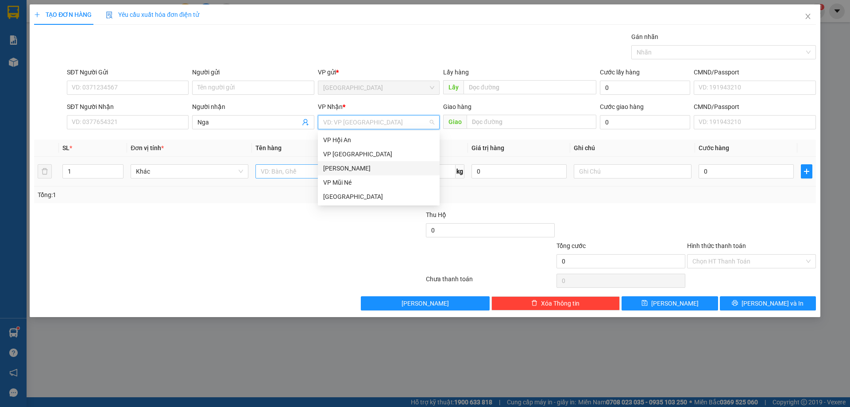
drag, startPoint x: 334, startPoint y: 166, endPoint x: 313, endPoint y: 168, distance: 20.9
click at [329, 169] on div "[PERSON_NAME]" at bounding box center [378, 168] width 111 height 10
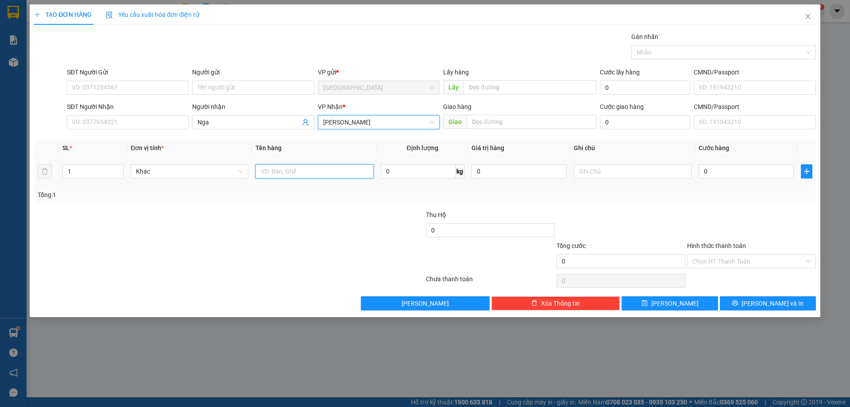
drag, startPoint x: 313, startPoint y: 168, endPoint x: 312, endPoint y: 181, distance: 12.9
click at [312, 179] on div at bounding box center [315, 172] width 118 height 18
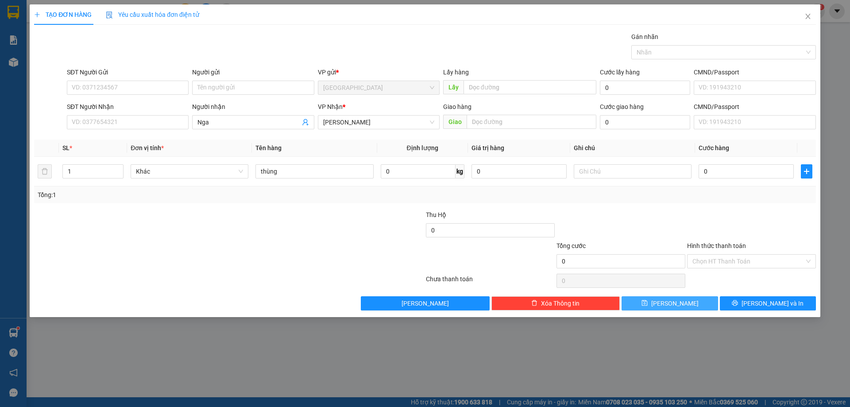
click at [651, 303] on button "[PERSON_NAME]" at bounding box center [670, 303] width 96 height 14
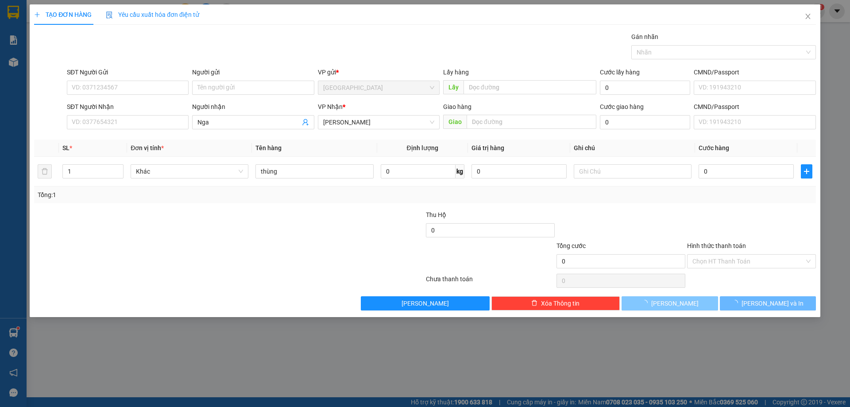
click at [652, 303] on button "[PERSON_NAME]" at bounding box center [670, 303] width 96 height 14
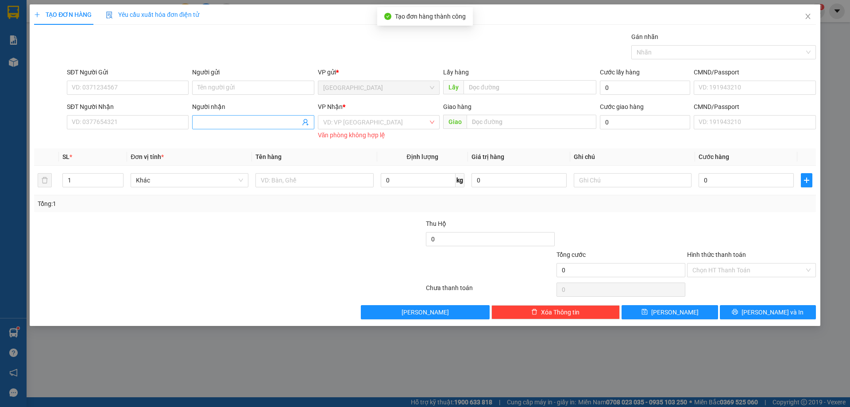
click at [227, 121] on input "Người nhận" at bounding box center [249, 122] width 102 height 10
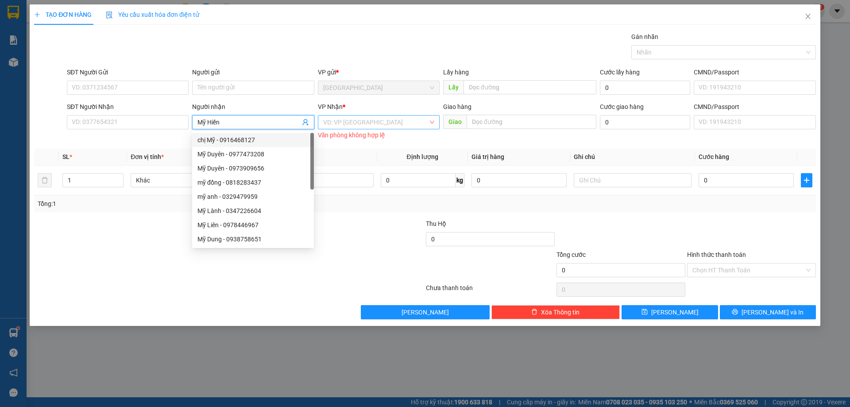
click at [353, 118] on input "search" at bounding box center [375, 122] width 105 height 13
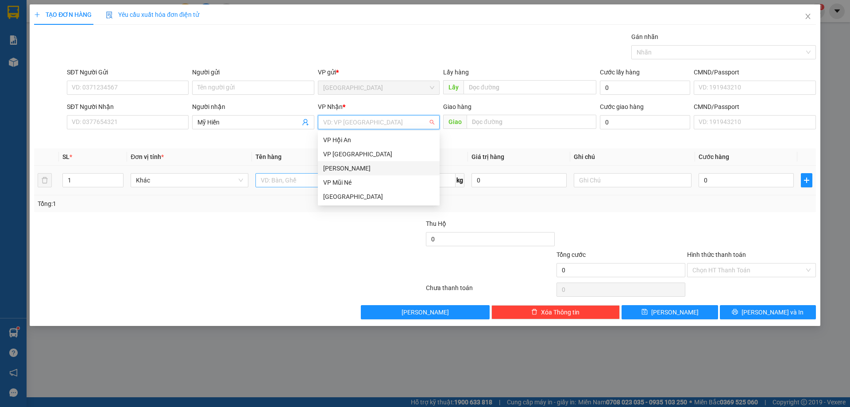
drag, startPoint x: 341, startPoint y: 169, endPoint x: 317, endPoint y: 178, distance: 25.9
click at [338, 172] on div "[PERSON_NAME]" at bounding box center [378, 168] width 111 height 10
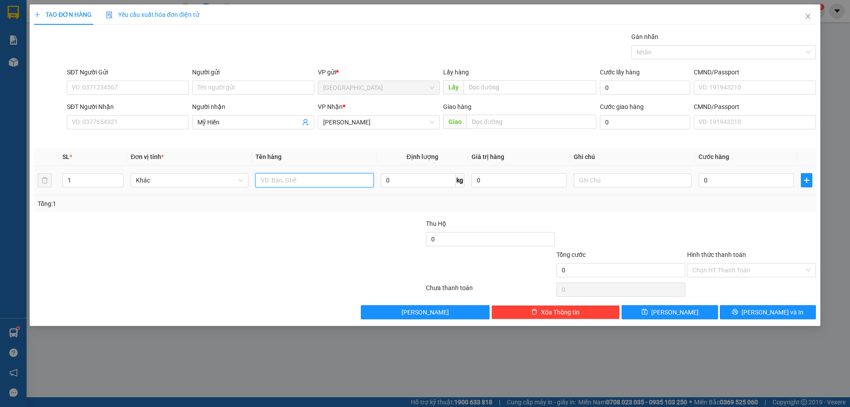
click at [300, 177] on input "text" at bounding box center [315, 180] width 118 height 14
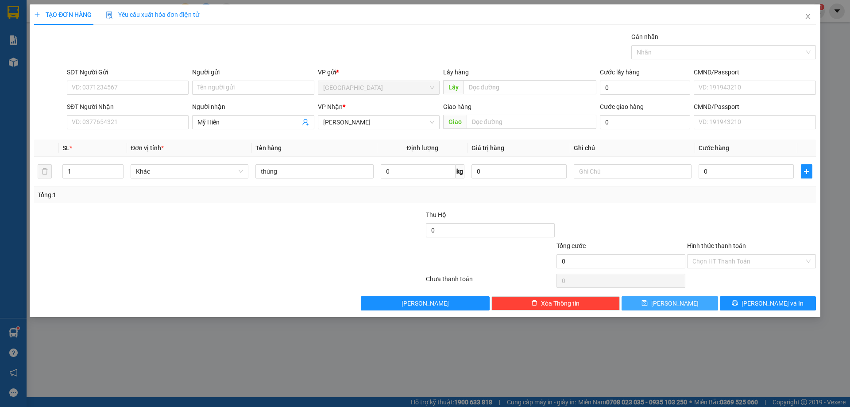
click at [665, 298] on button "[PERSON_NAME]" at bounding box center [670, 303] width 96 height 14
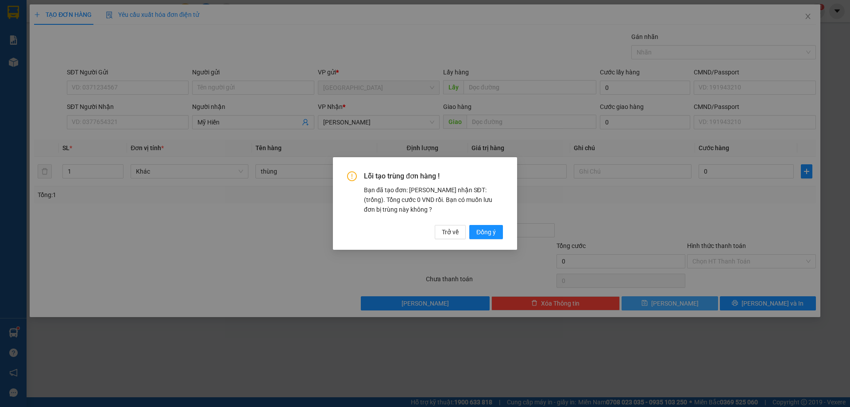
click at [469, 225] on button "Đồng ý" at bounding box center [486, 232] width 34 height 14
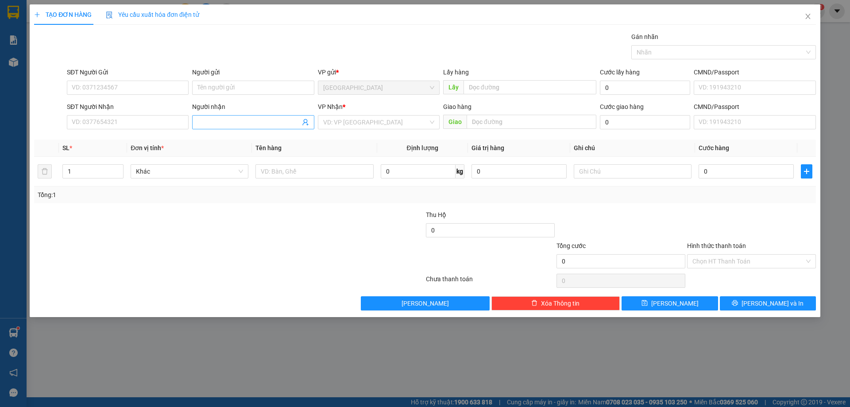
click at [264, 123] on input "Người nhận" at bounding box center [249, 122] width 102 height 10
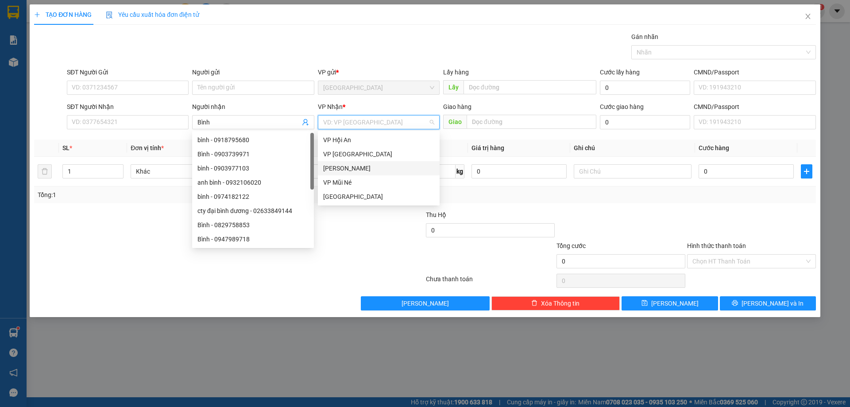
drag, startPoint x: 376, startPoint y: 128, endPoint x: 372, endPoint y: 135, distance: 8.6
click at [374, 127] on input "search" at bounding box center [375, 122] width 105 height 13
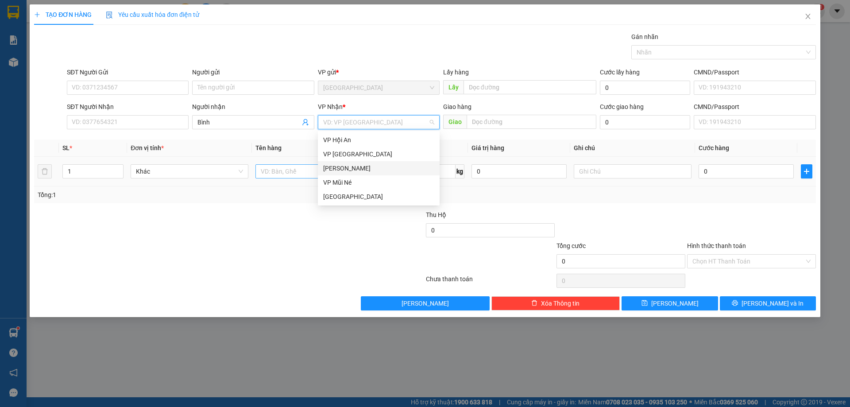
drag, startPoint x: 357, startPoint y: 168, endPoint x: 336, endPoint y: 171, distance: 20.7
click at [353, 170] on div "[PERSON_NAME]" at bounding box center [378, 168] width 111 height 10
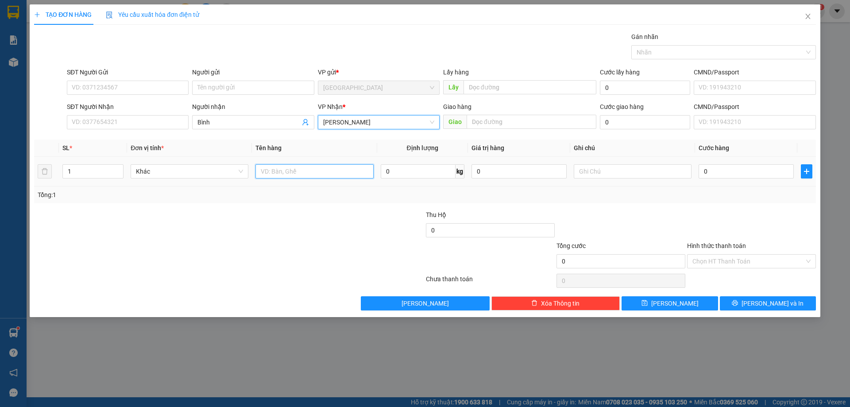
click at [333, 170] on input "text" at bounding box center [315, 171] width 118 height 14
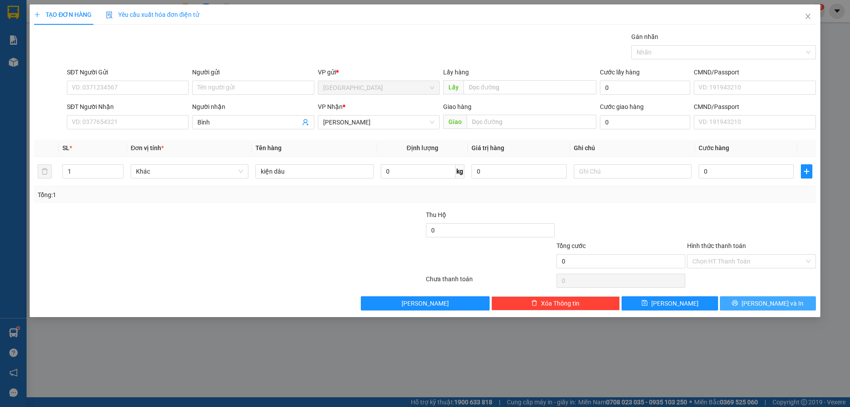
click at [771, 306] on span "[PERSON_NAME] và In" at bounding box center [773, 303] width 62 height 10
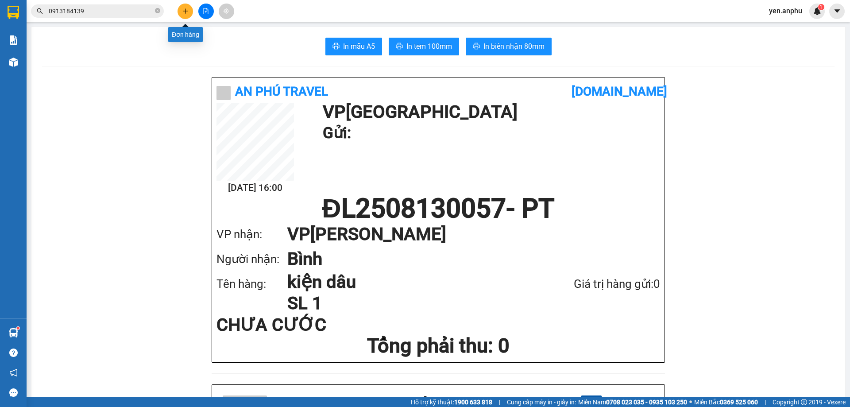
drag, startPoint x: 186, startPoint y: 4, endPoint x: 185, endPoint y: 8, distance: 4.6
click at [185, 8] on button at bounding box center [186, 12] width 16 height 16
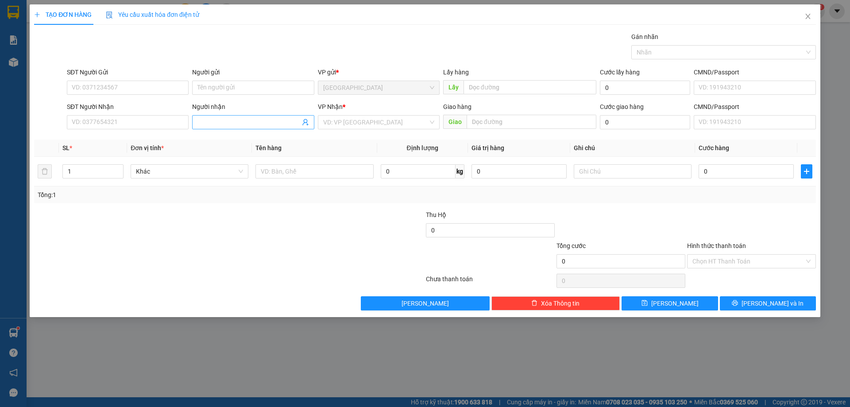
click at [267, 128] on span at bounding box center [253, 122] width 122 height 14
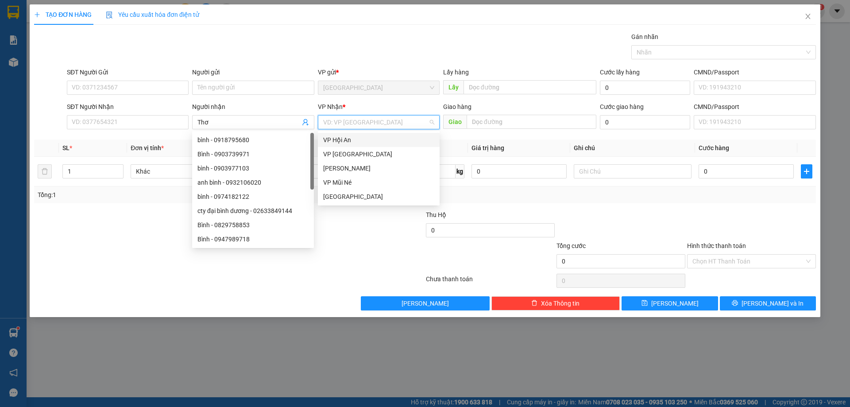
click at [336, 128] on input "search" at bounding box center [375, 122] width 105 height 13
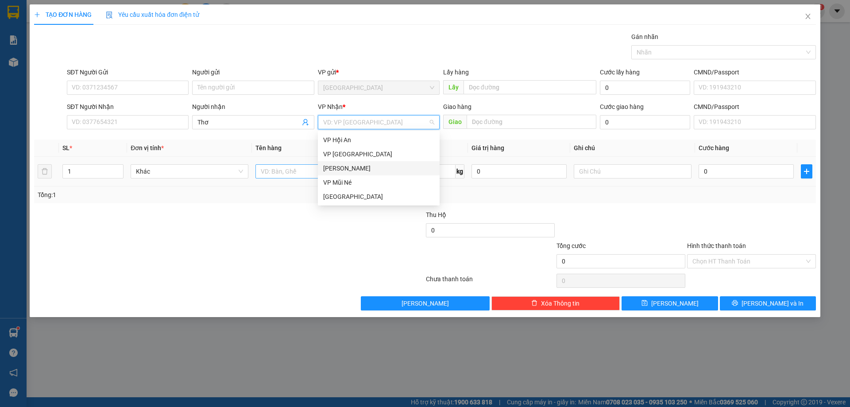
drag, startPoint x: 333, startPoint y: 168, endPoint x: 325, endPoint y: 170, distance: 7.8
click at [330, 169] on div "[PERSON_NAME]" at bounding box center [378, 168] width 111 height 10
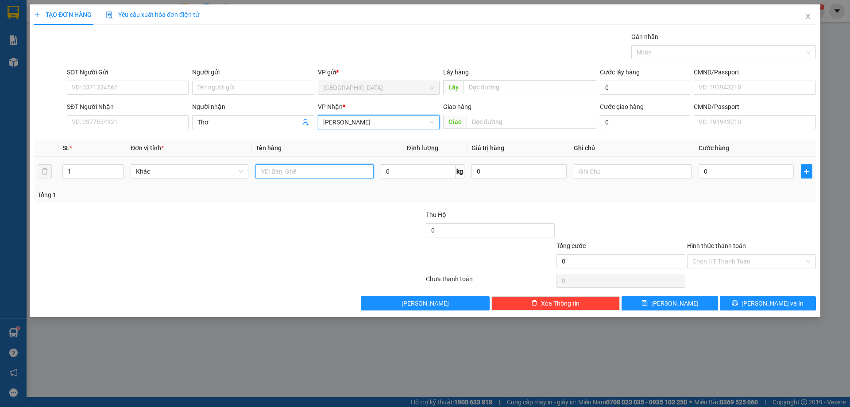
click at [314, 169] on input "text" at bounding box center [315, 171] width 118 height 14
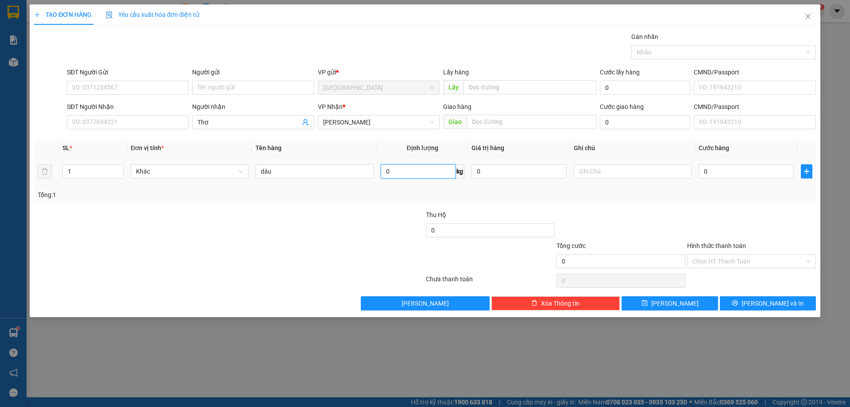
click at [410, 166] on input "0" at bounding box center [418, 171] width 75 height 14
click at [720, 176] on input "0" at bounding box center [746, 171] width 95 height 14
click at [659, 299] on button "[PERSON_NAME]" at bounding box center [670, 303] width 96 height 14
click at [135, 129] on input "SĐT Người Nhận" at bounding box center [128, 122] width 122 height 14
click at [226, 122] on input "Người nhận" at bounding box center [249, 122] width 102 height 10
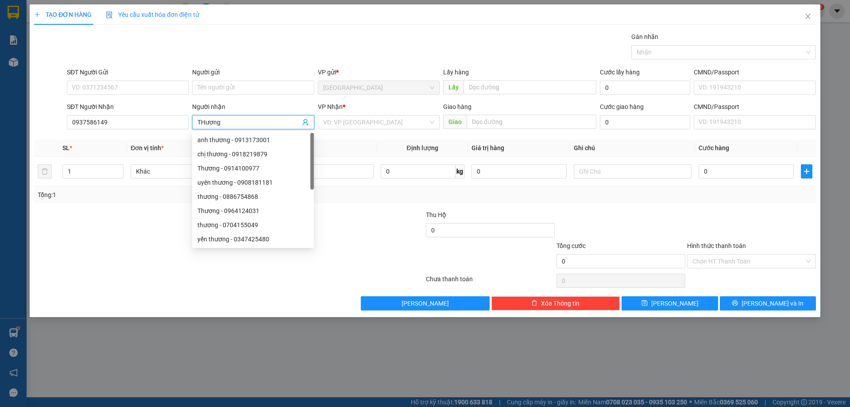
click at [234, 122] on input "THương" at bounding box center [249, 122] width 102 height 10
click at [358, 119] on input "search" at bounding box center [375, 122] width 105 height 13
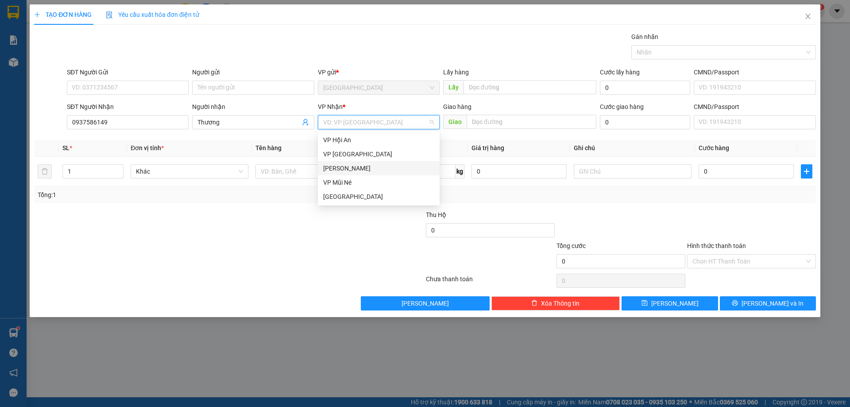
click at [358, 166] on div "[PERSON_NAME]" at bounding box center [378, 168] width 111 height 10
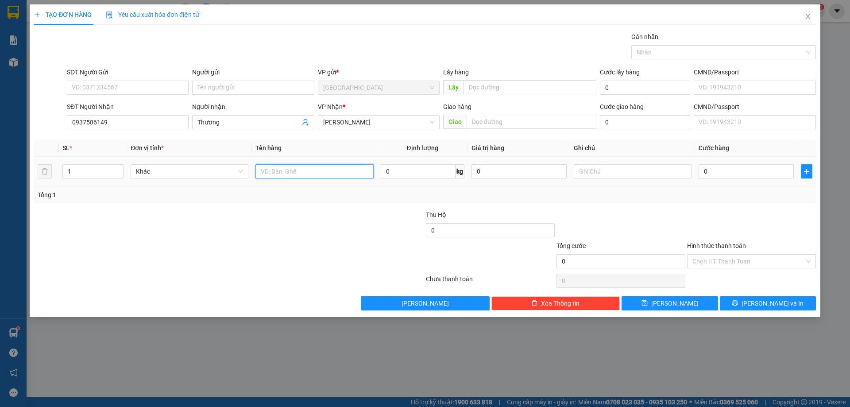
click at [337, 174] on input "text" at bounding box center [315, 171] width 118 height 14
click at [761, 169] on input "0" at bounding box center [746, 171] width 95 height 14
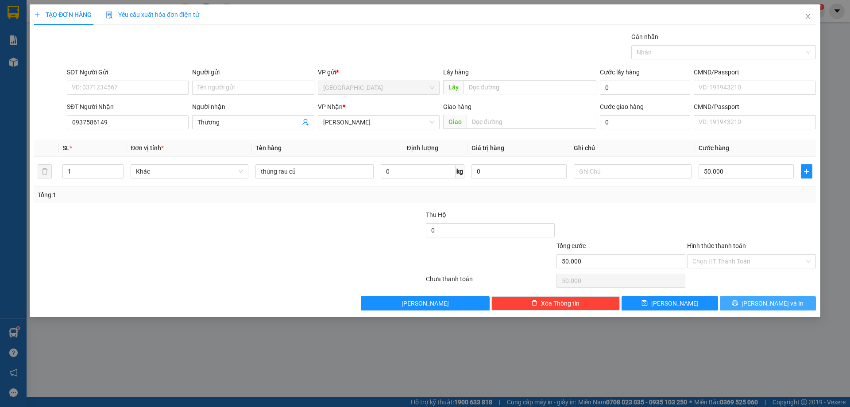
click at [776, 300] on span "[PERSON_NAME] và In" at bounding box center [773, 303] width 62 height 10
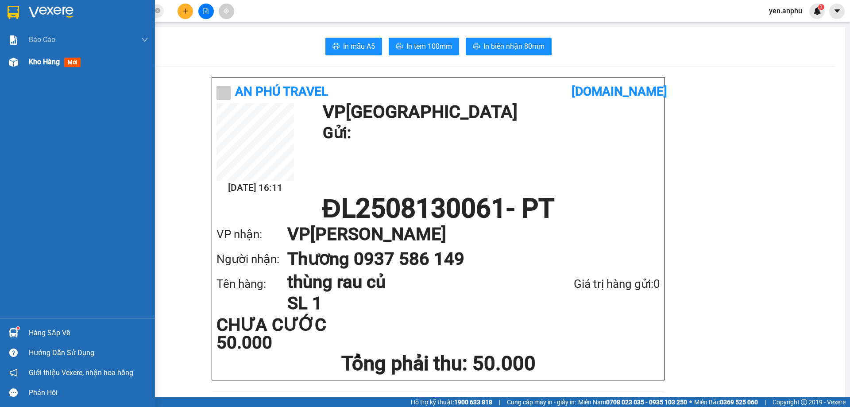
click at [24, 70] on div "Kho hàng mới" at bounding box center [77, 62] width 155 height 22
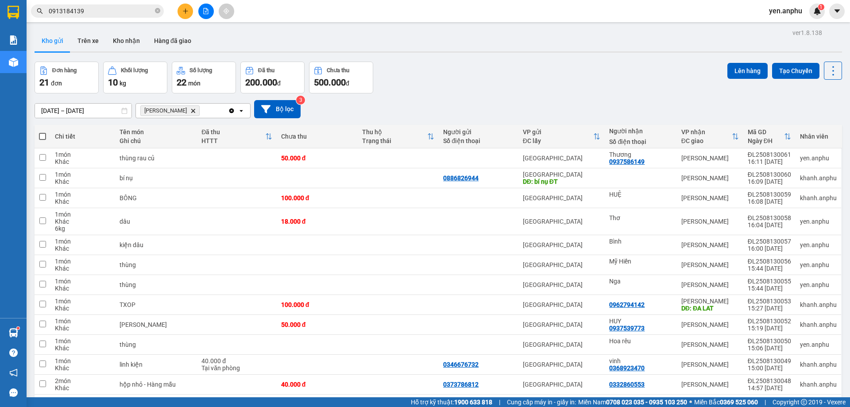
click at [184, 11] on icon "plus" at bounding box center [185, 11] width 5 height 0
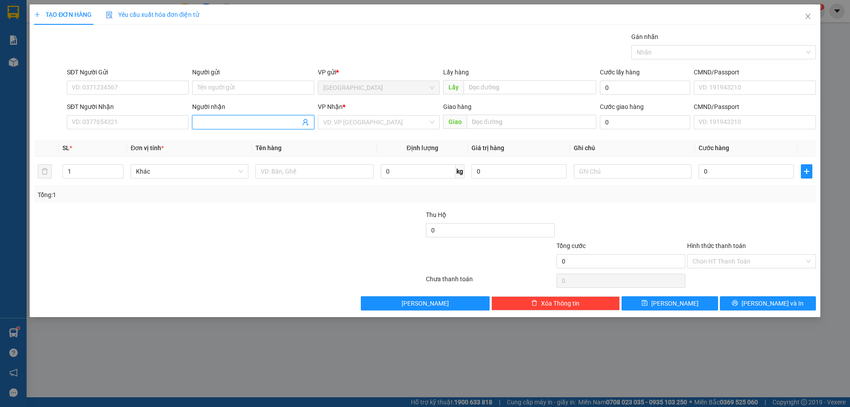
click at [242, 126] on input "Người nhận" at bounding box center [249, 122] width 102 height 10
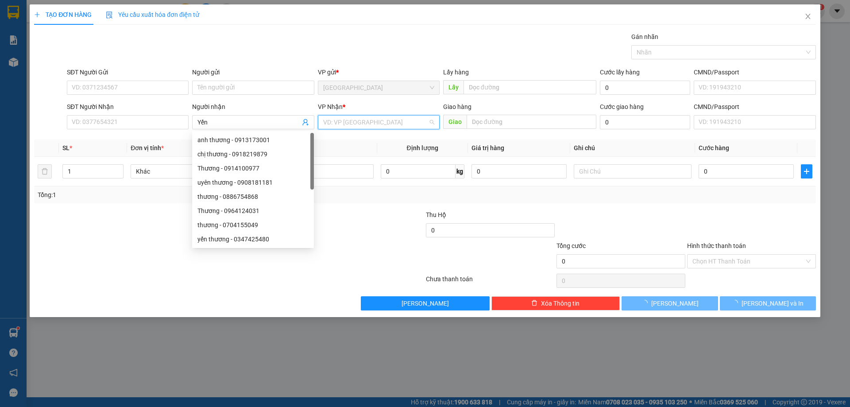
click at [372, 120] on input "search" at bounding box center [375, 122] width 105 height 13
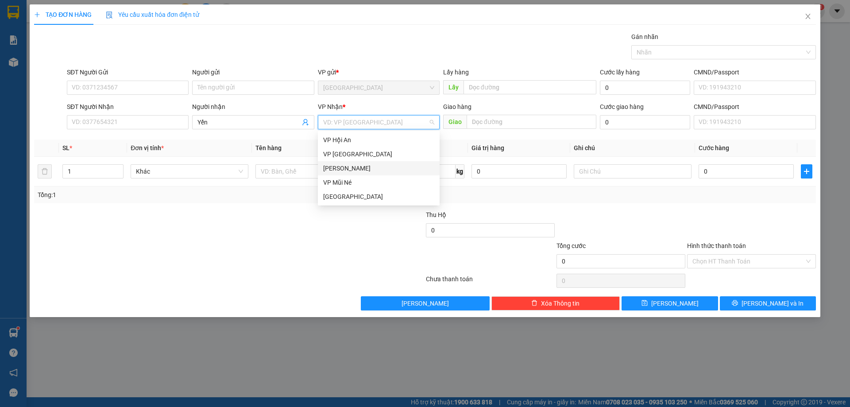
click at [344, 167] on div "[PERSON_NAME]" at bounding box center [378, 168] width 111 height 10
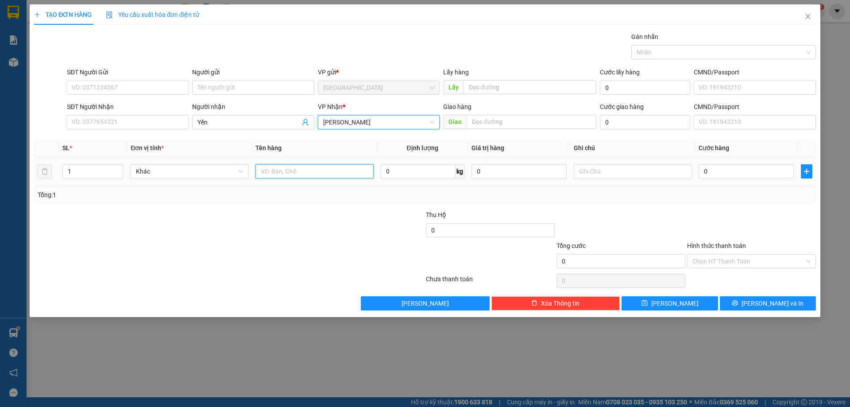
click at [304, 171] on input "text" at bounding box center [315, 171] width 118 height 14
click at [115, 167] on span "Increase Value" at bounding box center [118, 169] width 10 height 8
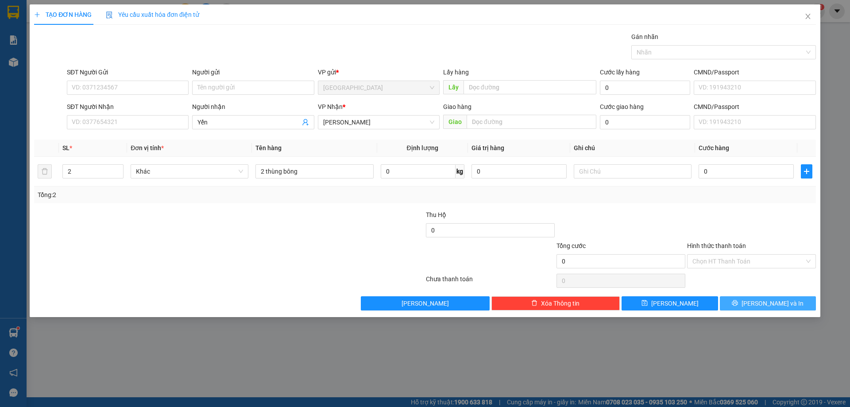
click at [741, 296] on button "[PERSON_NAME] và In" at bounding box center [768, 303] width 96 height 14
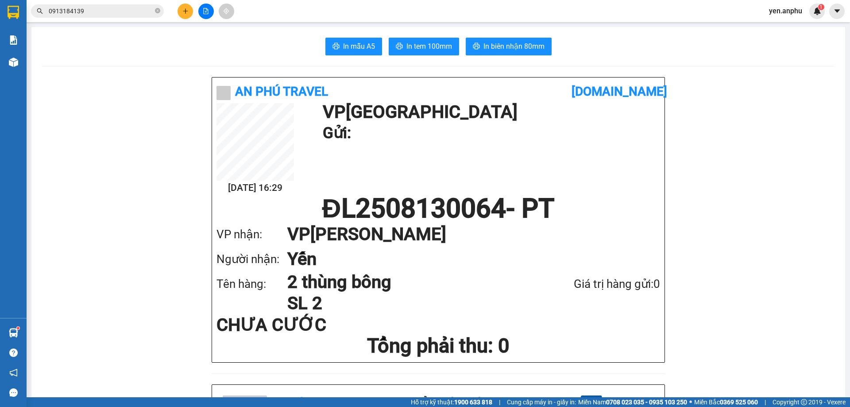
click at [104, 6] on input "0913184139" at bounding box center [101, 11] width 105 height 10
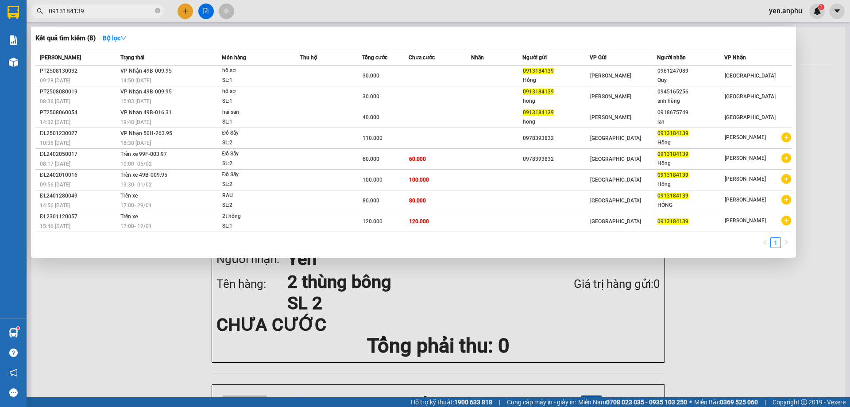
click at [103, 7] on input "0913184139" at bounding box center [101, 11] width 105 height 10
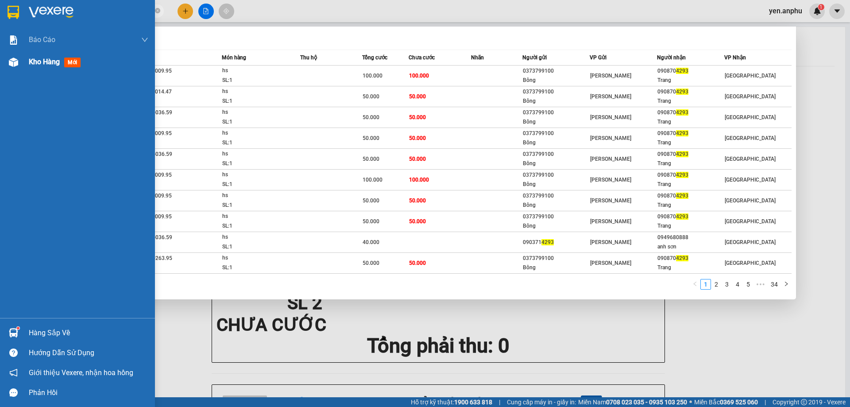
click at [0, 70] on div "Kho hàng mới" at bounding box center [77, 62] width 155 height 22
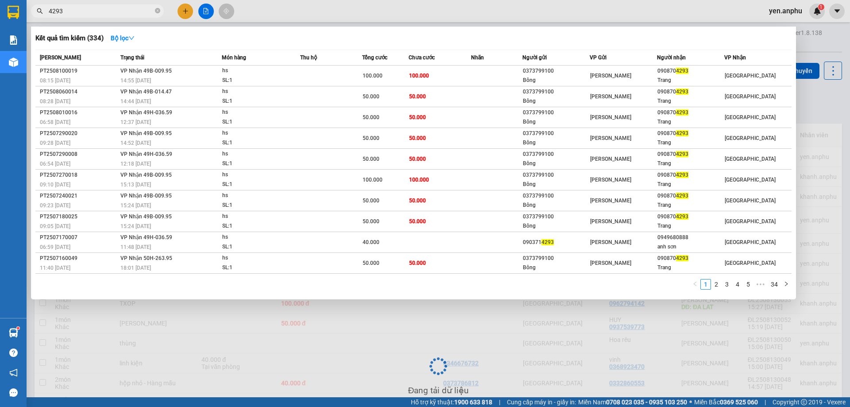
click at [582, 15] on div at bounding box center [425, 203] width 850 height 407
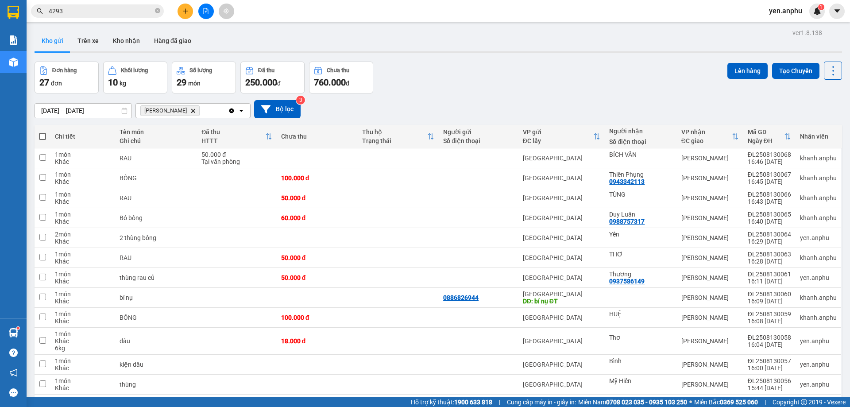
click at [41, 137] on span at bounding box center [42, 136] width 7 height 7
click at [43, 132] on input "checkbox" at bounding box center [43, 132] width 0 height 0
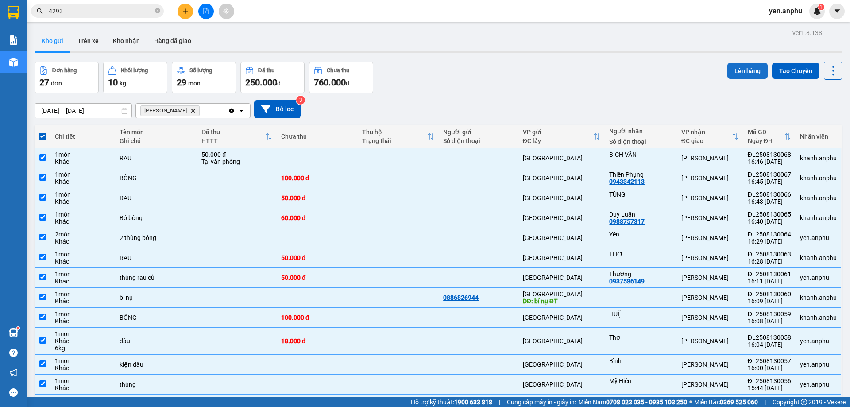
click at [749, 69] on button "Lên hàng" at bounding box center [748, 71] width 40 height 16
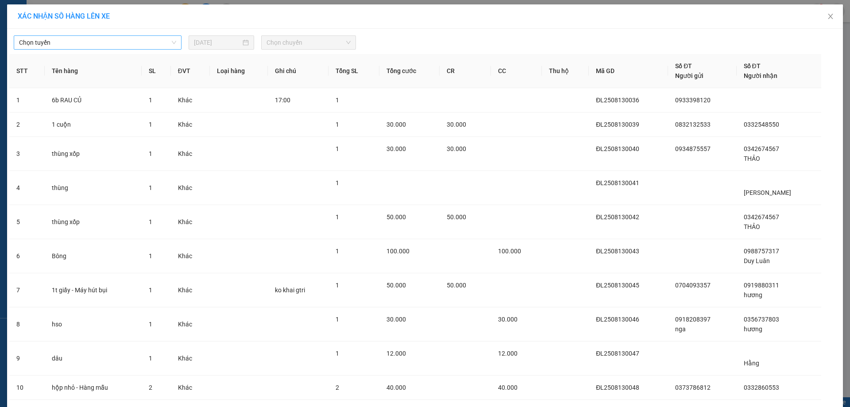
click at [32, 42] on span "Chọn tuyến" at bounding box center [97, 42] width 157 height 13
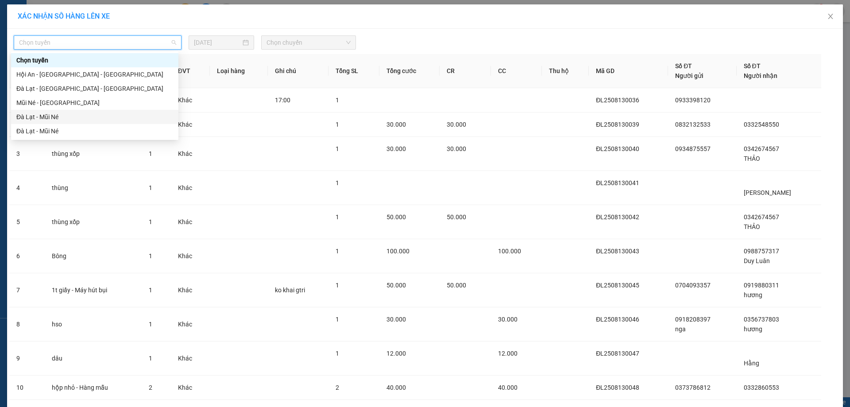
click at [34, 123] on div "Đà Lạt - Mũi Né" at bounding box center [94, 117] width 167 height 14
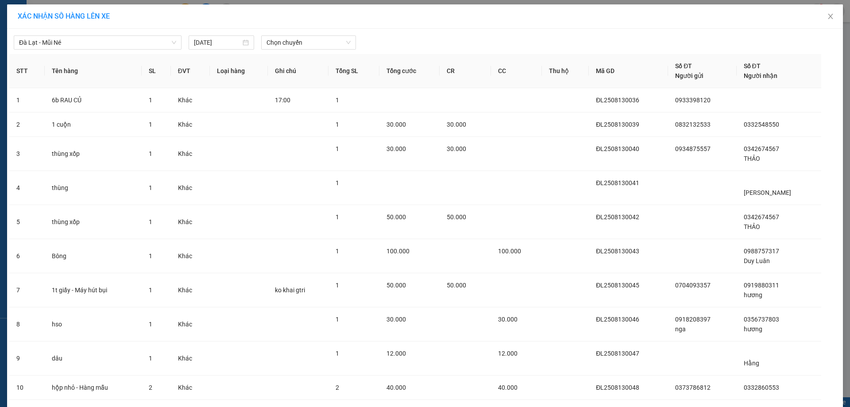
click at [285, 48] on span "Chọn chuyến" at bounding box center [309, 42] width 84 height 13
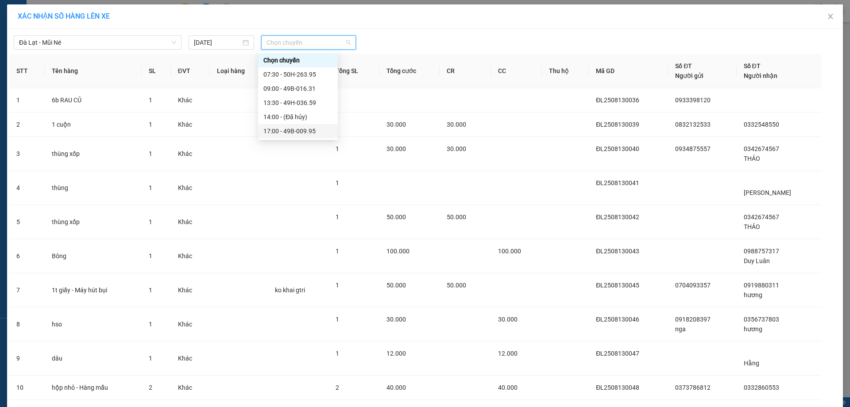
click at [304, 136] on div "17:00 - 49B-009.95" at bounding box center [298, 131] width 80 height 14
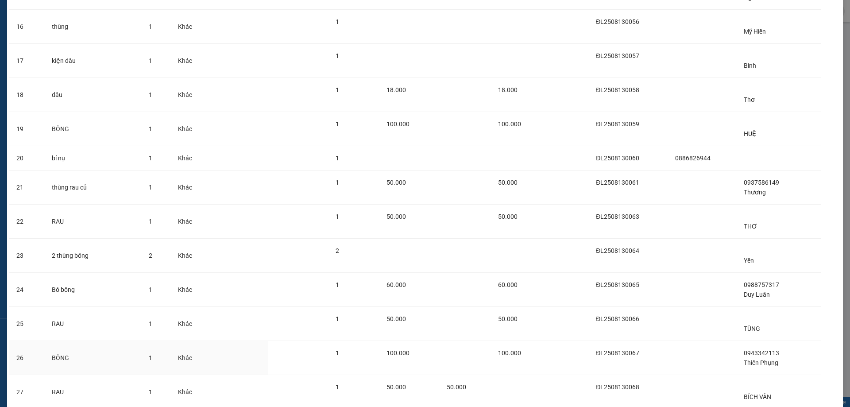
scroll to position [623, 0]
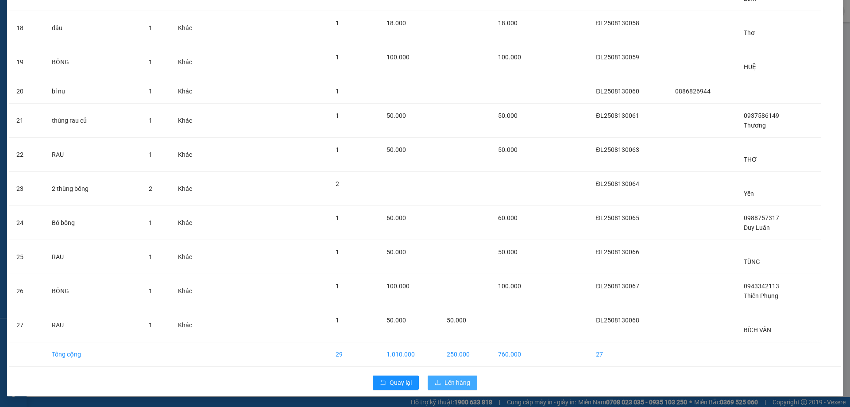
click at [442, 378] on button "Lên hàng" at bounding box center [453, 383] width 50 height 14
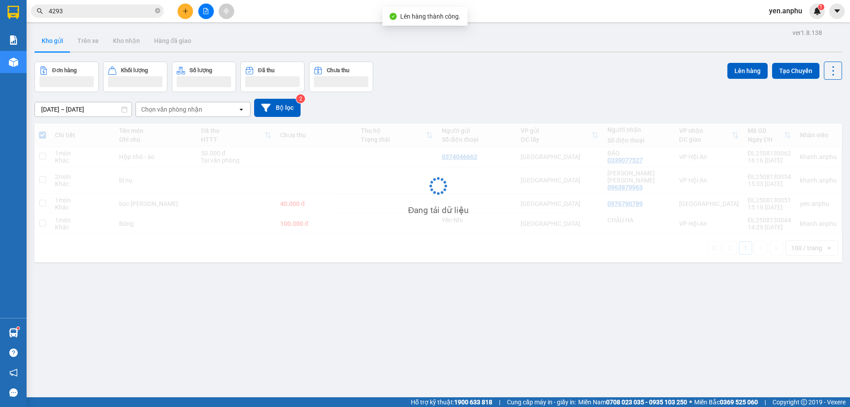
click at [205, 10] on icon "file-add" at bounding box center [206, 11] width 6 height 6
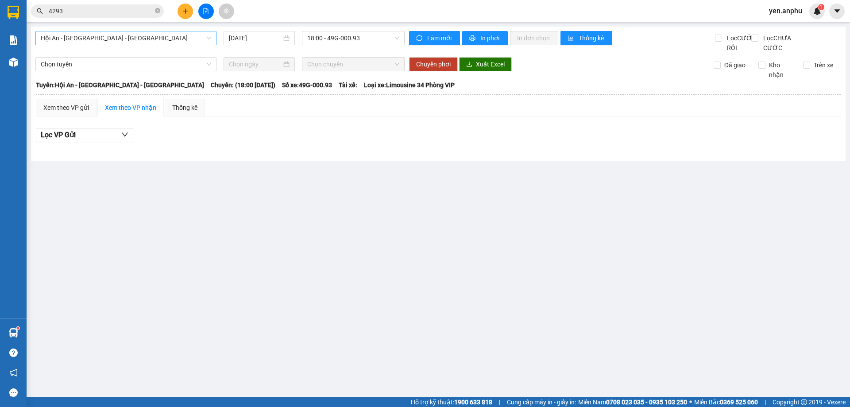
click at [62, 31] on div "Hội An - [GEOGRAPHIC_DATA] - [GEOGRAPHIC_DATA]" at bounding box center [125, 38] width 181 height 14
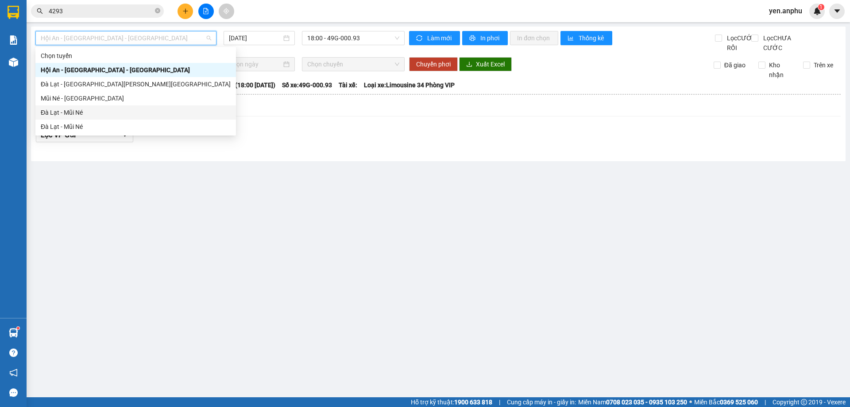
click at [56, 110] on div "Đà Lạt - Mũi Né" at bounding box center [136, 113] width 190 height 10
type input "[DATE]"
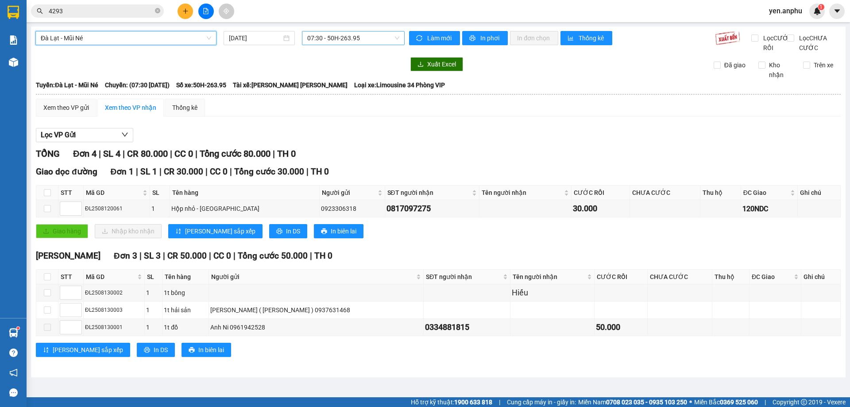
click at [333, 45] on div "07:30 - 50H-263.95" at bounding box center [353, 38] width 103 height 14
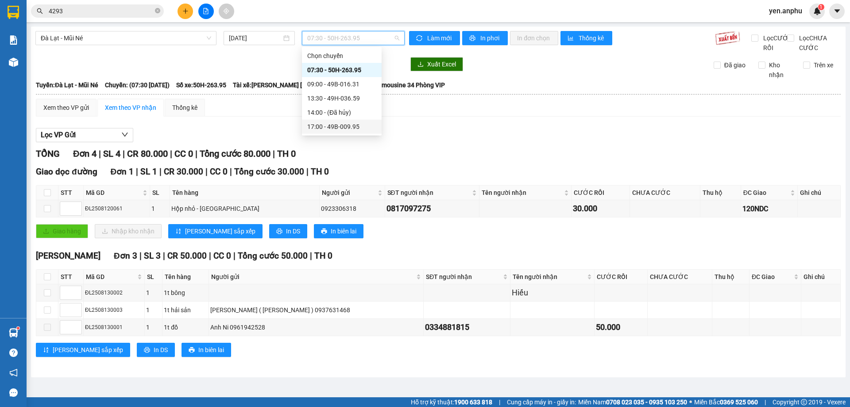
click at [330, 128] on div "17:00 - 49B-009.95" at bounding box center [341, 127] width 69 height 10
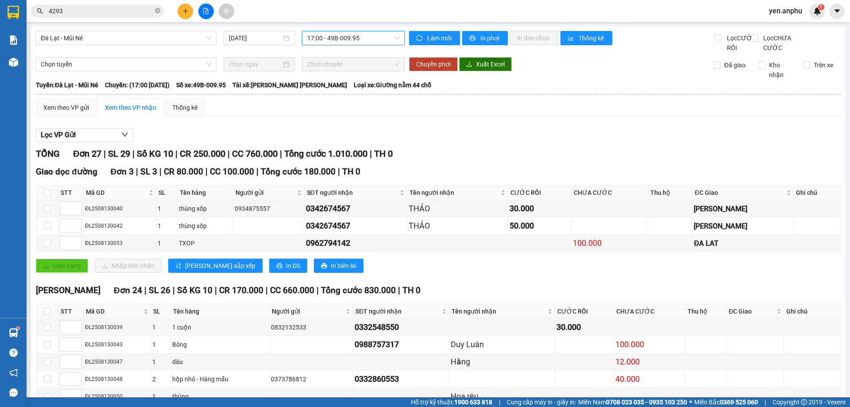
click at [100, 45] on div "Đà Lạt - Mũi Né 13/08/2025 17:00 17:00 - 49B-009.95" at bounding box center [219, 42] width 369 height 22
drag, startPoint x: 263, startPoint y: 278, endPoint x: 258, endPoint y: 282, distance: 6.0
click at [269, 273] on button "In DS" at bounding box center [288, 266] width 38 height 14
click at [52, 112] on div "Xem theo VP gửi" at bounding box center [66, 108] width 46 height 10
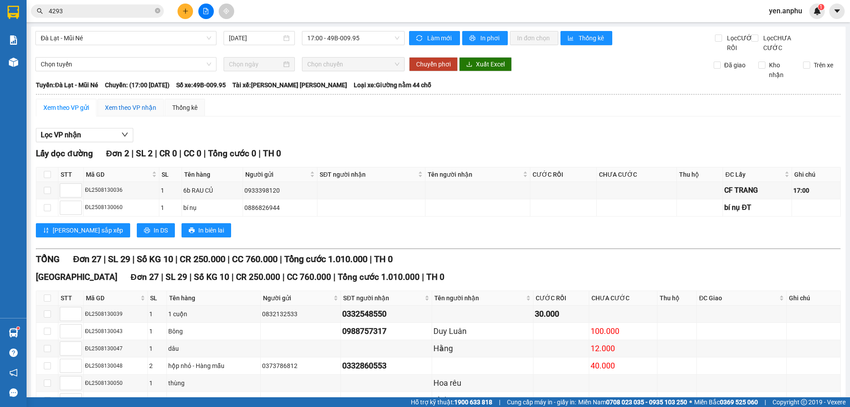
click at [131, 112] on div "Xem theo VP nhận" at bounding box center [130, 108] width 51 height 10
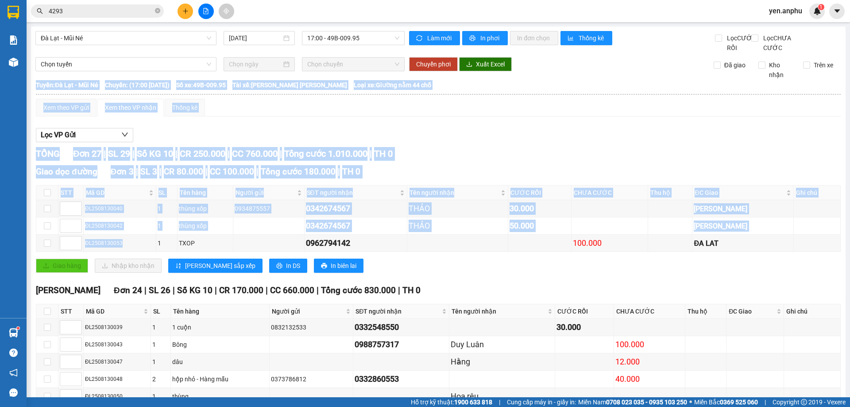
drag, startPoint x: 110, startPoint y: 252, endPoint x: 32, endPoint y: 252, distance: 77.5
click at [32, 252] on div "Đà Lạt - Mũi Né 13/08/2025 17:00 - 49B-009.95 Làm mới In phơi In đơn chọn Thống…" at bounding box center [438, 401] width 815 height 748
click at [120, 252] on td "ĐL2508130053" at bounding box center [120, 243] width 73 height 17
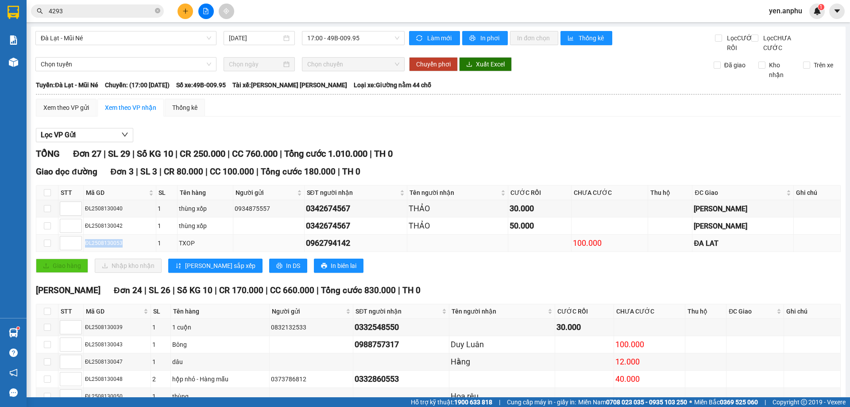
drag, startPoint x: 128, startPoint y: 256, endPoint x: 84, endPoint y: 254, distance: 44.3
click at [84, 252] on td "ĐL2508130053" at bounding box center [120, 243] width 73 height 17
click at [47, 247] on input "checkbox" at bounding box center [47, 243] width 7 height 7
checkbox input "true"
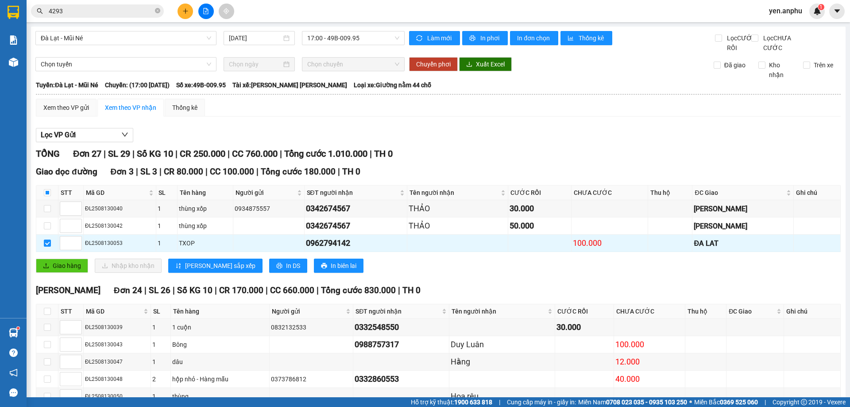
drag, startPoint x: 64, startPoint y: 112, endPoint x: 108, endPoint y: 169, distance: 72.3
click at [64, 116] on div "Xem theo VP gửi" at bounding box center [66, 108] width 61 height 18
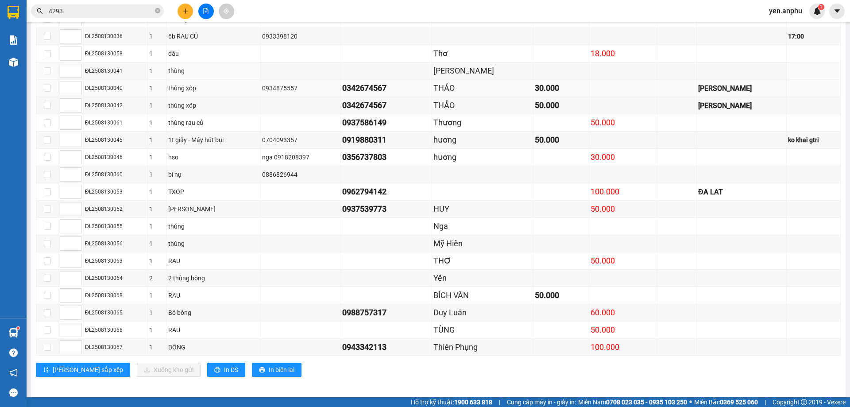
scroll to position [430, 0]
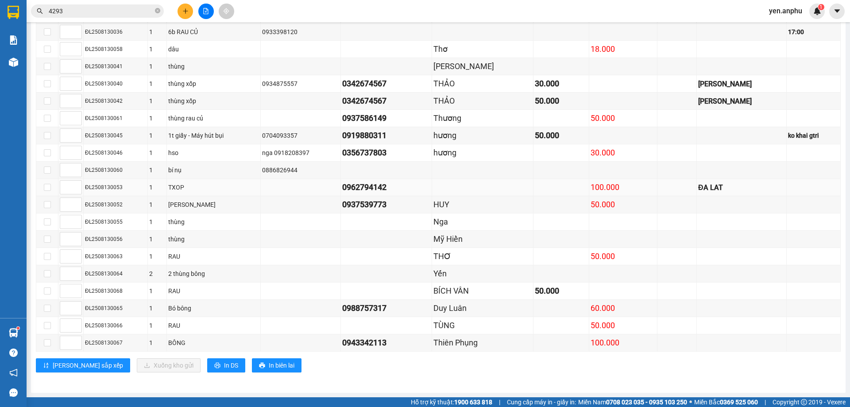
drag, startPoint x: 209, startPoint y: 184, endPoint x: 209, endPoint y: 197, distance: 12.9
click at [209, 185] on div "TXOP" at bounding box center [213, 187] width 91 height 10
drag, startPoint x: 48, startPoint y: 186, endPoint x: 52, endPoint y: 204, distance: 18.6
click at [48, 186] on input "checkbox" at bounding box center [47, 187] width 7 height 7
checkbox input "true"
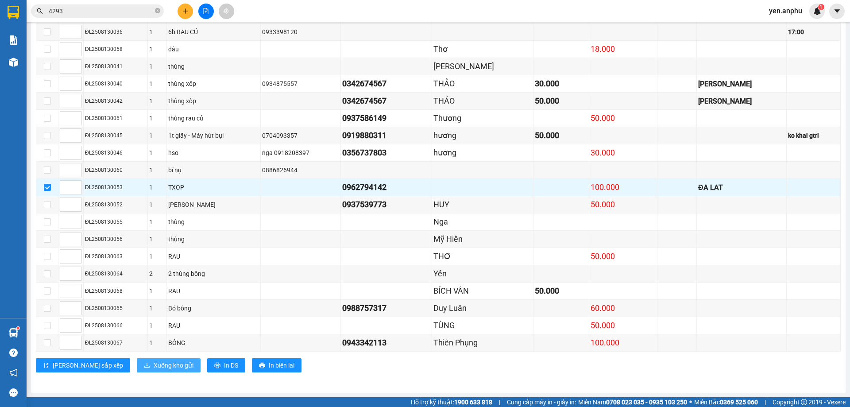
click at [154, 369] on span "Xuống kho gửi" at bounding box center [174, 365] width 40 height 10
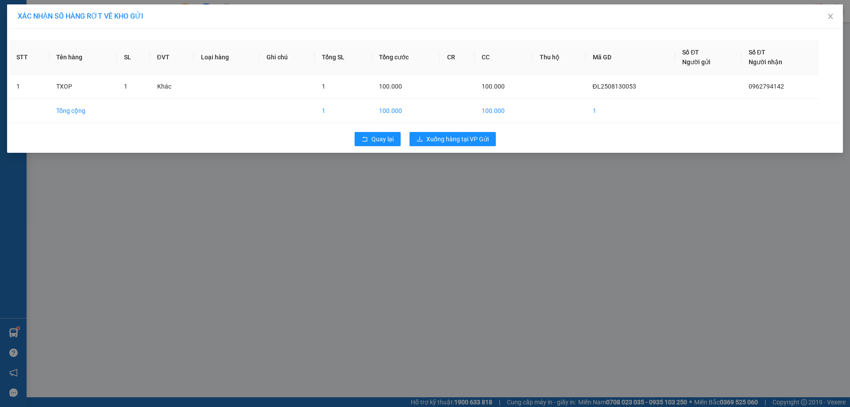
click at [458, 146] on div "Quay lại Xuống hàng tại VP Gửi" at bounding box center [425, 139] width 832 height 23
click at [462, 141] on span "Xuống hàng tại VP Gửi" at bounding box center [457, 139] width 62 height 10
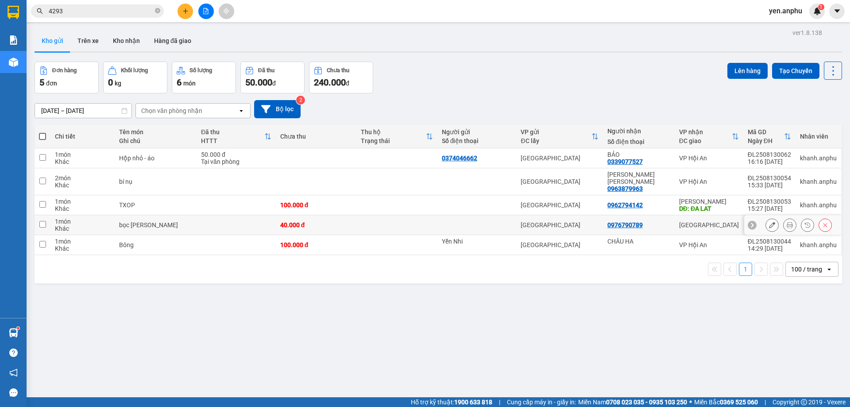
click at [822, 222] on icon at bounding box center [825, 225] width 6 height 6
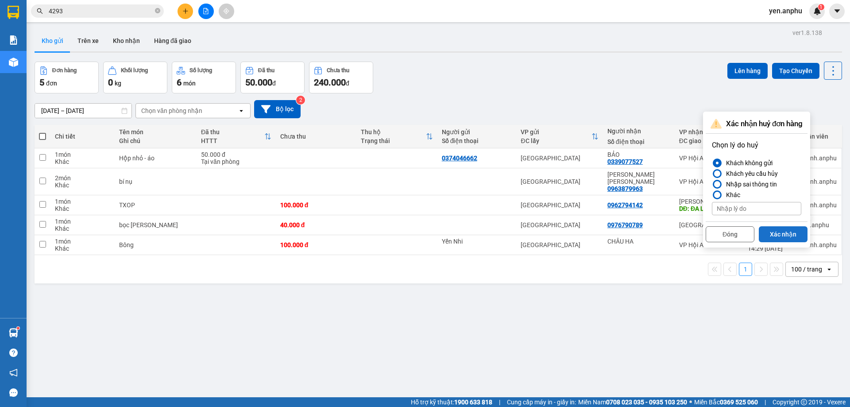
click at [778, 236] on button "Xác nhận" at bounding box center [783, 234] width 49 height 16
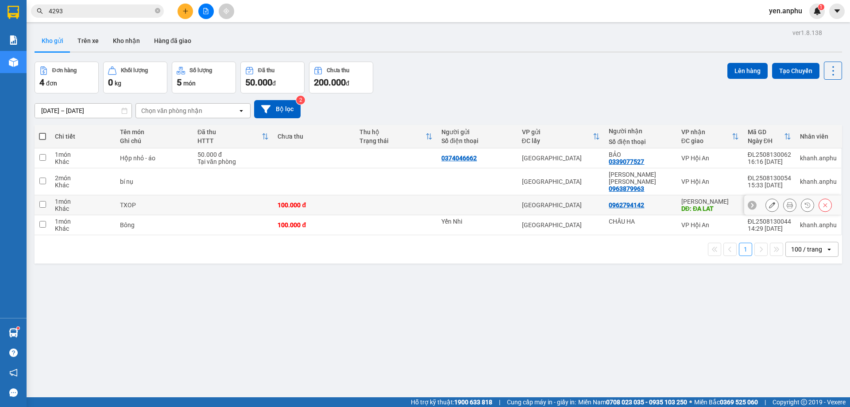
click at [822, 202] on icon at bounding box center [825, 205] width 6 height 6
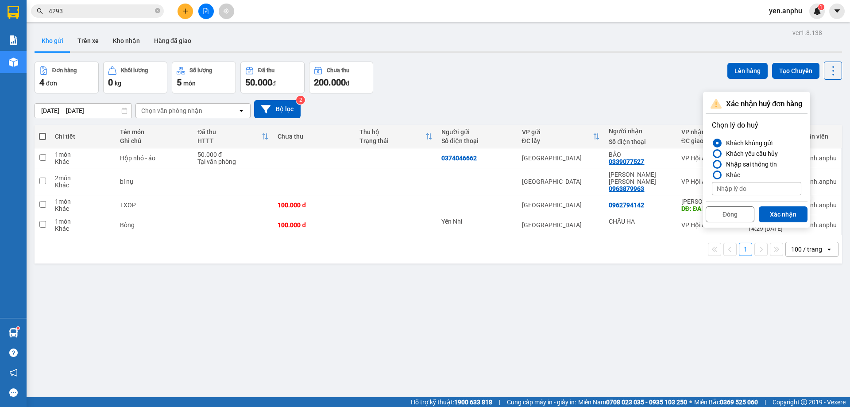
click at [786, 212] on button "Xác nhận" at bounding box center [783, 214] width 49 height 16
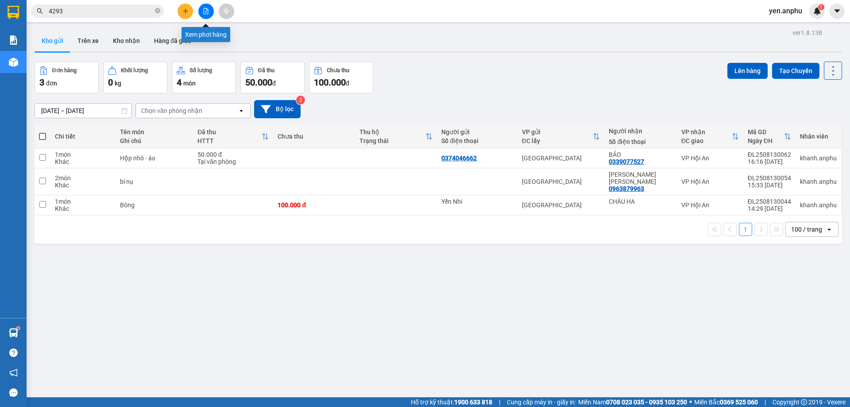
click at [206, 13] on icon "file-add" at bounding box center [206, 11] width 6 height 6
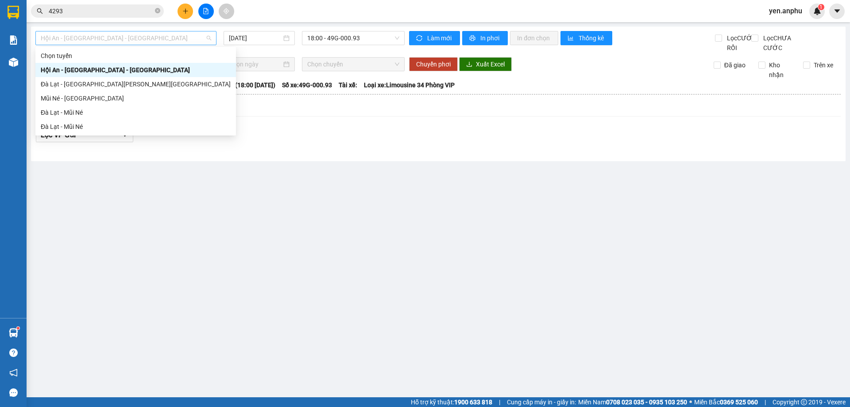
click at [105, 33] on span "Hội An - [GEOGRAPHIC_DATA] - [GEOGRAPHIC_DATA]" at bounding box center [126, 37] width 171 height 13
click at [89, 112] on div "Đà Lạt - Mũi Né" at bounding box center [136, 113] width 190 height 10
type input "[DATE]"
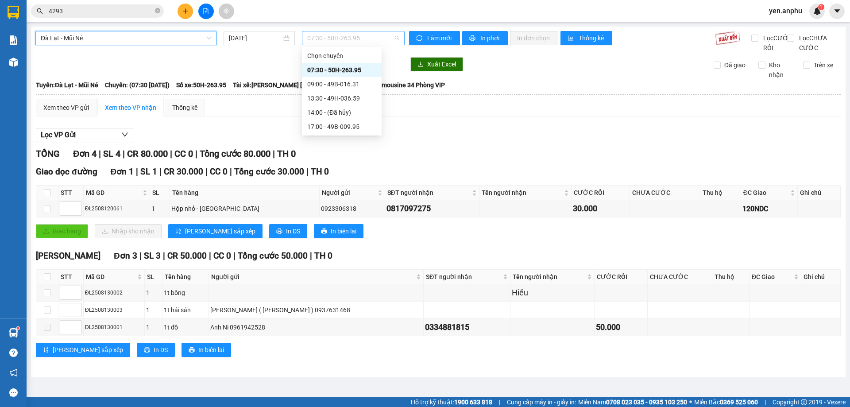
click at [360, 35] on span "07:30 - 50H-263.95" at bounding box center [353, 37] width 92 height 13
click at [339, 131] on div "17:00 - 49B-009.95" at bounding box center [341, 127] width 69 height 10
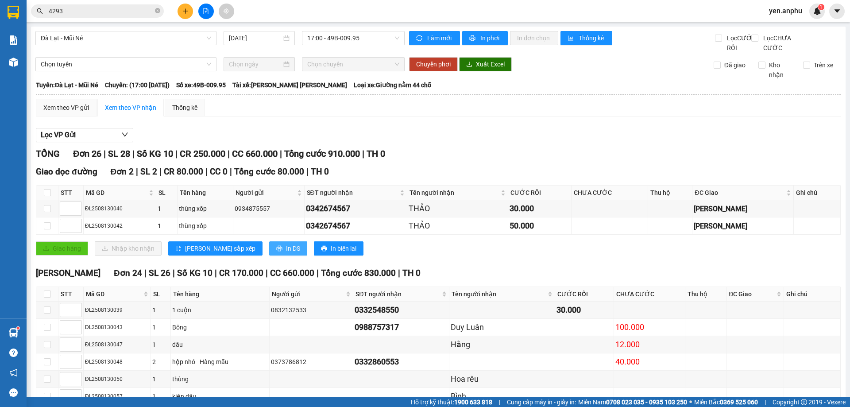
click at [269, 256] on button "In DS" at bounding box center [288, 248] width 38 height 14
click at [79, 111] on div "Xem theo VP gửi" at bounding box center [66, 108] width 61 height 18
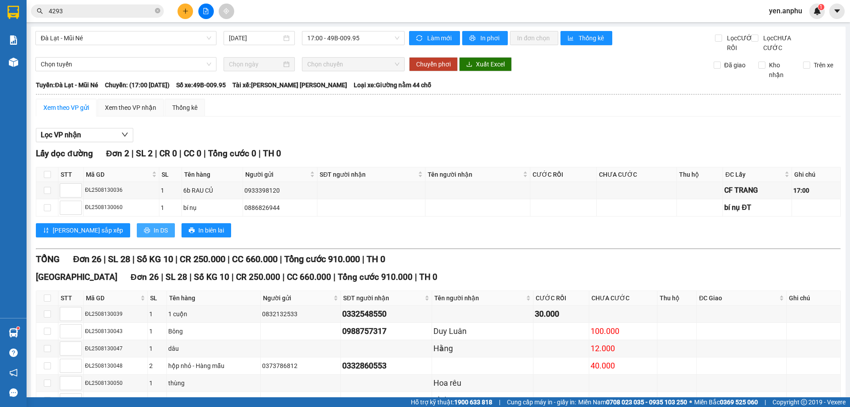
click at [137, 237] on button "In DS" at bounding box center [156, 230] width 38 height 14
